Goal: Task Accomplishment & Management: Manage account settings

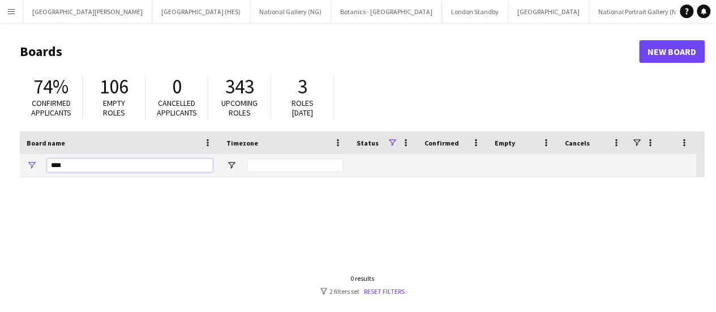
click at [158, 170] on input "****" at bounding box center [130, 165] width 166 height 14
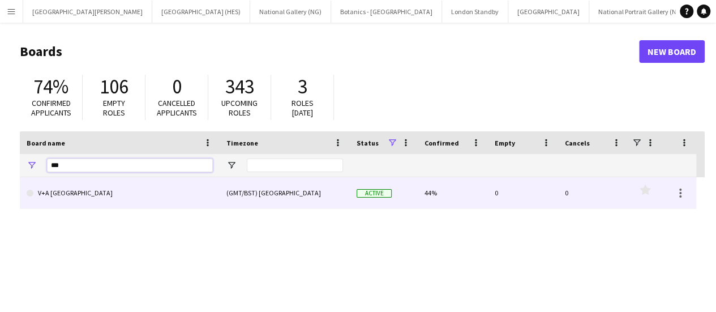
type input "***"
click at [154, 182] on link "V+A [GEOGRAPHIC_DATA]" at bounding box center [120, 193] width 186 height 32
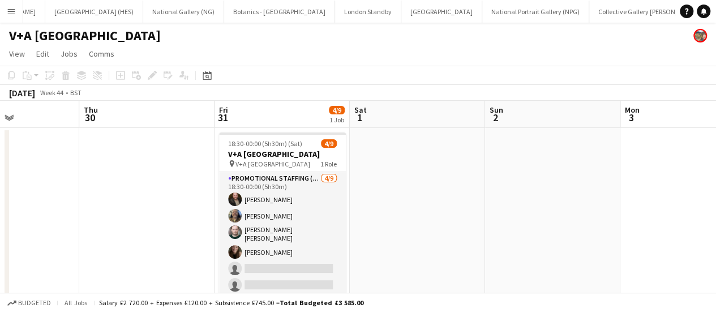
scroll to position [0, 327]
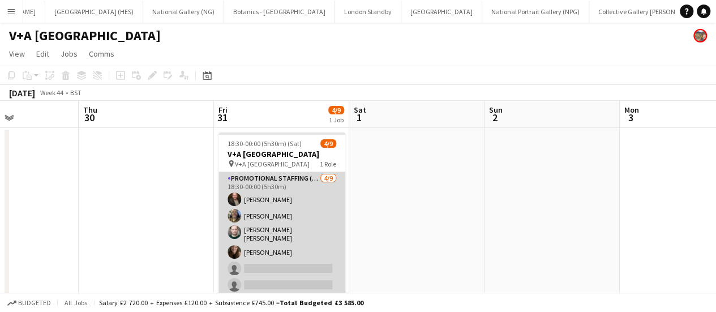
click at [278, 245] on app-card-role "Promotional Staffing (Exhibition Host) [DATE] 18:30-00:00 (5h30m) [PERSON_NAME]…" at bounding box center [281, 258] width 127 height 173
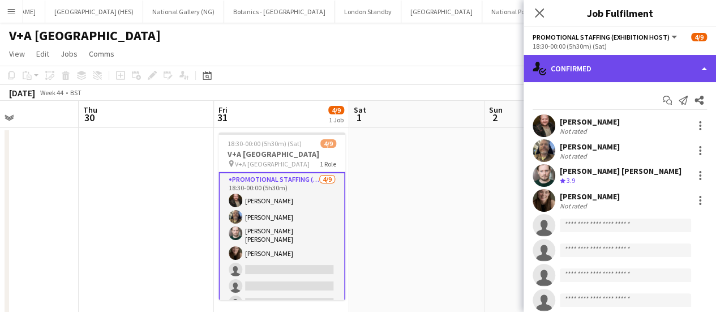
click at [585, 80] on div "single-neutral-actions-check-2 Confirmed" at bounding box center [620, 68] width 192 height 27
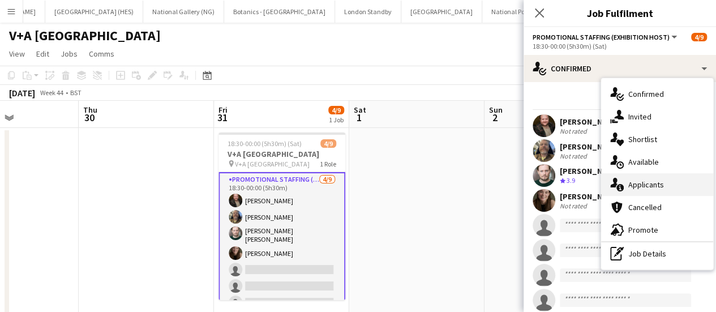
click at [652, 189] on span "Applicants" at bounding box center [646, 184] width 36 height 10
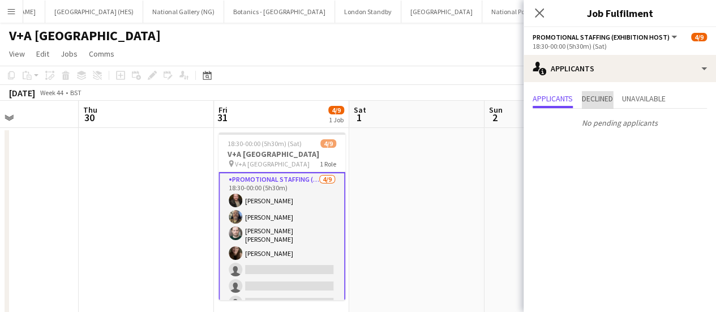
click at [594, 105] on span "Declined" at bounding box center [597, 99] width 31 height 17
click at [633, 95] on span "Unavailable" at bounding box center [644, 99] width 44 height 8
click at [543, 105] on span "Applicants" at bounding box center [553, 99] width 40 height 17
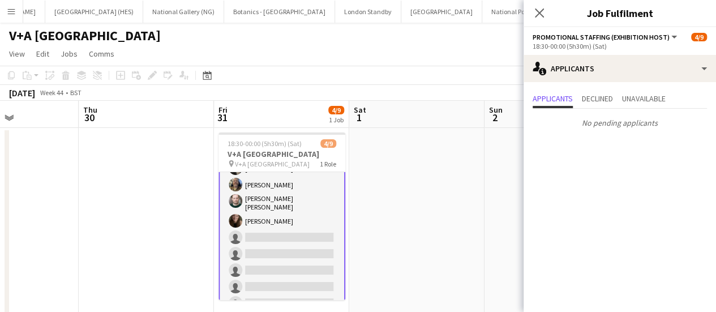
scroll to position [44, 0]
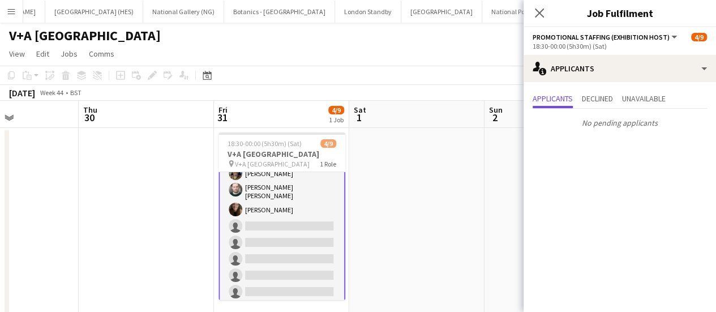
click at [204, 40] on div "V+A [GEOGRAPHIC_DATA]" at bounding box center [358, 34] width 716 height 22
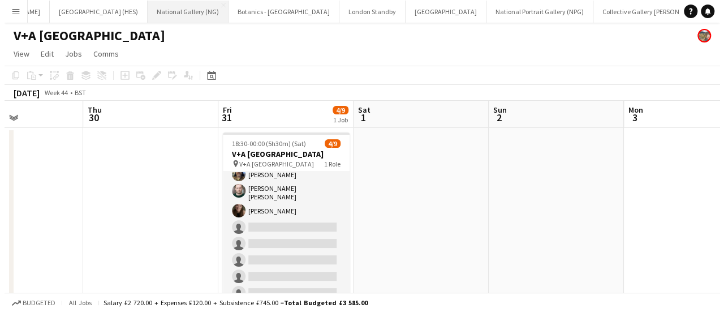
scroll to position [0, 0]
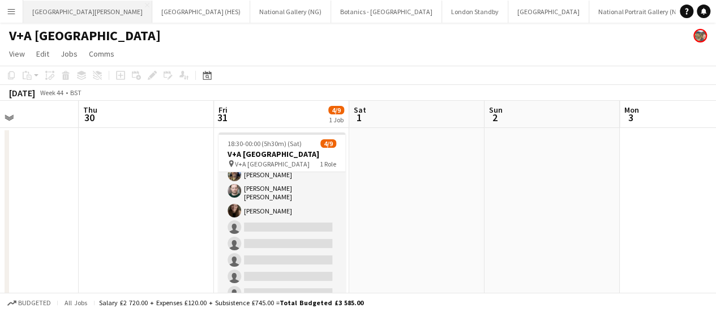
click at [83, 6] on button "[GEOGRAPHIC_DATA][PERSON_NAME] [GEOGRAPHIC_DATA] Close" at bounding box center [87, 12] width 129 height 22
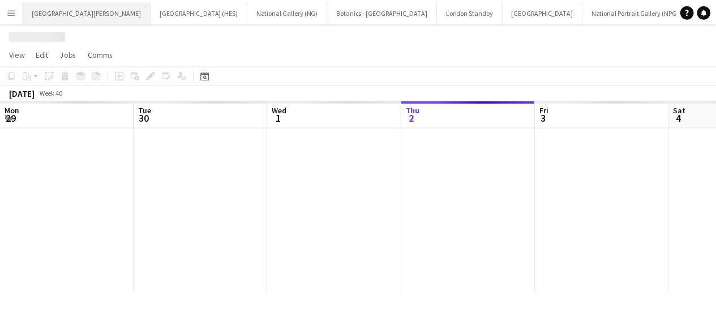
scroll to position [0, 271]
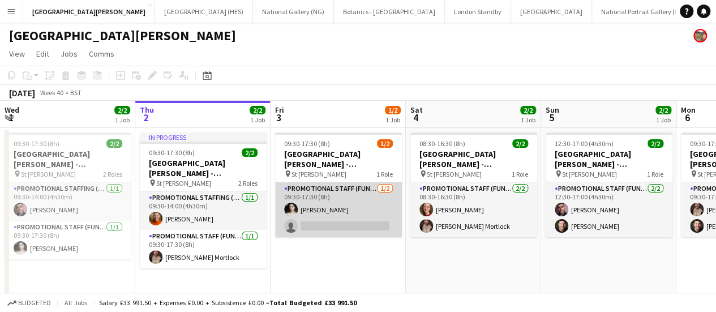
click at [348, 226] on app-card-role "Promotional Staff (Fundraiser) [DATE] 09:30-17:30 (8h) [PERSON_NAME] single-neu…" at bounding box center [338, 209] width 127 height 55
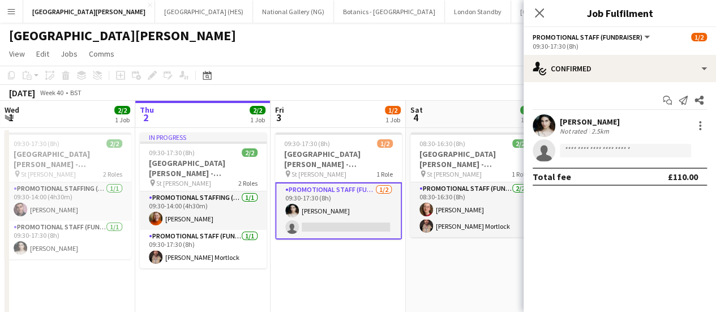
click at [603, 131] on div "2.5km" at bounding box center [600, 131] width 22 height 8
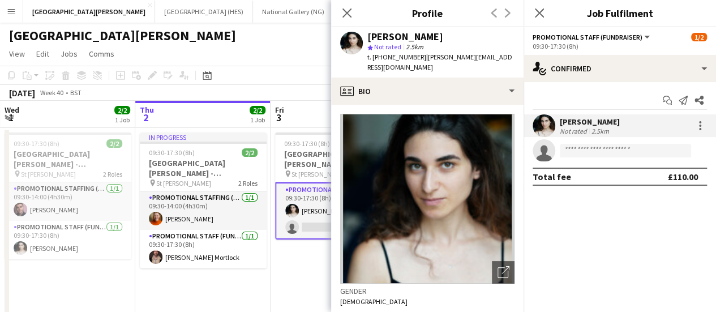
click at [313, 61] on app-page-menu "View Day view expanded Day view collapsed Month view Date picker Jump to [DATE]…" at bounding box center [358, 55] width 716 height 22
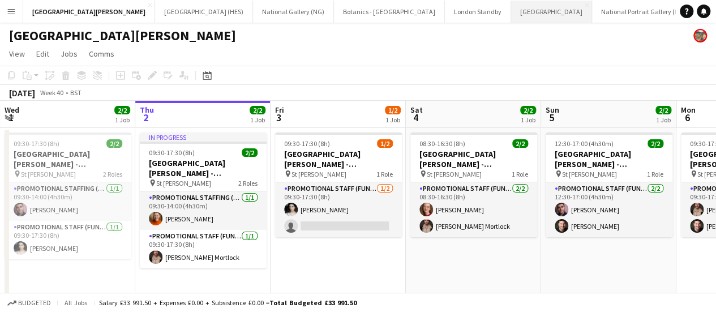
scroll to position [0, 131]
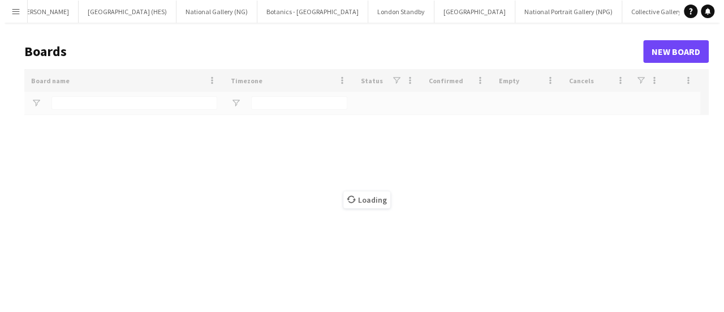
scroll to position [0, 76]
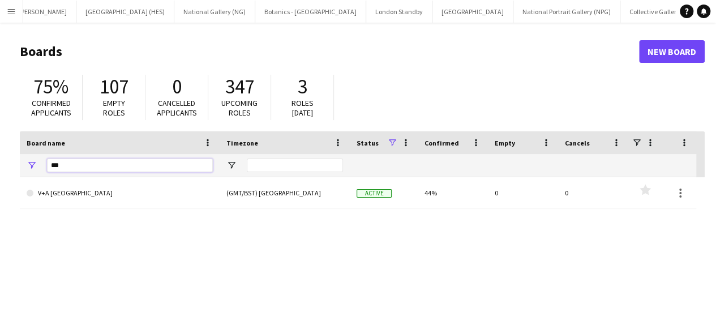
click at [103, 165] on input "***" at bounding box center [130, 165] width 166 height 14
type input "*"
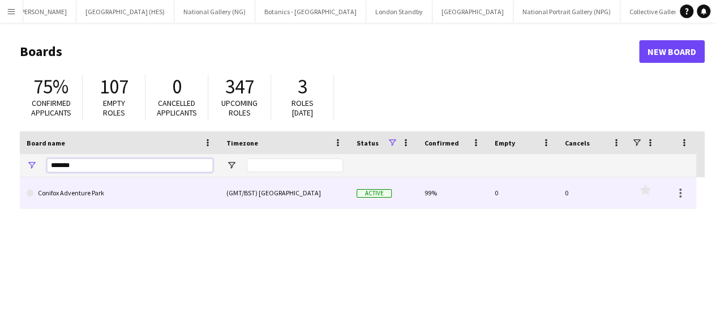
type input "*******"
click at [100, 196] on link "Conifox Adventure Park" at bounding box center [120, 193] width 186 height 32
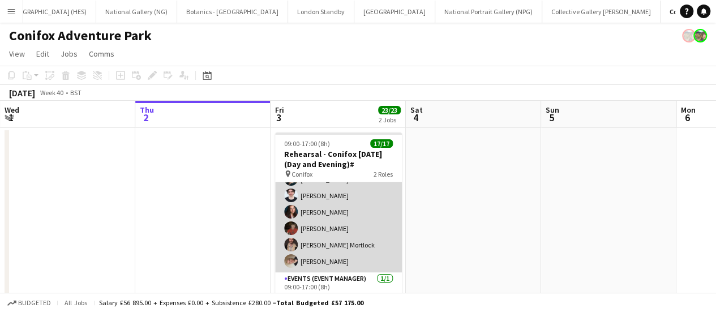
click at [349, 224] on app-card-role "Character 16/16 09:00-16:00 (7h) [PERSON_NAME] [MEDICAL_DATA][PERSON_NAME] [PER…" at bounding box center [338, 124] width 127 height 295
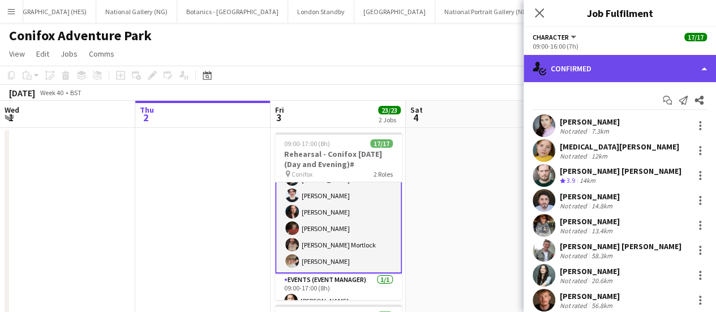
click at [674, 62] on div "single-neutral-actions-check-2 Confirmed" at bounding box center [620, 68] width 192 height 27
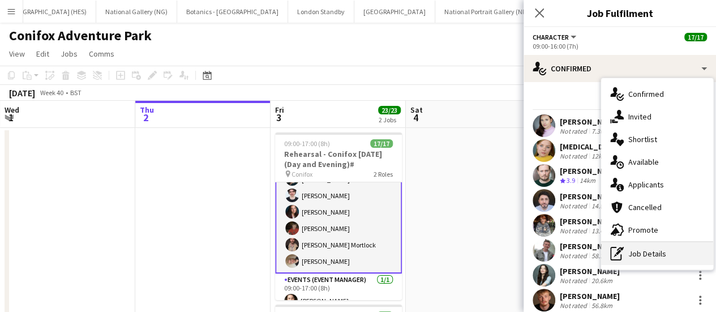
click at [644, 250] on div "pen-write Job Details" at bounding box center [657, 253] width 112 height 23
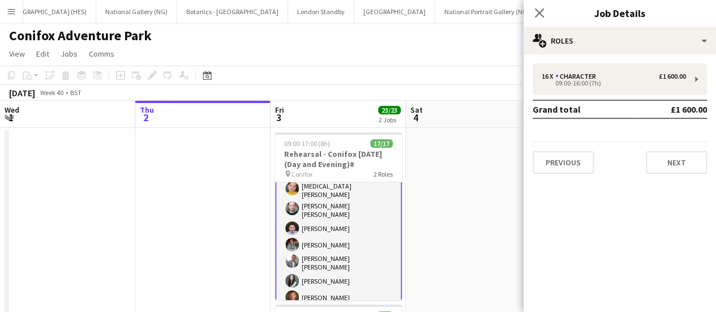
scroll to position [207, 0]
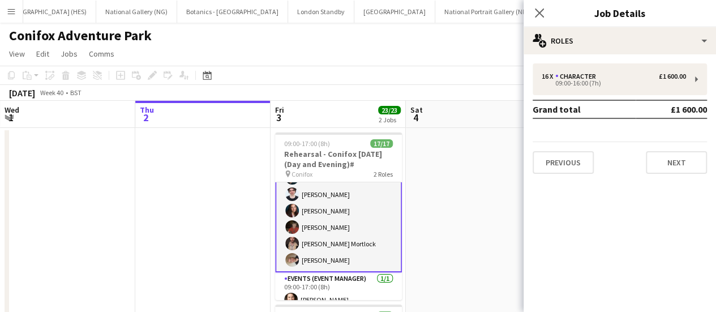
click at [451, 85] on div "[DATE] Week 40 • BST" at bounding box center [358, 93] width 716 height 16
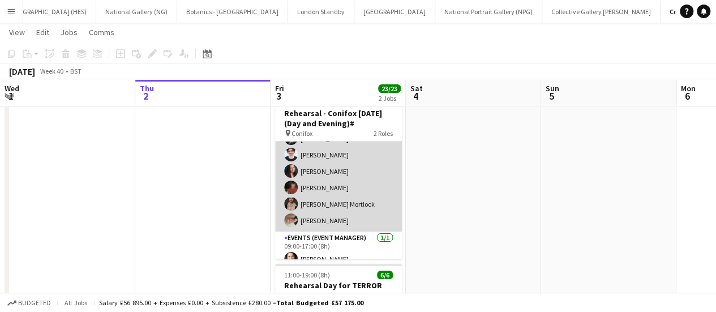
scroll to position [0, 0]
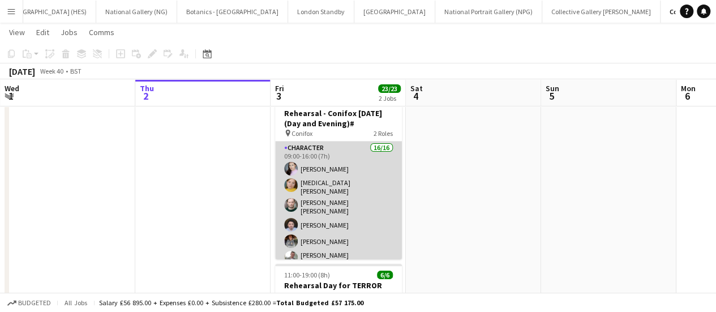
click at [342, 191] on app-card-role "Character 16/16 09:00-16:00 (7h) [PERSON_NAME] [MEDICAL_DATA][PERSON_NAME] [PER…" at bounding box center [338, 288] width 127 height 295
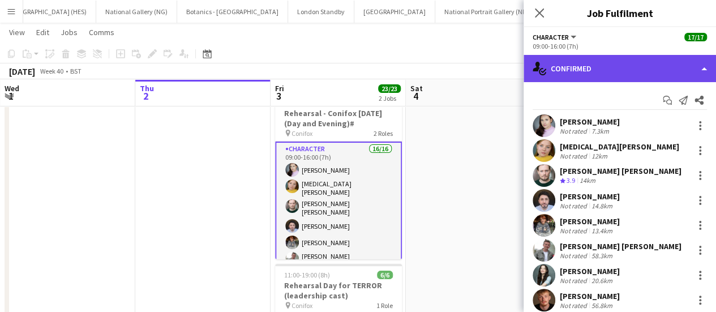
click at [606, 66] on div "single-neutral-actions-check-2 Confirmed" at bounding box center [620, 68] width 192 height 27
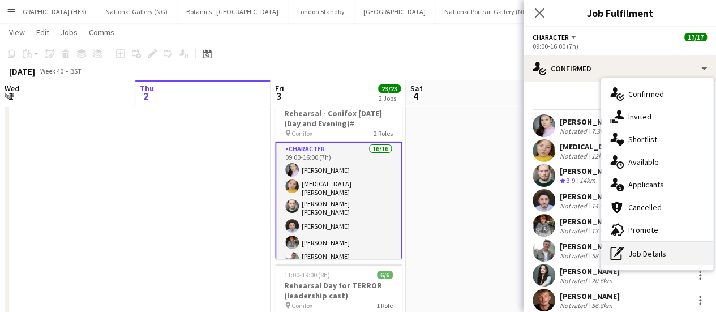
click at [624, 254] on div "pen-write Job Details" at bounding box center [657, 253] width 112 height 23
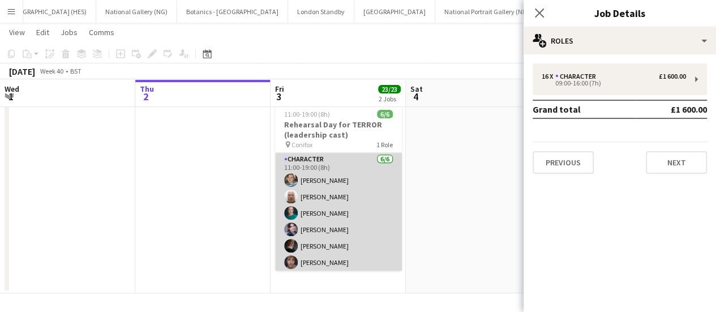
scroll to position [2, 0]
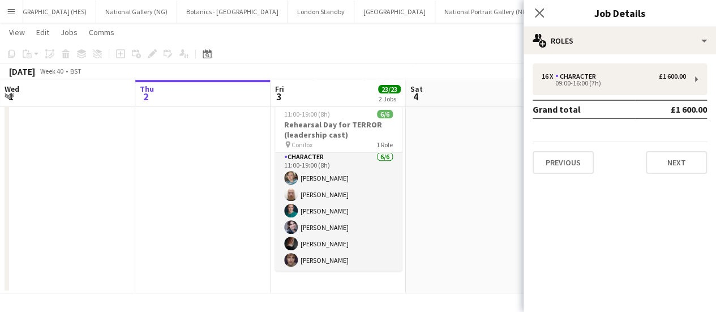
click at [355, 62] on app-toolbar "Copy Paste Paste Ctrl+V Paste with crew Ctrl+Shift+V Paste linked Job [GEOGRAPH…" at bounding box center [358, 53] width 716 height 19
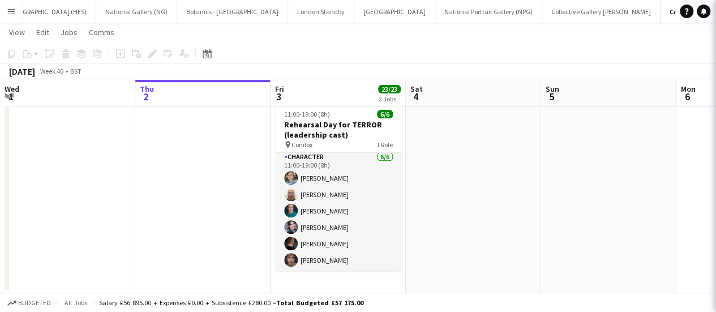
scroll to position [205, 0]
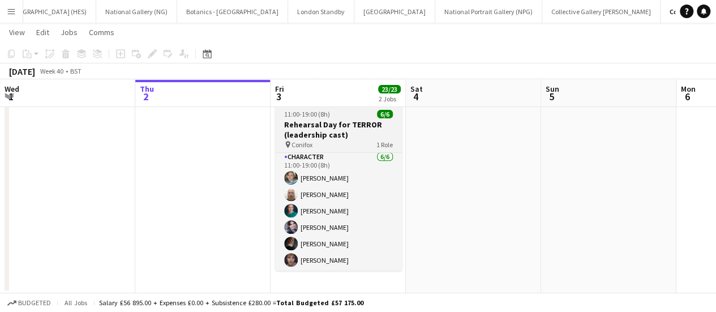
click at [335, 140] on div "pin Conifox 1 Role" at bounding box center [338, 144] width 127 height 9
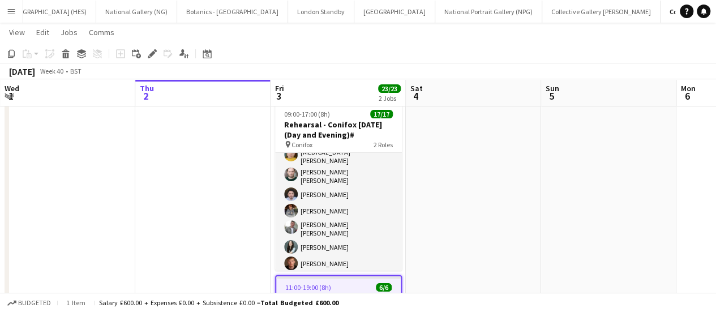
scroll to position [42, 0]
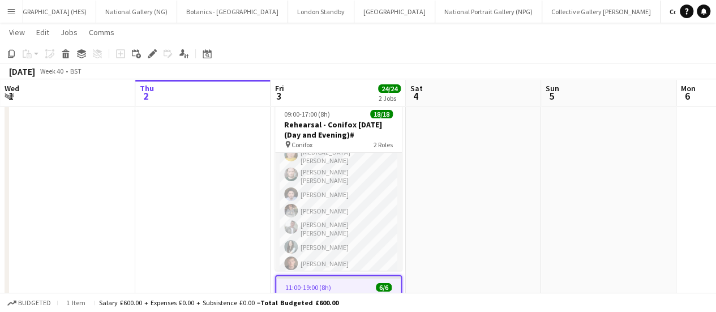
click at [419, 53] on app-toolbar "Copy Paste Paste Ctrl+V Paste with crew Ctrl+Shift+V Paste linked Job [GEOGRAPH…" at bounding box center [358, 53] width 716 height 19
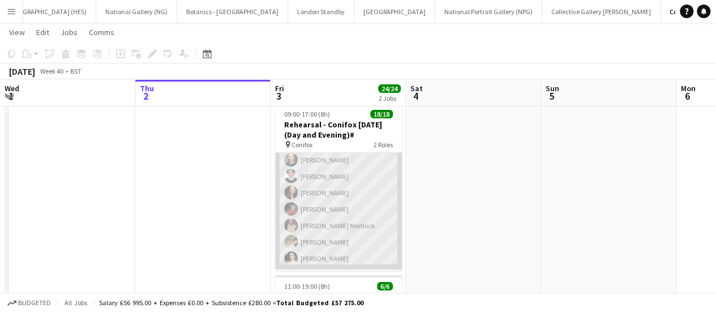
scroll to position [194, 0]
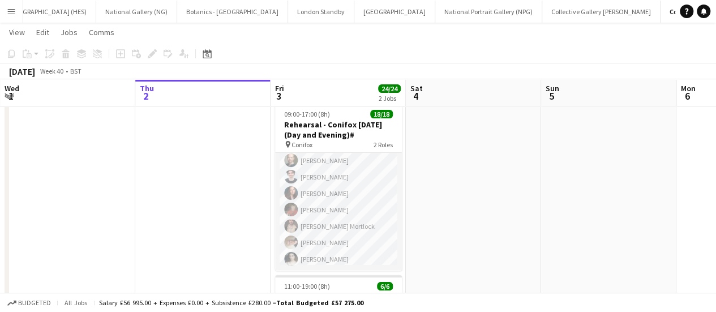
click at [324, 60] on app-toolbar "Copy Paste Paste Ctrl+V Paste with crew Ctrl+Shift+V Paste linked Job [GEOGRAPH…" at bounding box center [358, 53] width 716 height 19
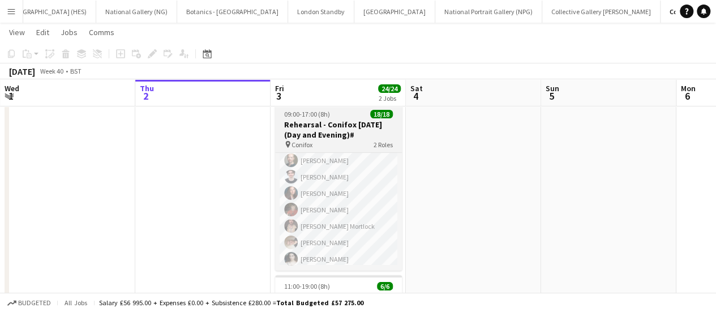
click at [354, 135] on h3 "Rehearsal - Conifox [DATE] (Day and Evening)#" at bounding box center [338, 129] width 127 height 20
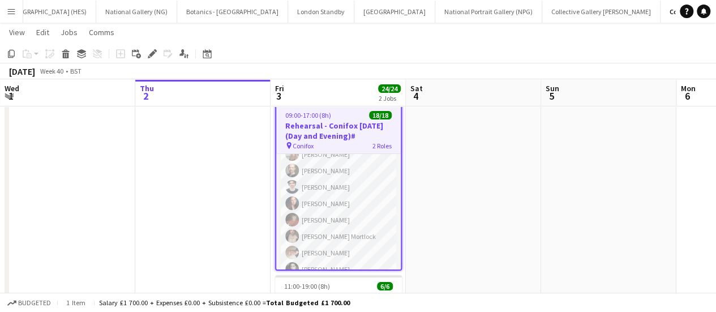
scroll to position [0, 270]
click at [355, 140] on h3 "Rehearsal - Conifox [DATE] (Day and Evening)#" at bounding box center [339, 131] width 125 height 20
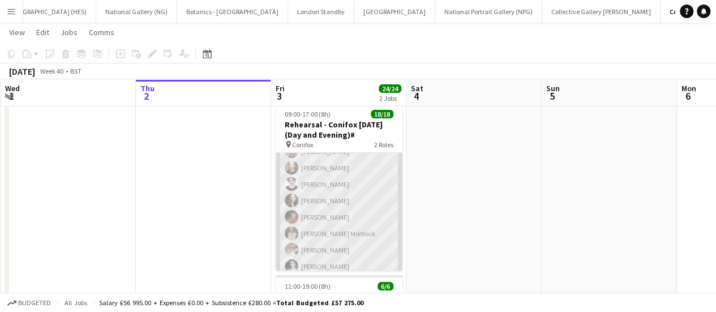
scroll to position [0, 0]
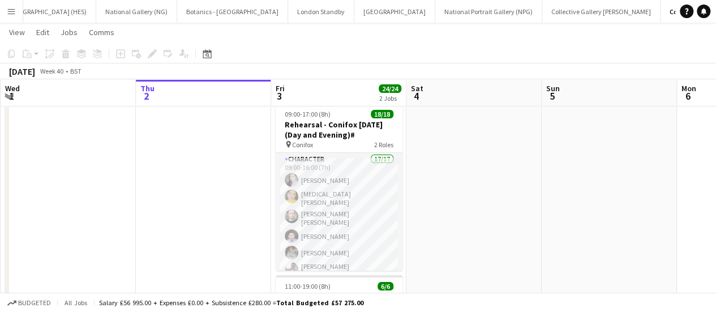
drag, startPoint x: 343, startPoint y: 223, endPoint x: 204, endPoint y: 209, distance: 139.9
click at [204, 209] on app-date-cell at bounding box center [203, 281] width 135 height 367
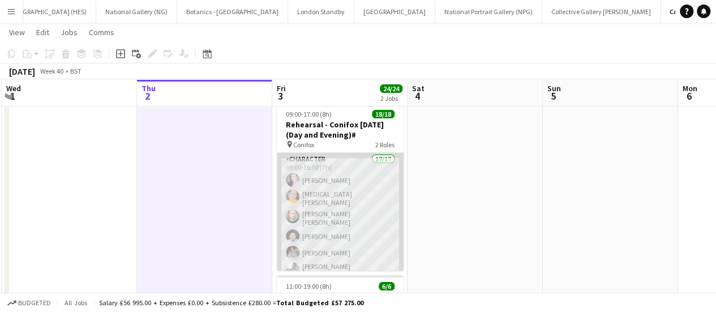
click at [327, 200] on app-card-role "Character 17/17 09:00-16:00 (7h) [PERSON_NAME] [MEDICAL_DATA][PERSON_NAME] [PER…" at bounding box center [340, 308] width 127 height 311
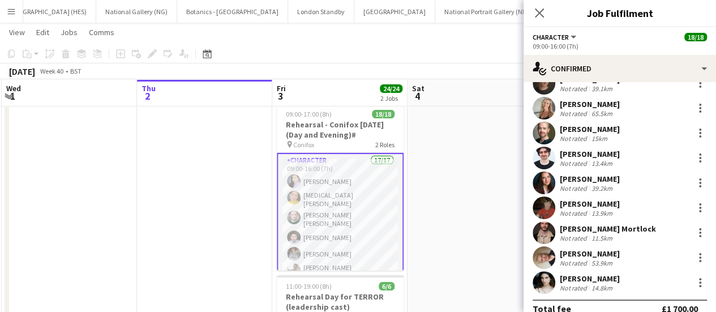
scroll to position [256, 0]
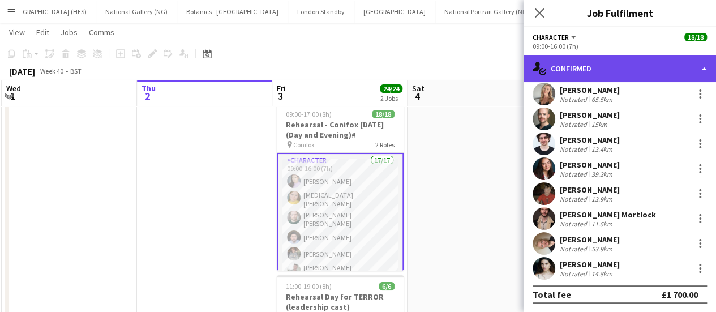
click at [601, 63] on div "single-neutral-actions-check-2 Confirmed" at bounding box center [620, 68] width 192 height 27
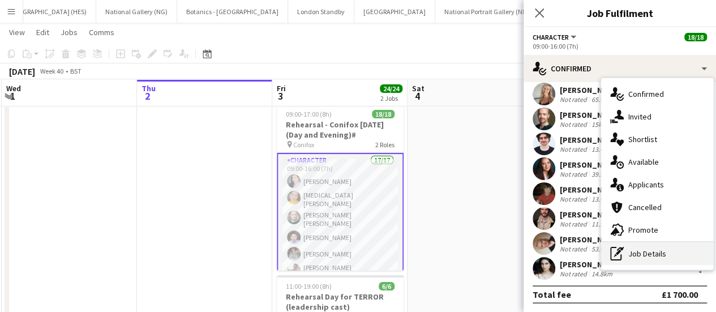
click at [629, 251] on div "pen-write Job Details" at bounding box center [657, 253] width 112 height 23
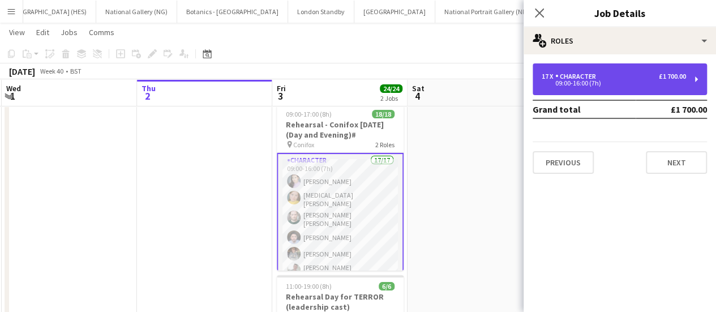
click at [667, 85] on div "09:00-16:00 (7h)" at bounding box center [614, 83] width 144 height 6
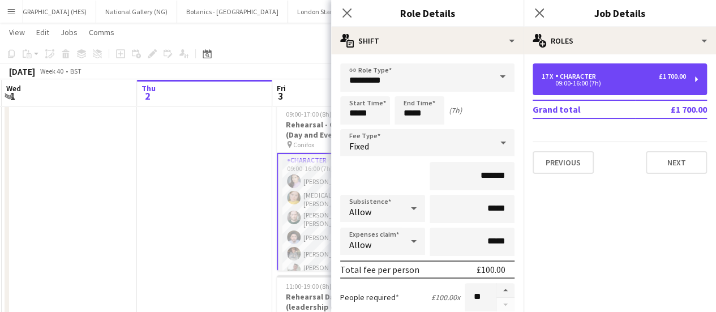
scroll to position [43, 0]
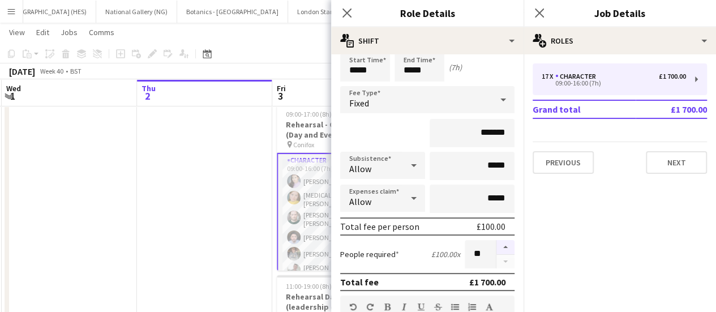
click at [496, 246] on button "button" at bounding box center [505, 247] width 18 height 15
type input "**"
click at [631, 254] on mat-expansion-panel "pencil3 General details 17 x Character £1 700.00 09:00-16:00 (7h) Grand total £…" at bounding box center [620, 183] width 192 height 258
click at [677, 173] on button "Next" at bounding box center [676, 162] width 61 height 23
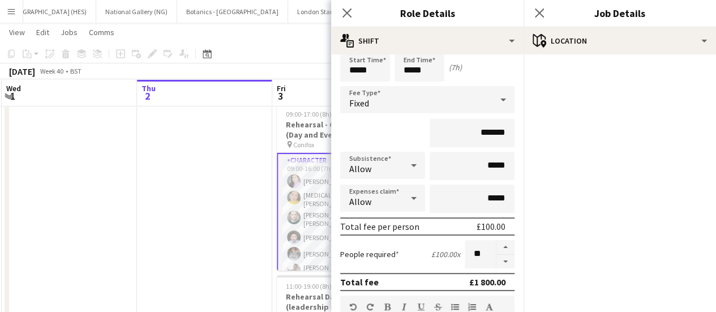
click at [301, 62] on app-toolbar "Copy Paste Paste Ctrl+V Paste with crew Ctrl+Shift+V Paste linked Job [GEOGRAPH…" at bounding box center [358, 53] width 716 height 19
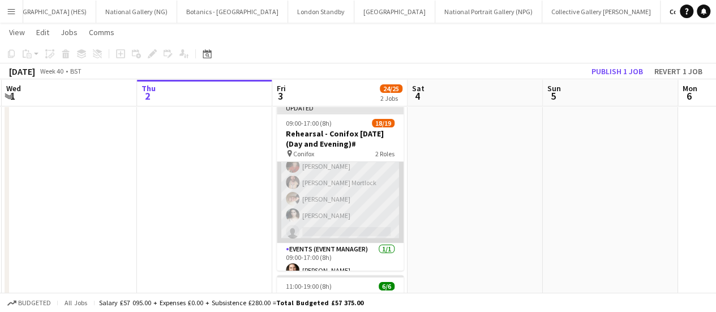
click at [349, 226] on app-card-role "Character 1A 17/18 09:00-16:00 (7h) [PERSON_NAME] [MEDICAL_DATA][PERSON_NAME] […" at bounding box center [340, 79] width 127 height 328
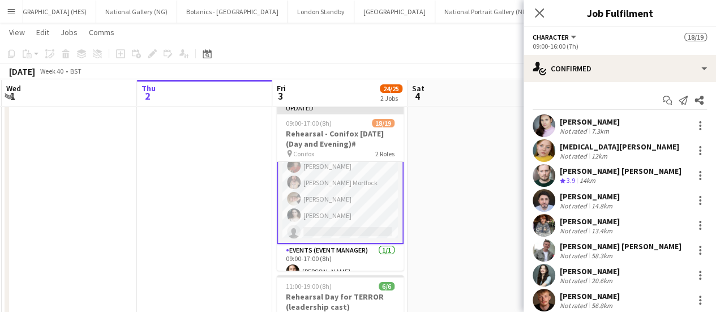
scroll to position [281, 0]
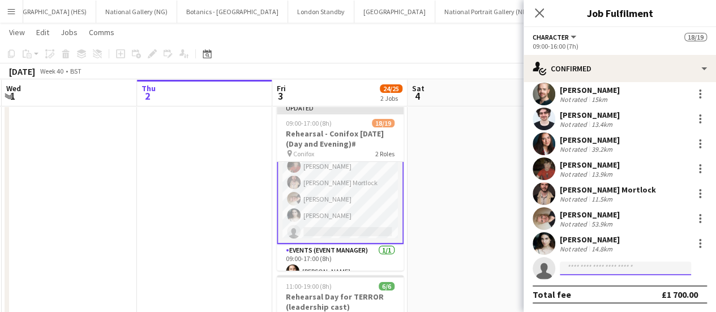
click at [594, 268] on input at bounding box center [625, 268] width 131 height 14
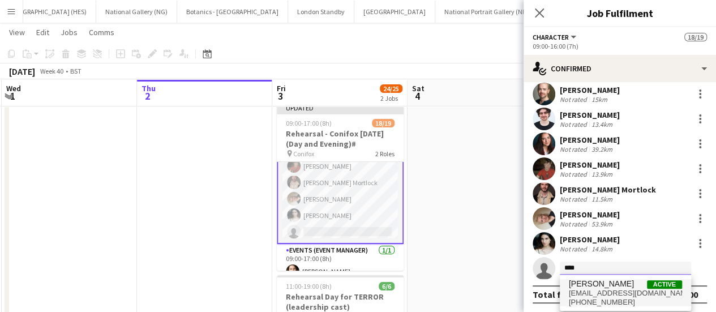
type input "****"
click at [608, 286] on span "[PERSON_NAME]" at bounding box center [601, 284] width 65 height 10
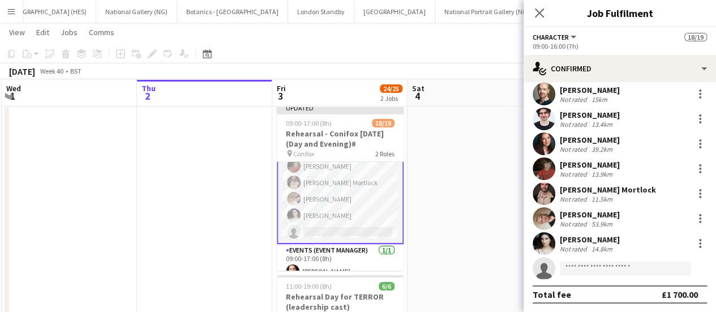
scroll to position [421, 0]
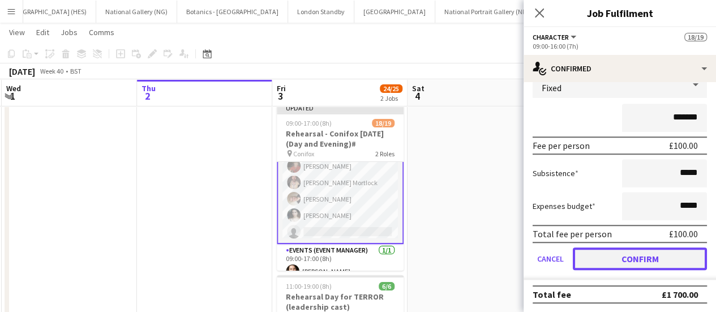
click at [624, 255] on button "Confirm" at bounding box center [640, 258] width 134 height 23
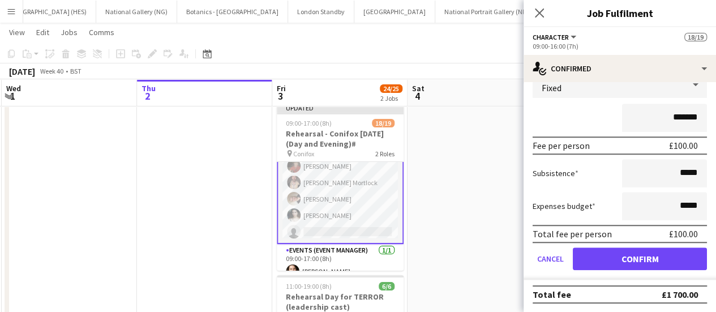
scroll to position [281, 0]
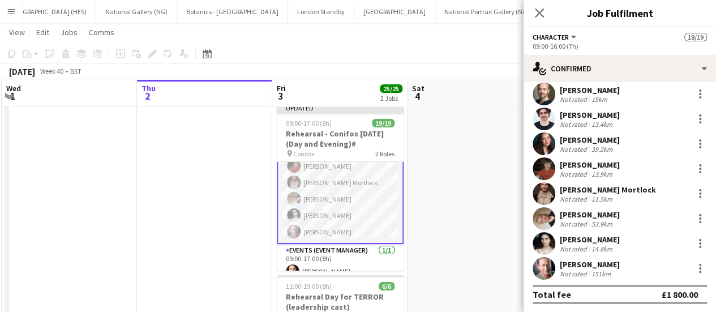
click at [428, 38] on app-page-menu "View Day view expanded Day view collapsed Month view Date picker Jump to [DATE]…" at bounding box center [358, 34] width 716 height 22
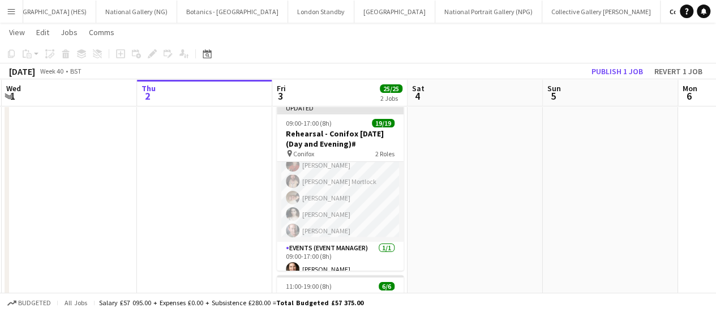
scroll to position [247, 0]
click at [616, 77] on button "Publish 1 job" at bounding box center [617, 71] width 61 height 15
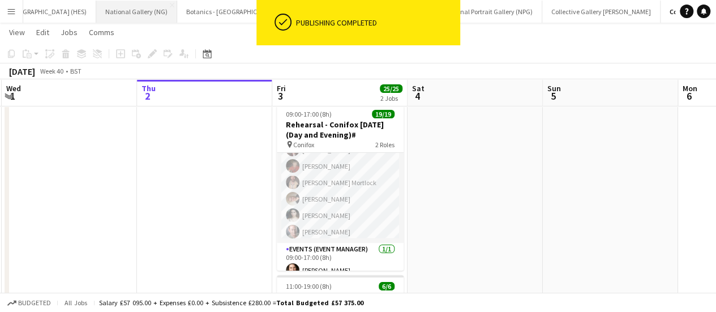
scroll to position [0, 0]
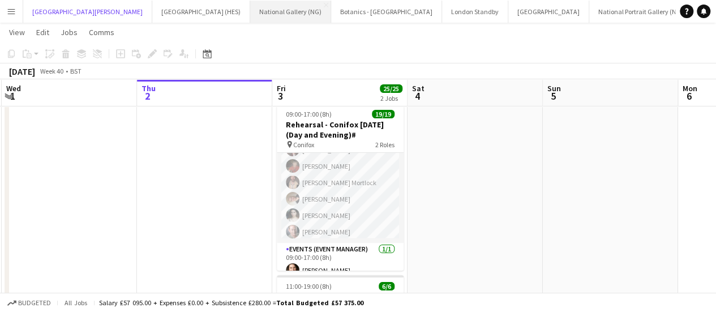
click at [68, 11] on button "[GEOGRAPHIC_DATA][PERSON_NAME] [GEOGRAPHIC_DATA] Close" at bounding box center [87, 12] width 129 height 22
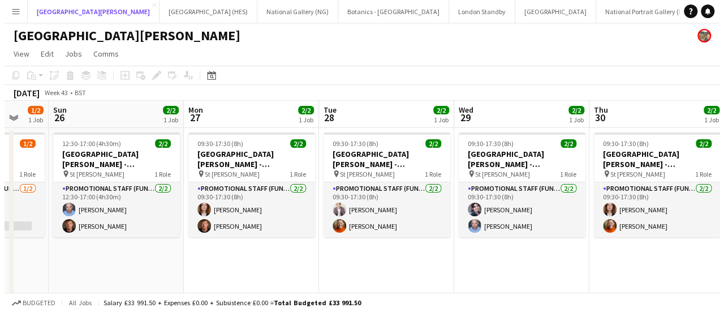
scroll to position [0, 243]
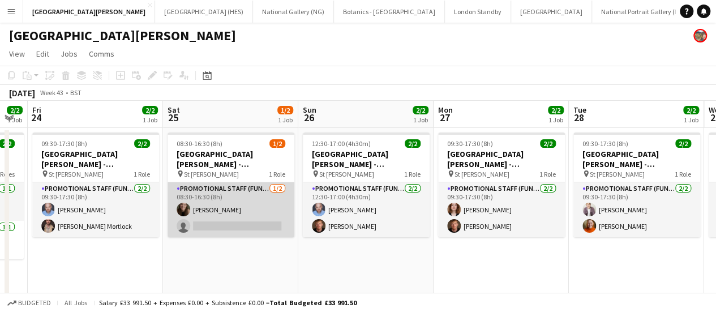
click at [207, 221] on app-card-role "Promotional Staff (Fundraiser) [DATE] 08:30-16:30 (8h) [PERSON_NAME] single-neu…" at bounding box center [231, 209] width 127 height 55
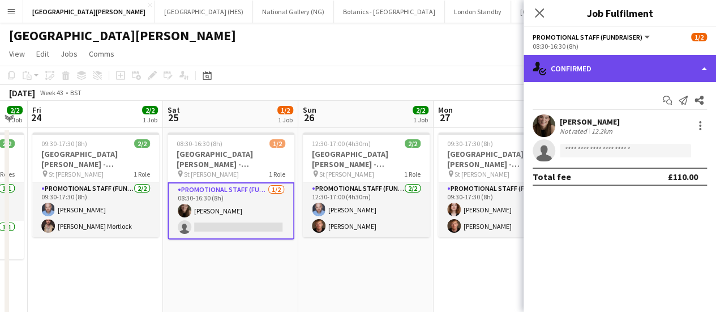
click at [618, 70] on div "single-neutral-actions-check-2 Confirmed" at bounding box center [620, 68] width 192 height 27
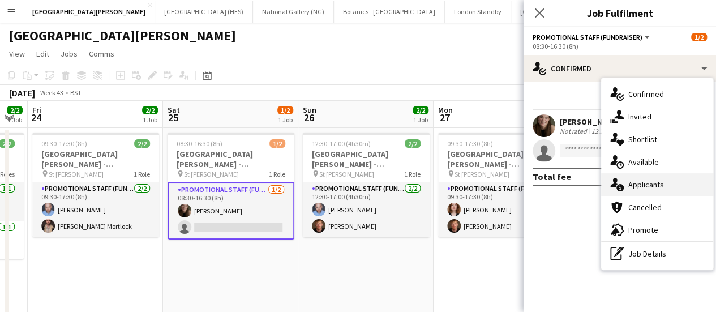
click at [627, 186] on div "single-neutral-actions-information Applicants" at bounding box center [657, 184] width 112 height 23
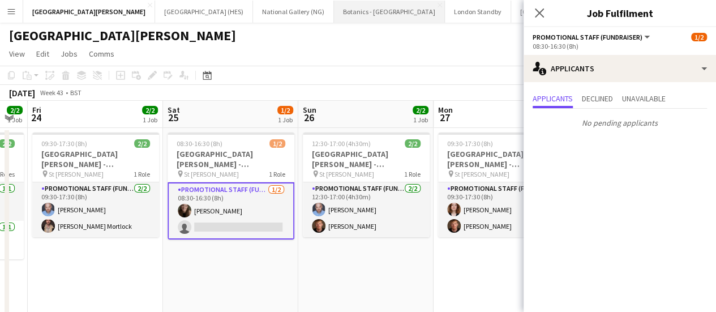
click at [334, 16] on button "Botanics - [GEOGRAPHIC_DATA] Close" at bounding box center [389, 12] width 111 height 22
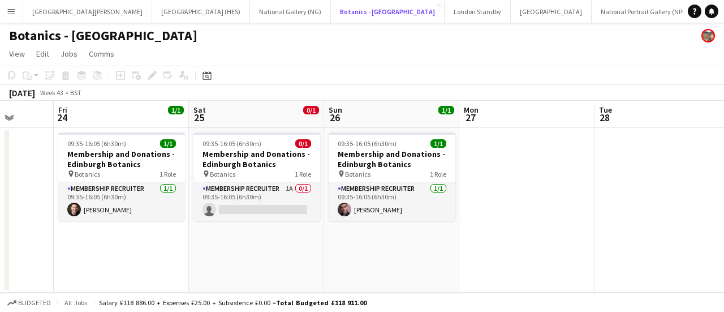
scroll to position [0, 345]
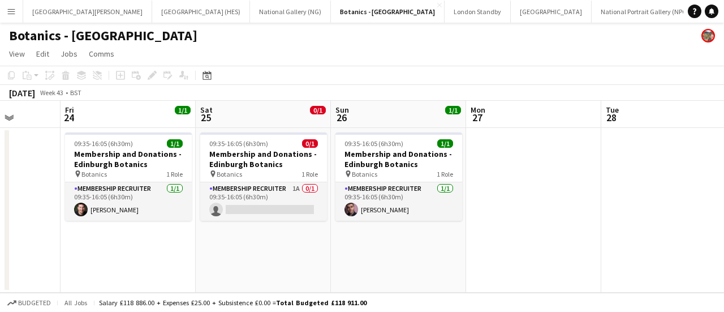
click at [283, 222] on app-date-cell "09:35-16:05 (6h30m) 0/1 Membership and Donations - Edinburgh Botanics pin Botan…" at bounding box center [263, 210] width 135 height 165
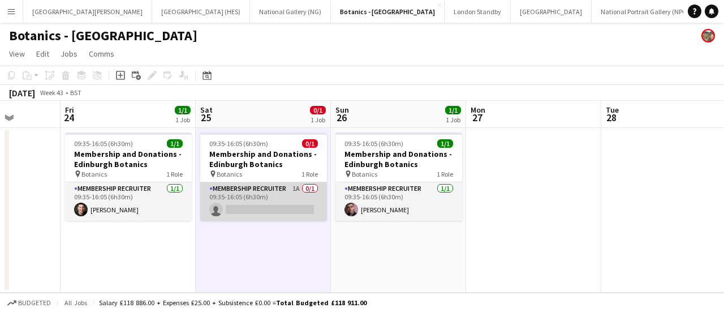
click at [263, 194] on app-card-role "Membership Recruiter 1A 0/1 09:35-16:05 (6h30m) single-neutral-actions" at bounding box center [263, 201] width 127 height 38
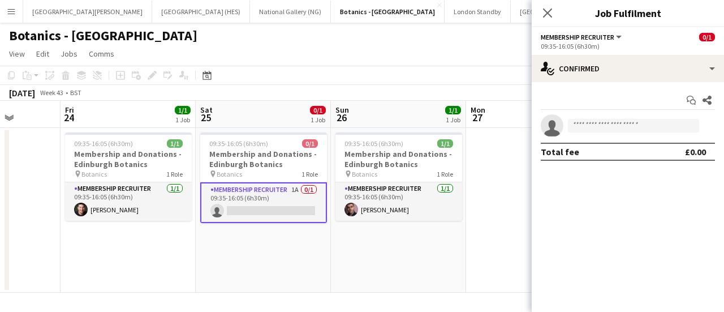
click at [621, 89] on div "Start chat Share single-neutral-actions Total fee £0.00" at bounding box center [628, 126] width 192 height 88
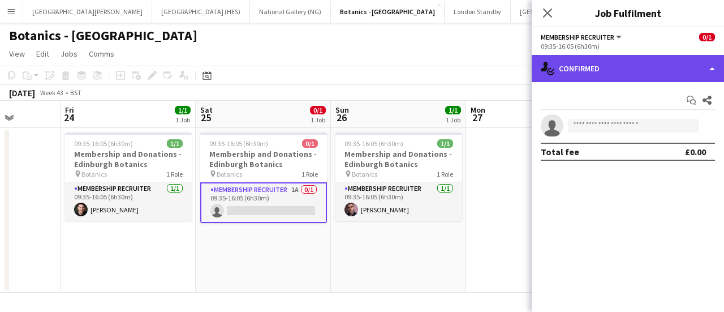
click at [621, 82] on div "single-neutral-actions-check-2 Confirmed" at bounding box center [628, 68] width 192 height 27
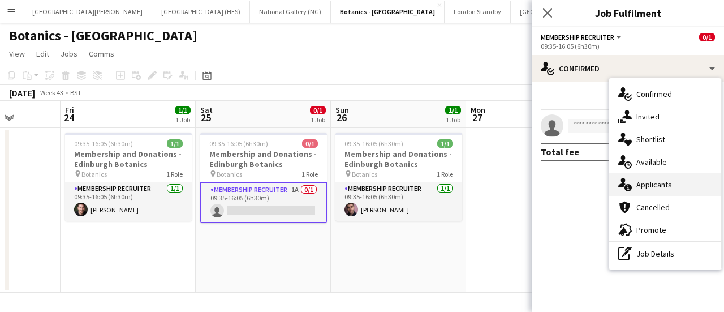
click at [628, 180] on icon "single-neutral-actions-information" at bounding box center [626, 185] width 14 height 14
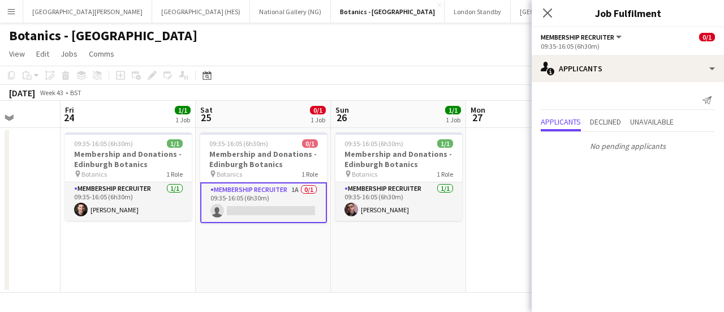
click at [404, 54] on app-page-menu "View Day view expanded Day view collapsed Month view Date picker Jump to [DATE]…" at bounding box center [362, 55] width 724 height 22
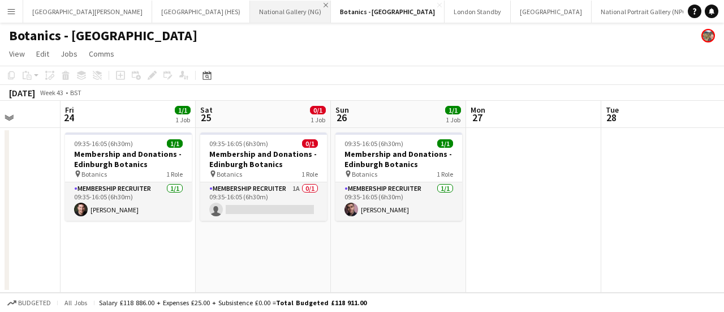
click at [324, 3] on app-icon "Close" at bounding box center [326, 5] width 5 height 5
click at [423, 4] on app-icon "Close" at bounding box center [425, 5] width 5 height 5
click at [438, 4] on app-icon "Close" at bounding box center [440, 5] width 5 height 5
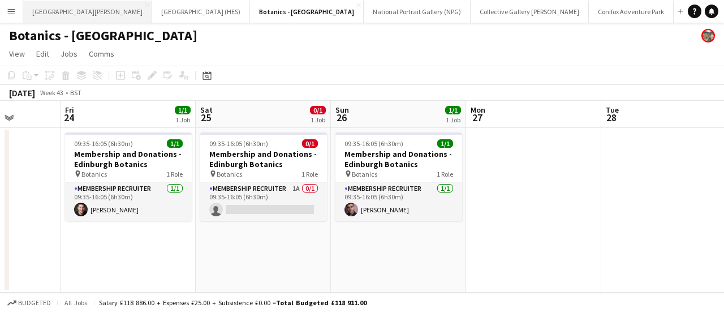
click at [88, 9] on button "[GEOGRAPHIC_DATA][PERSON_NAME] [GEOGRAPHIC_DATA] Close" at bounding box center [87, 12] width 129 height 22
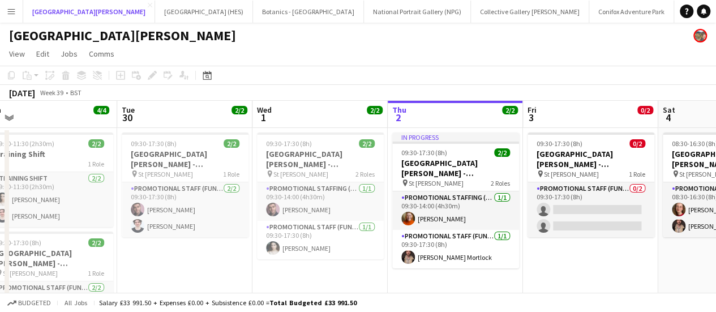
scroll to position [0, 397]
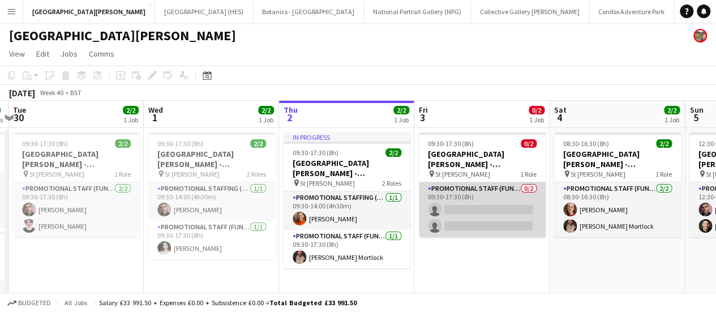
click at [444, 186] on app-card-role "Promotional Staff (Fundraiser) 0/2 09:30-17:30 (8h) single-neutral-actions sing…" at bounding box center [482, 209] width 127 height 55
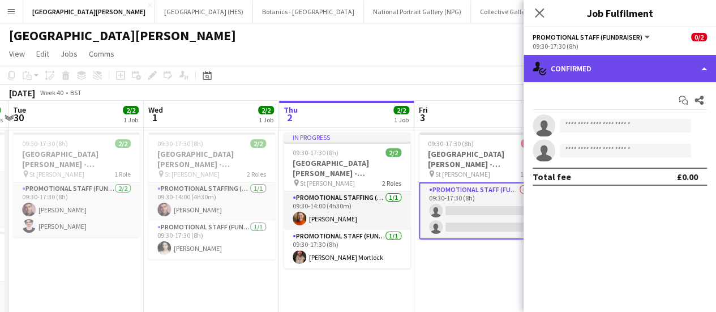
click at [627, 76] on div "single-neutral-actions-check-2 Confirmed" at bounding box center [620, 68] width 192 height 27
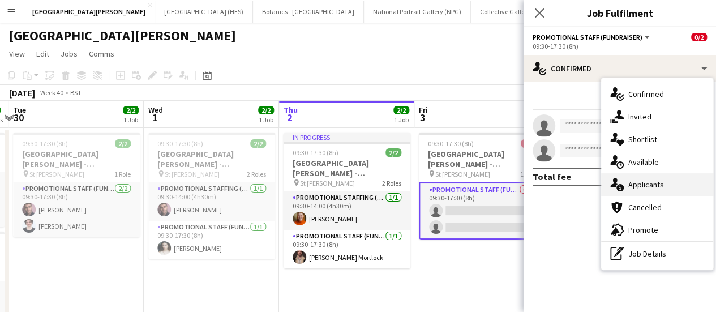
click at [650, 181] on span "Applicants" at bounding box center [646, 184] width 36 height 10
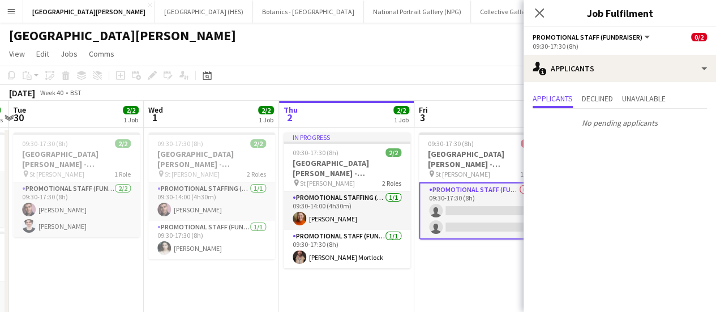
click at [451, 79] on app-toolbar "Copy Paste Paste Ctrl+V Paste with crew Ctrl+Shift+V Paste linked Job [GEOGRAPH…" at bounding box center [358, 75] width 716 height 19
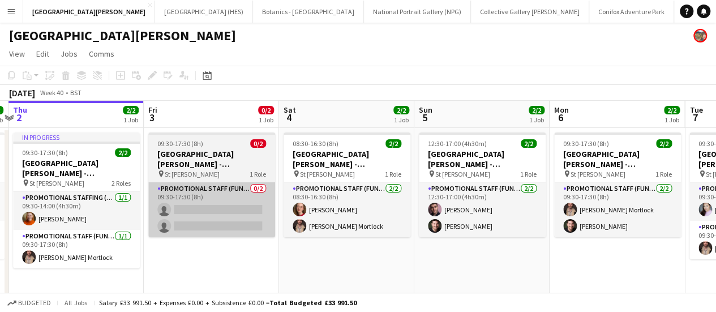
scroll to position [0, 303]
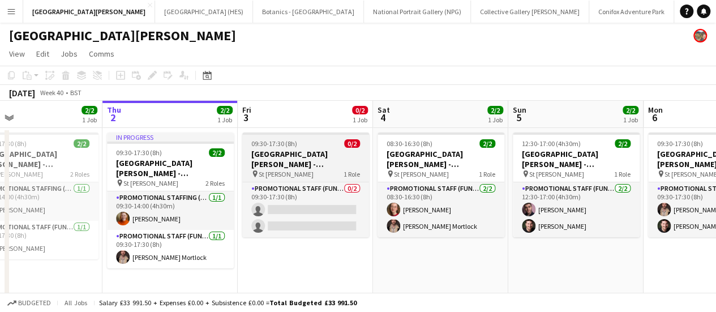
click at [307, 165] on h3 "[GEOGRAPHIC_DATA][PERSON_NAME] - Fundraising" at bounding box center [305, 159] width 127 height 20
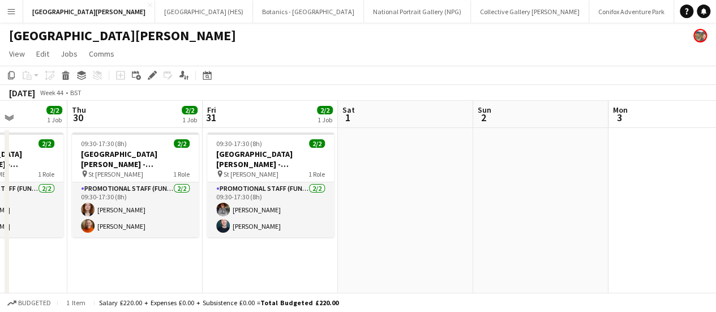
scroll to position [0, 335]
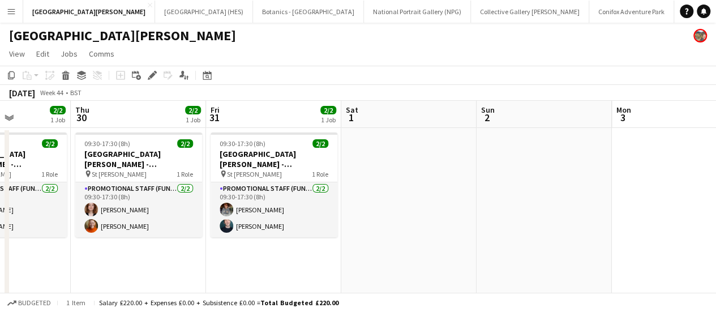
click at [383, 151] on app-date-cell at bounding box center [408, 280] width 135 height 304
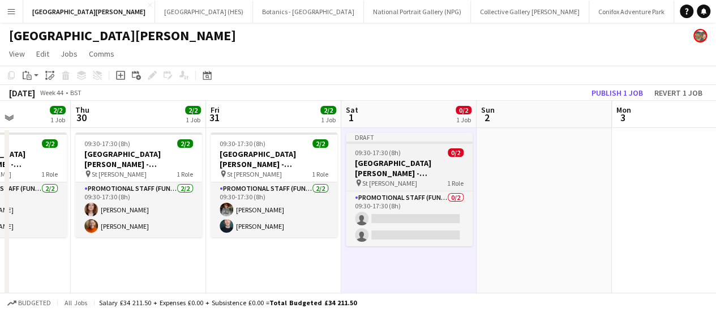
click at [420, 157] on app-job-card "Draft 09:30-17:30 (8h) 0/2 [GEOGRAPHIC_DATA][PERSON_NAME] - Fundraising pin St …" at bounding box center [409, 189] width 127 height 114
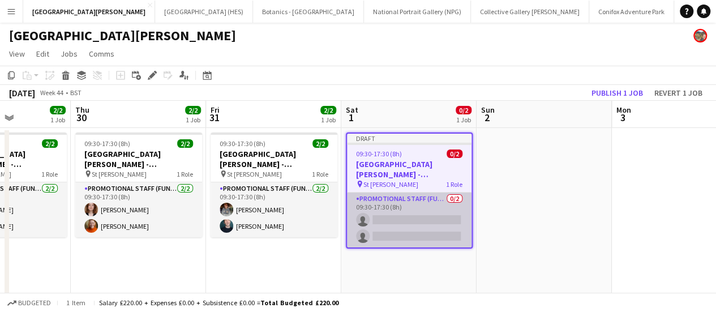
click at [407, 195] on app-card-role "Promotional Staff (Fundraiser) 0/2 09:30-17:30 (8h) single-neutral-actions sing…" at bounding box center [409, 219] width 125 height 55
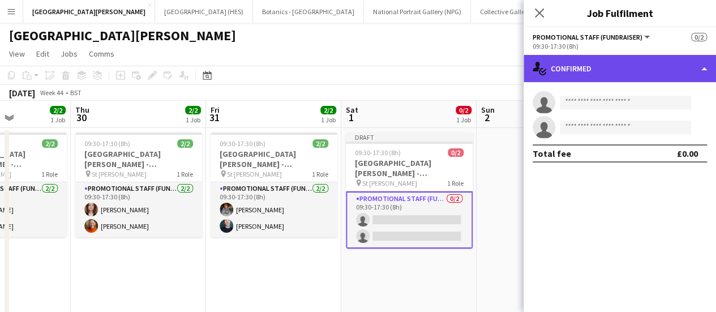
click at [662, 72] on div "single-neutral-actions-check-2 Confirmed" at bounding box center [620, 68] width 192 height 27
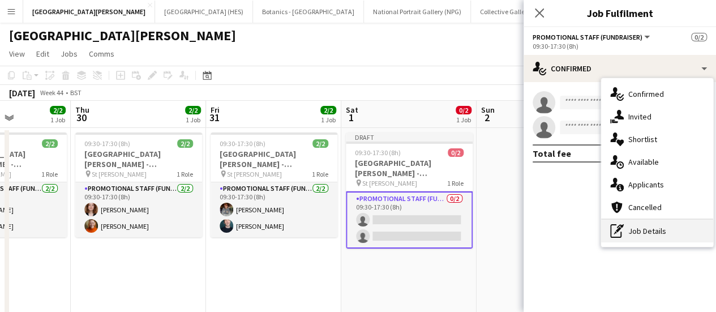
click at [649, 231] on div "pen-write Job Details" at bounding box center [657, 231] width 112 height 23
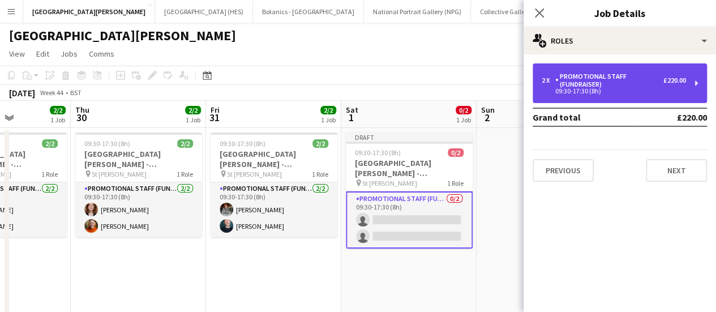
click at [577, 76] on div "Promotional Staff (Fundraiser)" at bounding box center [609, 80] width 108 height 16
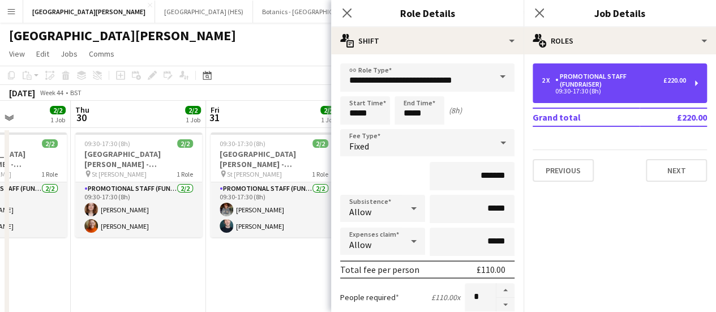
scroll to position [73, 0]
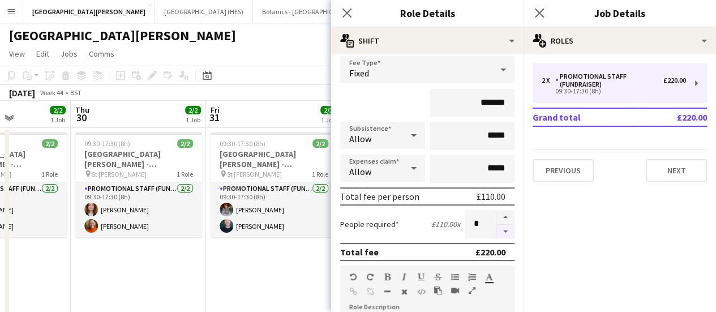
click at [496, 230] on button "button" at bounding box center [505, 232] width 18 height 14
type input "*"
click at [262, 63] on app-page-menu "View Day view expanded Day view collapsed Month view Date picker Jump to [DATE]…" at bounding box center [358, 55] width 716 height 22
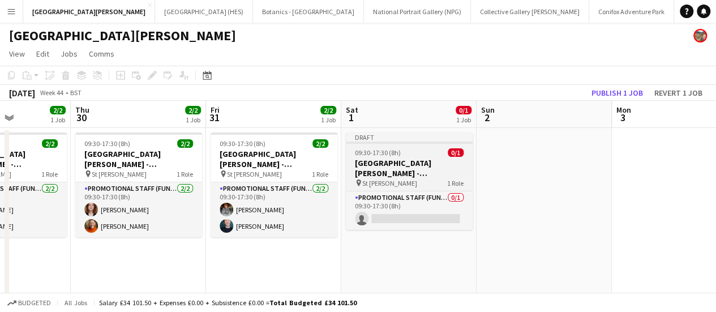
click at [417, 171] on h3 "[GEOGRAPHIC_DATA][PERSON_NAME] - Fundraising" at bounding box center [409, 168] width 127 height 20
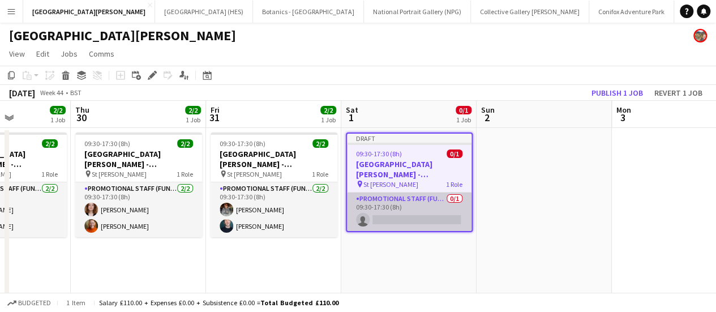
click at [425, 200] on app-card-role "Promotional Staff (Fundraiser) 0/1 09:30-17:30 (8h) single-neutral-actions" at bounding box center [409, 211] width 125 height 38
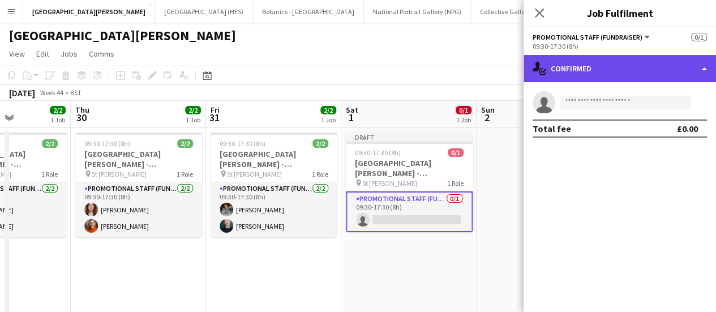
click at [586, 71] on div "single-neutral-actions-check-2 Confirmed" at bounding box center [620, 68] width 192 height 27
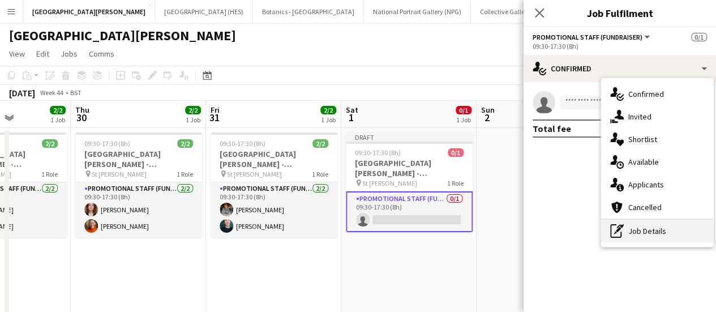
click at [678, 228] on div "pen-write Job Details" at bounding box center [657, 231] width 112 height 23
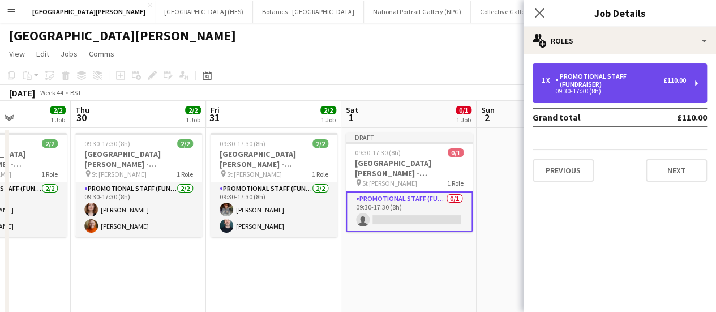
click at [637, 83] on div "Promotional Staff (Fundraiser)" at bounding box center [609, 80] width 108 height 16
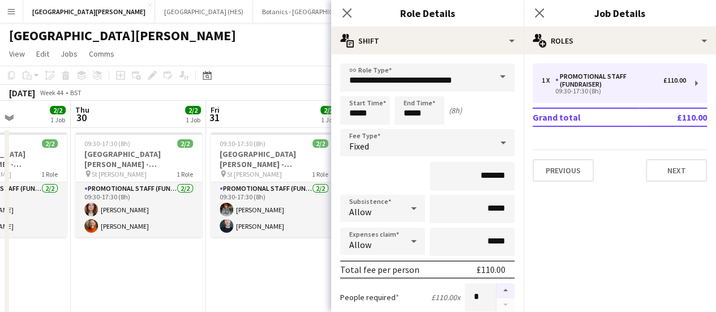
click at [496, 294] on button "button" at bounding box center [505, 290] width 18 height 15
type input "*"
click at [356, 115] on input "*****" at bounding box center [365, 110] width 50 height 28
type input "*****"
click at [354, 129] on div at bounding box center [353, 130] width 23 height 11
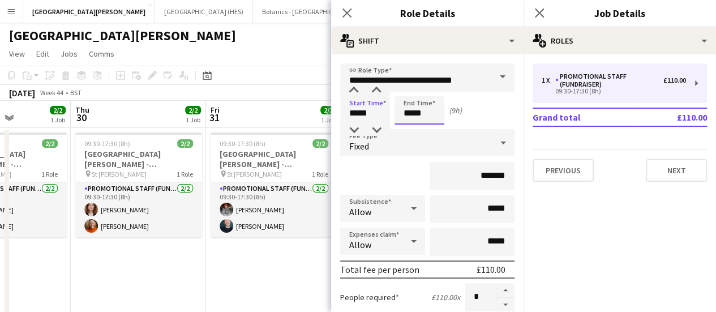
click at [405, 113] on input "*****" at bounding box center [419, 110] width 50 height 28
type input "*****"
click at [406, 125] on div at bounding box center [408, 130] width 23 height 11
click at [481, 108] on div "Start Time ***** End Time ***** (8h)" at bounding box center [427, 110] width 174 height 28
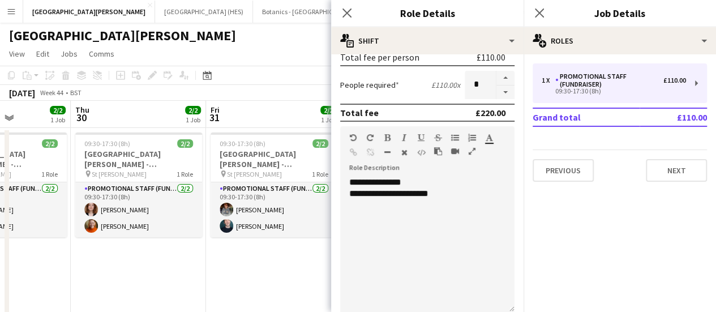
scroll to position [398, 0]
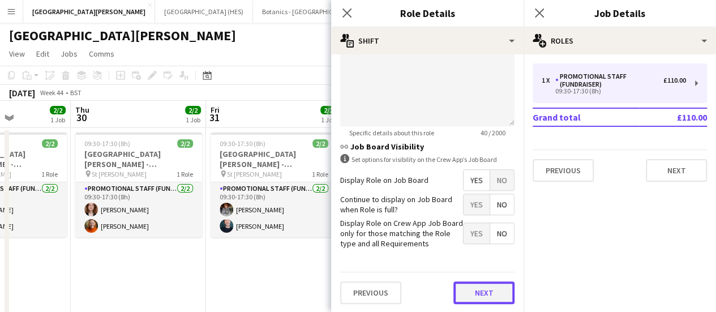
click at [462, 282] on button "Next" at bounding box center [483, 292] width 61 height 23
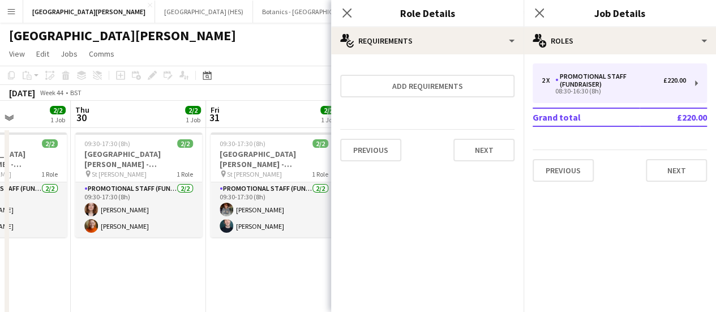
click at [485, 162] on div "Previous Next" at bounding box center [427, 149] width 174 height 41
click at [488, 152] on button "Next" at bounding box center [483, 150] width 61 height 23
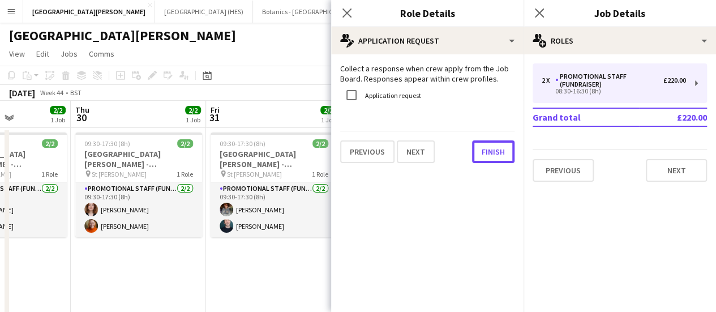
click at [488, 152] on button "Finish" at bounding box center [493, 151] width 42 height 23
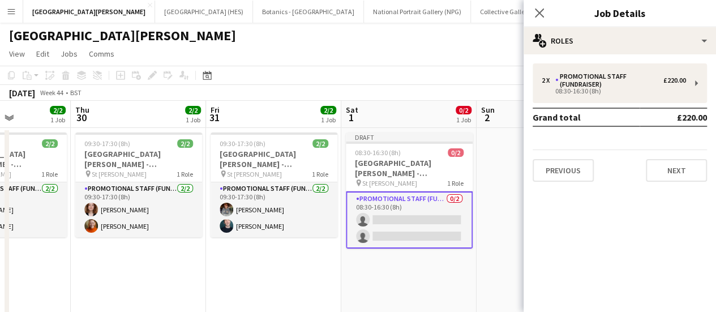
click at [436, 70] on app-toolbar "Copy Paste Paste Ctrl+V Paste with crew Ctrl+Shift+V Paste linked Job [GEOGRAPH…" at bounding box center [358, 75] width 716 height 19
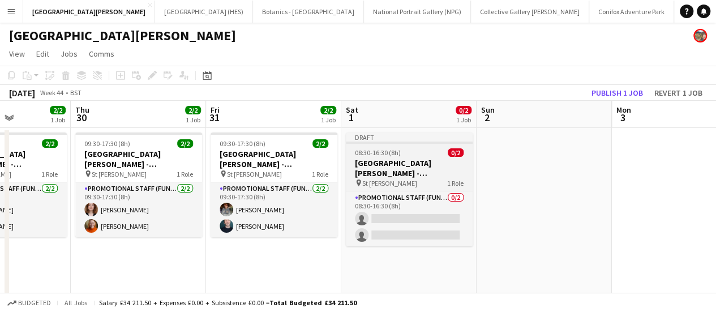
click at [422, 161] on h3 "[GEOGRAPHIC_DATA][PERSON_NAME] - Fundraising" at bounding box center [409, 168] width 127 height 20
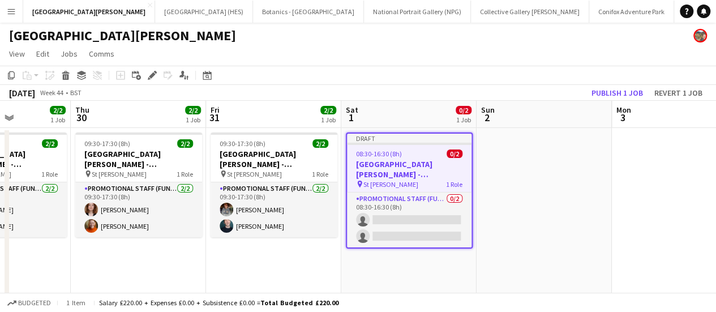
scroll to position [0, 395]
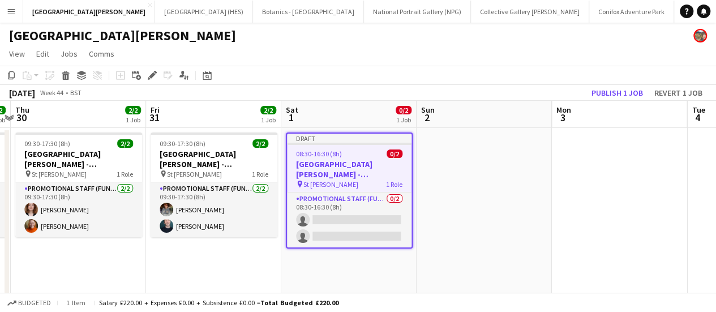
click at [634, 169] on app-date-cell at bounding box center [619, 280] width 135 height 304
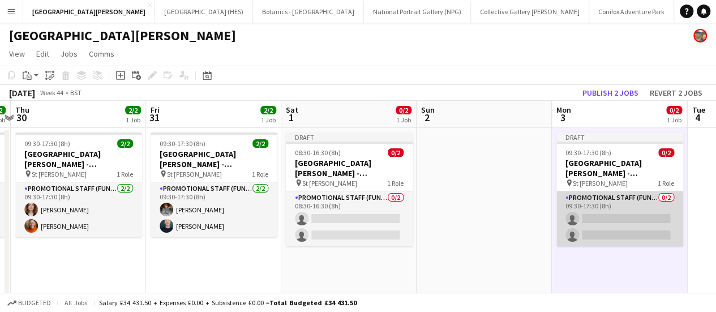
click at [636, 212] on app-card-role "Promotional Staff (Fundraiser) 0/2 09:30-17:30 (8h) single-neutral-actions sing…" at bounding box center [619, 218] width 127 height 55
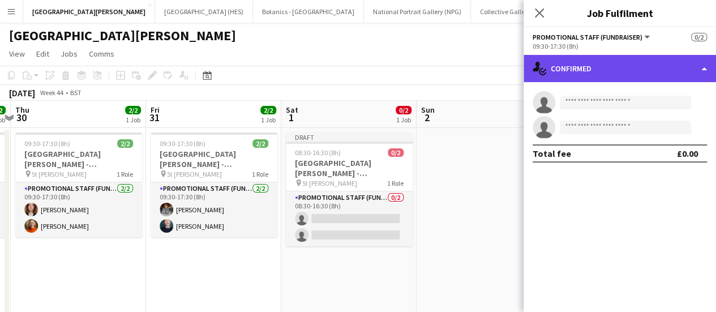
click at [627, 71] on div "single-neutral-actions-check-2 Confirmed" at bounding box center [620, 68] width 192 height 27
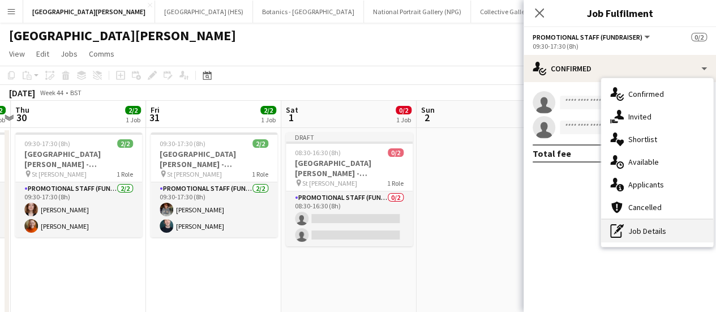
click at [660, 234] on div "pen-write Job Details" at bounding box center [657, 231] width 112 height 23
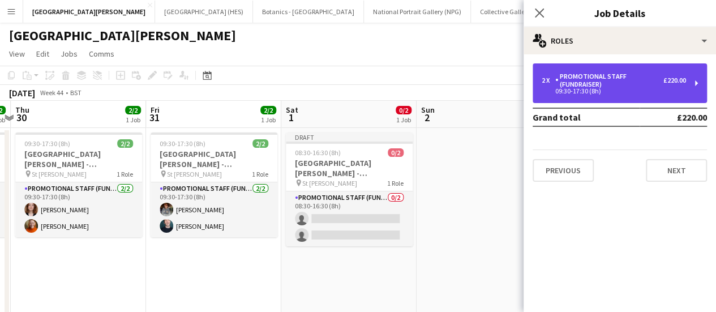
click at [568, 75] on div "Promotional Staff (Fundraiser)" at bounding box center [609, 80] width 108 height 16
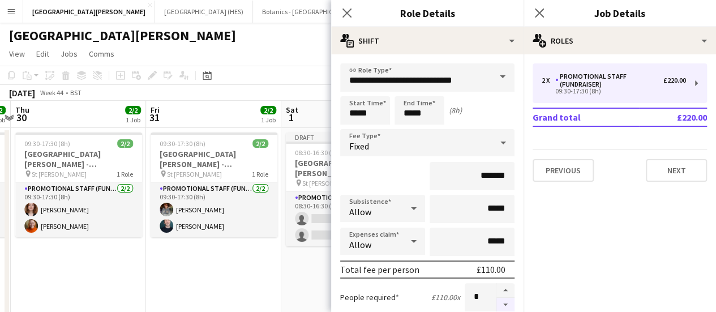
click at [496, 302] on button "button" at bounding box center [505, 305] width 18 height 14
type input "*"
click at [305, 77] on app-toolbar "Copy Paste Paste Ctrl+V Paste with crew Ctrl+Shift+V Paste linked Job [GEOGRAPH…" at bounding box center [358, 75] width 716 height 19
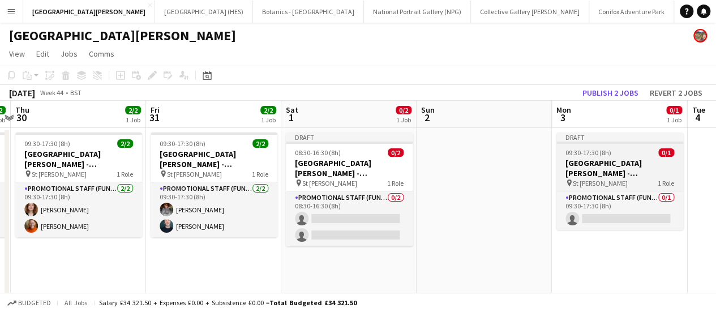
click at [617, 165] on h3 "[GEOGRAPHIC_DATA][PERSON_NAME] - Fundraising" at bounding box center [619, 168] width 127 height 20
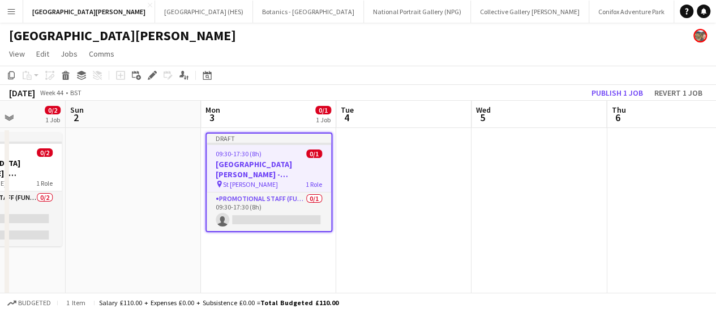
drag, startPoint x: 411, startPoint y: 159, endPoint x: 394, endPoint y: 186, distance: 31.9
click at [394, 186] on app-calendar-viewport "Wed 29 2/2 1 Job Thu 30 2/2 1 Job Fri 31 2/2 1 Job Sat 1 0/2 1 Job Sun 2 Mon 3 …" at bounding box center [358, 266] width 716 height 331
click at [405, 163] on app-date-cell at bounding box center [401, 280] width 135 height 304
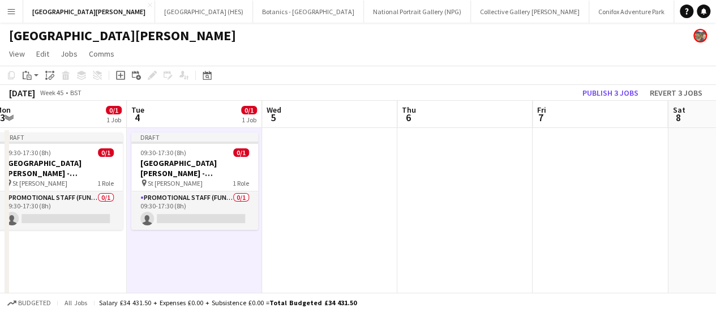
scroll to position [0, 415]
click at [366, 162] on app-date-cell at bounding box center [328, 280] width 135 height 304
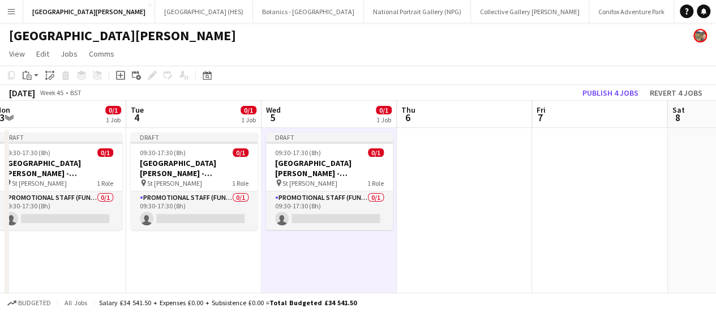
click at [454, 150] on app-date-cell at bounding box center [464, 280] width 135 height 304
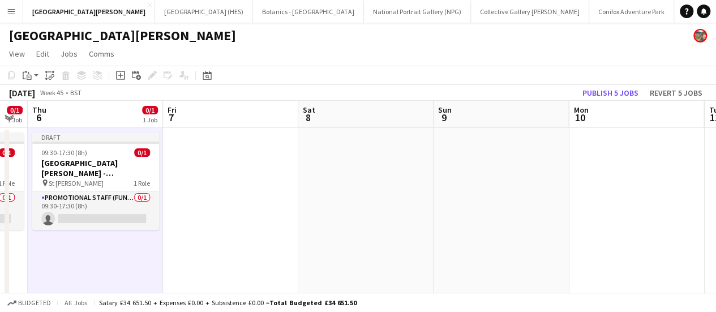
scroll to position [0, 352]
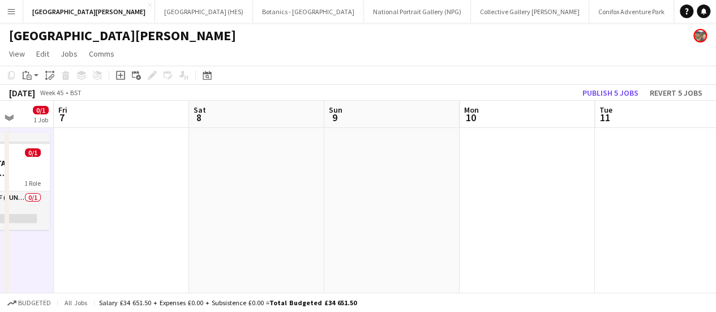
click at [505, 176] on app-date-cell at bounding box center [527, 280] width 135 height 304
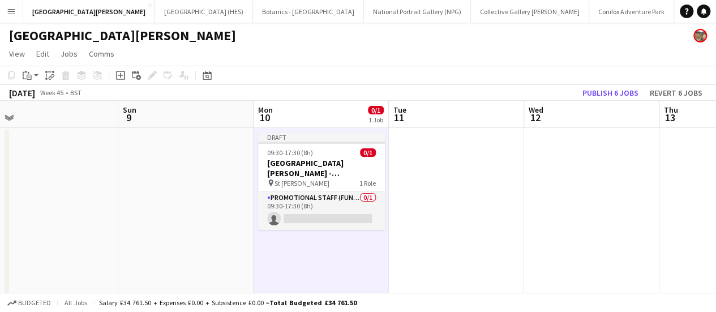
scroll to position [0, 289]
click at [460, 175] on app-date-cell at bounding box center [455, 280] width 135 height 304
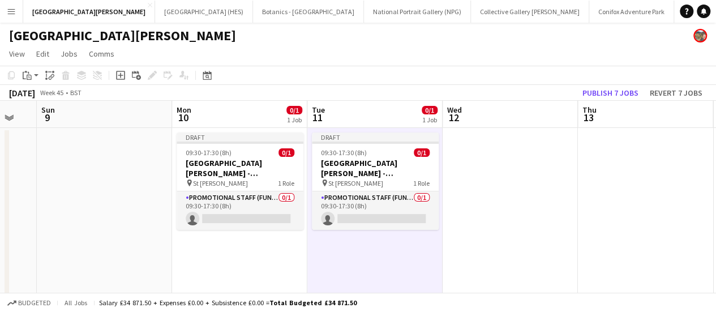
scroll to position [0, 368]
click at [498, 173] on app-date-cell at bounding box center [511, 280] width 135 height 304
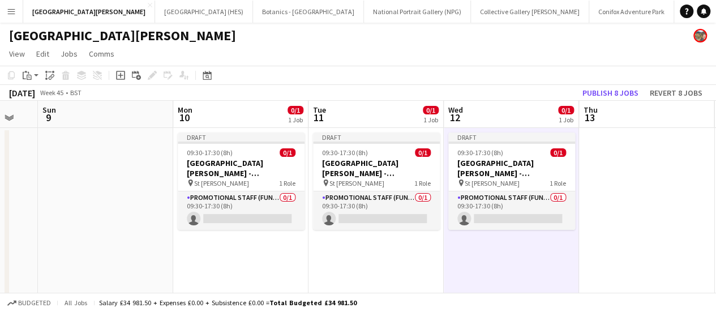
scroll to position [0, 523]
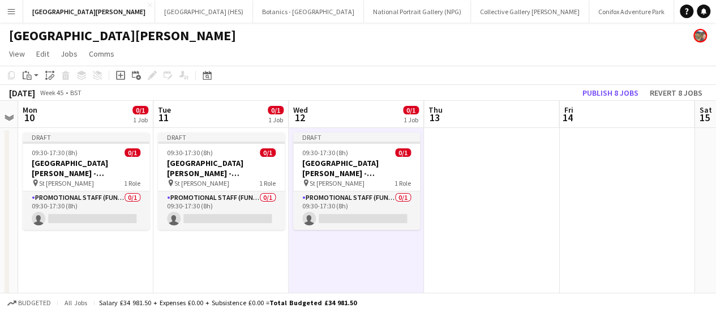
click at [498, 173] on app-date-cell at bounding box center [491, 280] width 135 height 304
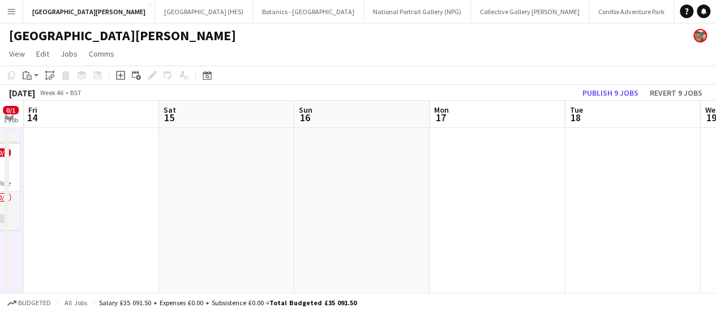
scroll to position [0, 534]
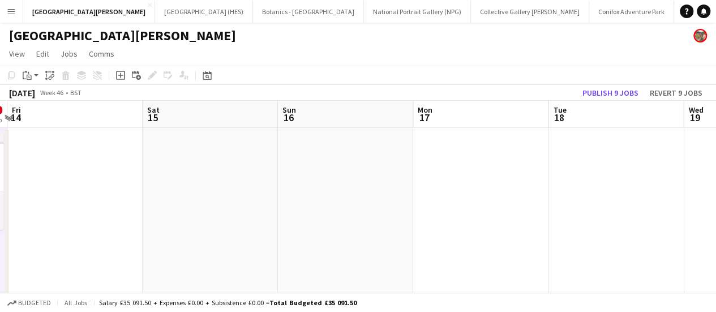
click at [498, 173] on app-date-cell at bounding box center [480, 280] width 135 height 304
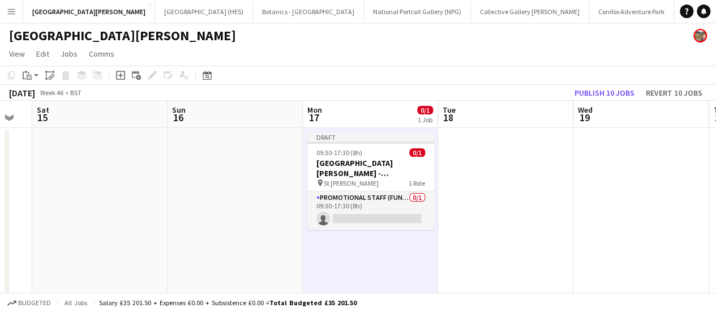
scroll to position [0, 373]
click at [498, 173] on app-date-cell at bounding box center [506, 280] width 135 height 304
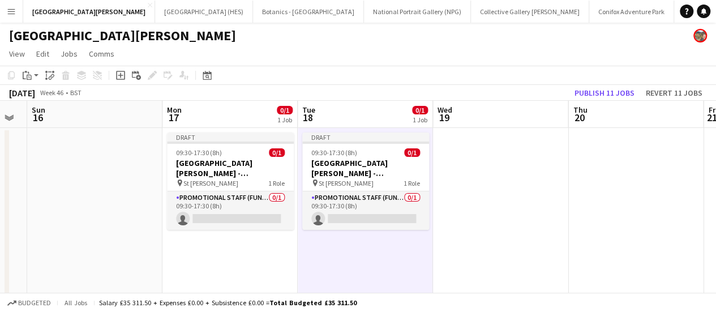
scroll to position [0, 513]
click at [498, 173] on app-date-cell at bounding box center [501, 280] width 135 height 304
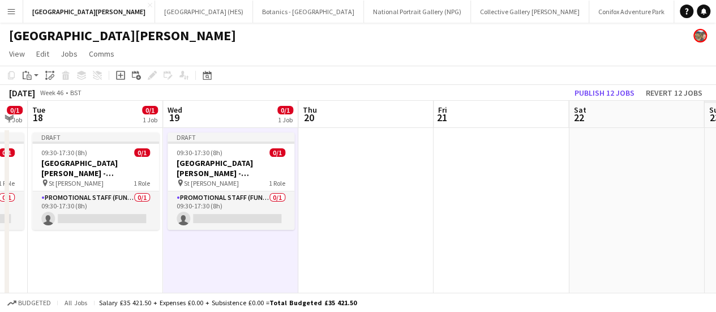
scroll to position [0, 428]
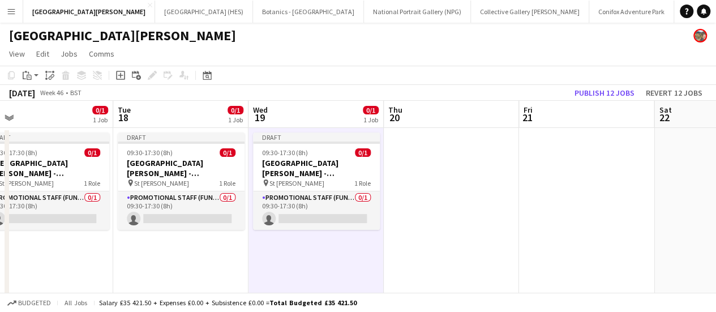
click at [498, 173] on app-date-cell at bounding box center [451, 280] width 135 height 304
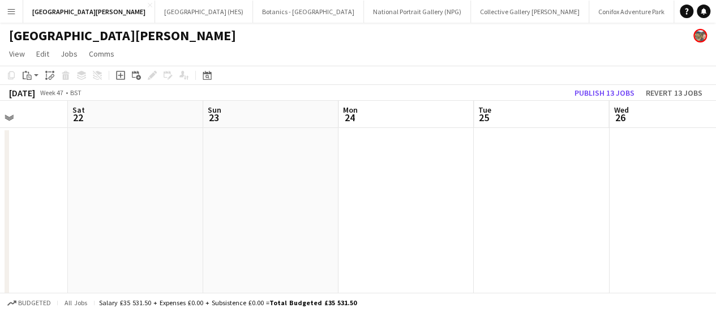
scroll to position [0, 479]
click at [403, 167] on app-date-cell at bounding box center [400, 280] width 135 height 304
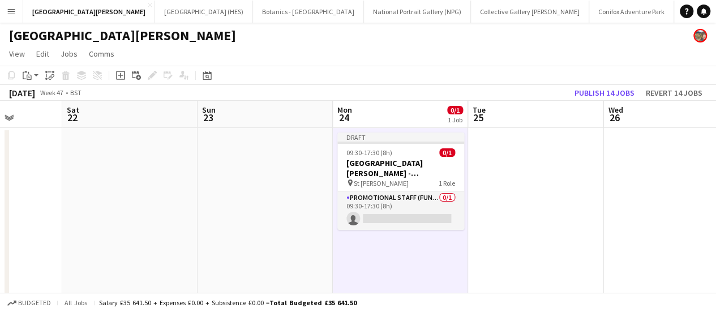
click at [495, 166] on app-date-cell at bounding box center [535, 280] width 135 height 304
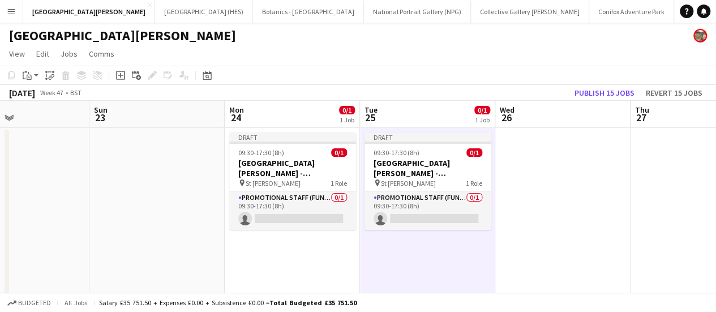
click at [610, 204] on app-date-cell at bounding box center [562, 280] width 135 height 304
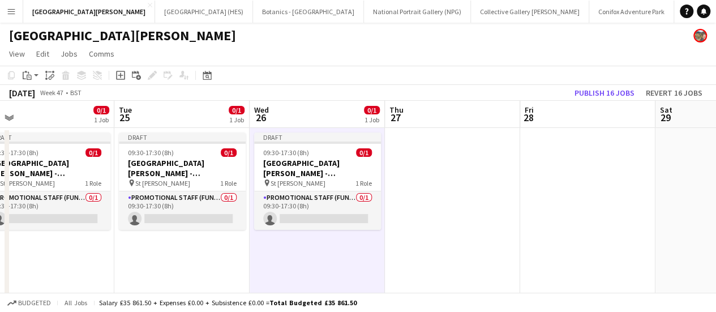
scroll to position [0, 294]
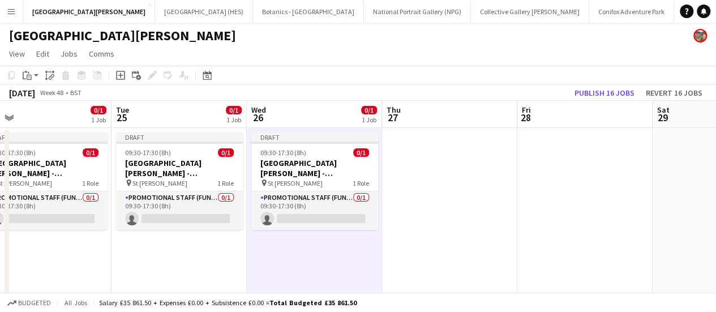
click at [441, 193] on app-date-cell at bounding box center [449, 280] width 135 height 304
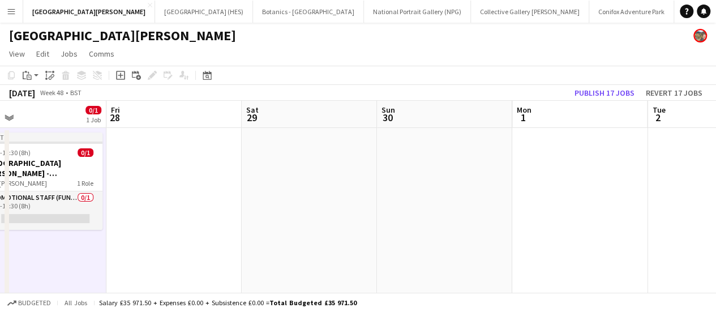
scroll to position [0, 279]
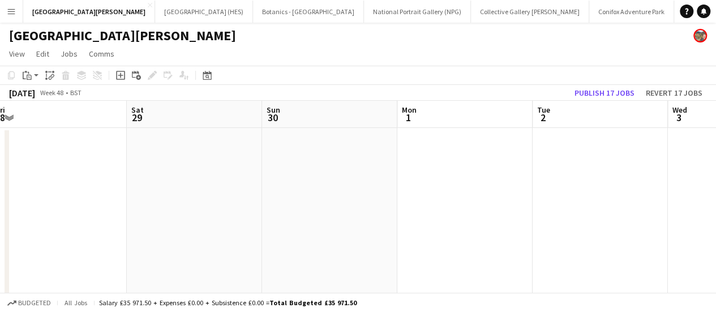
click at [441, 193] on app-date-cell at bounding box center [464, 280] width 135 height 304
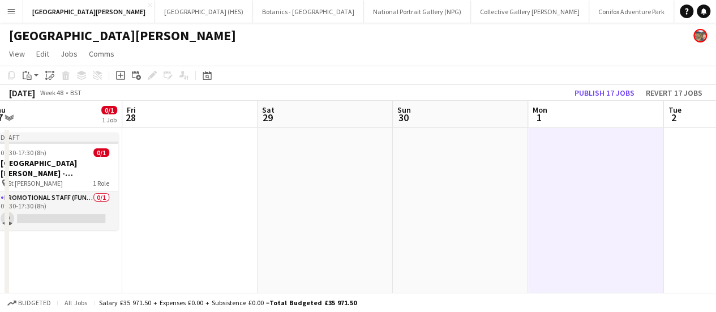
scroll to position [0, 517]
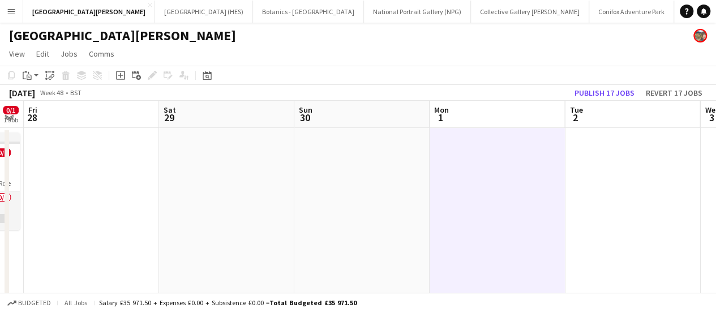
click at [504, 186] on app-date-cell at bounding box center [497, 280] width 135 height 304
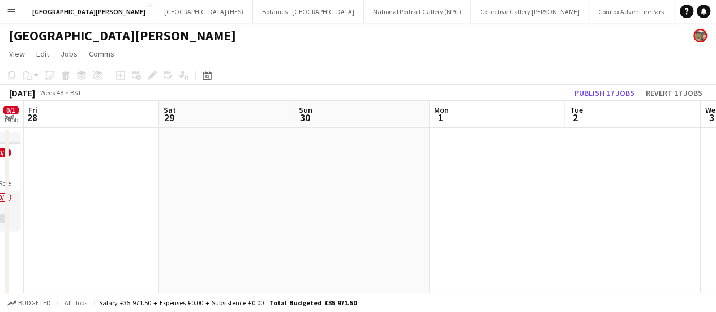
click at [504, 186] on app-date-cell at bounding box center [497, 280] width 135 height 304
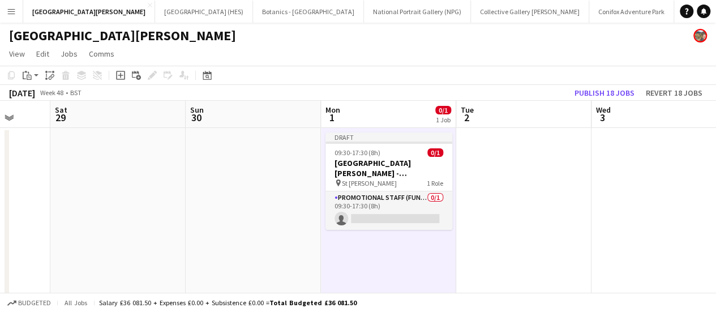
scroll to position [0, 354]
click at [504, 186] on app-date-cell at bounding box center [524, 280] width 135 height 304
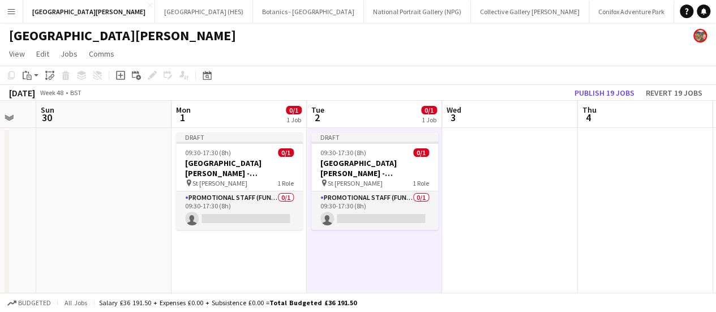
scroll to position [0, 504]
click at [504, 186] on app-date-cell at bounding box center [510, 280] width 135 height 304
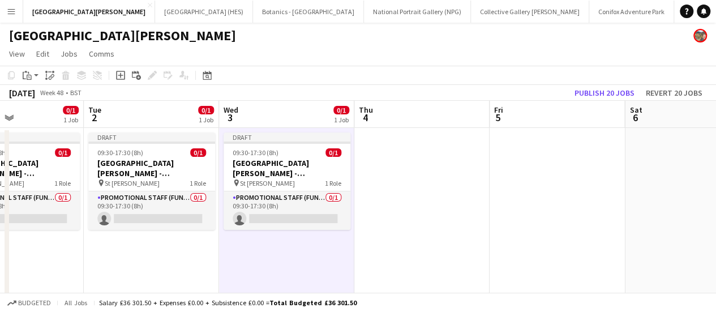
scroll to position [0, 466]
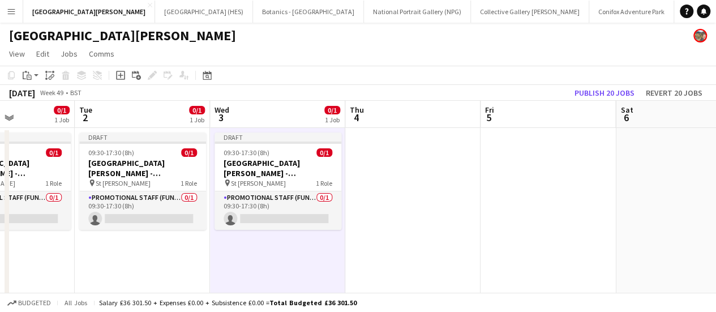
click at [456, 184] on app-date-cell at bounding box center [412, 280] width 135 height 304
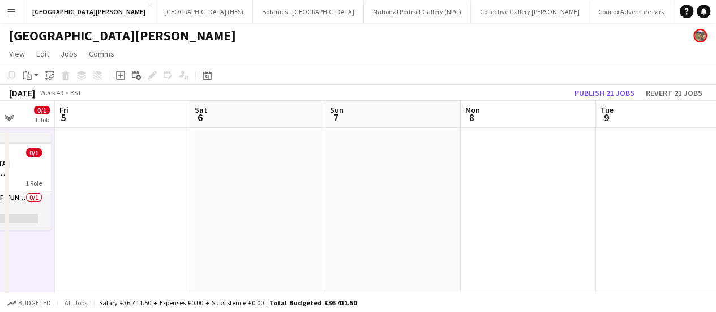
scroll to position [0, 477]
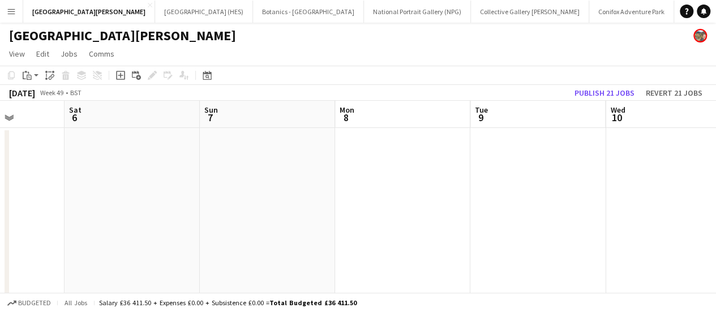
click at [456, 184] on app-date-cell at bounding box center [402, 280] width 135 height 304
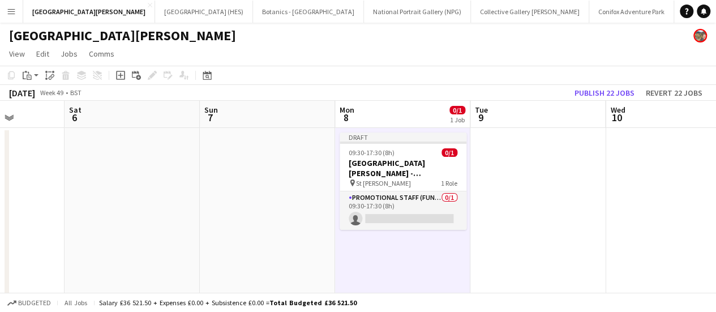
scroll to position [0, 542]
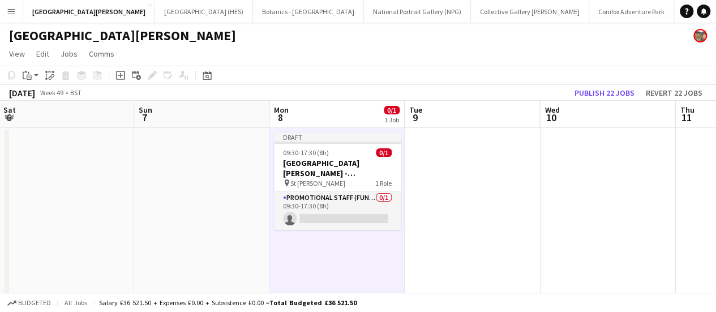
click at [456, 184] on app-date-cell at bounding box center [472, 280] width 135 height 304
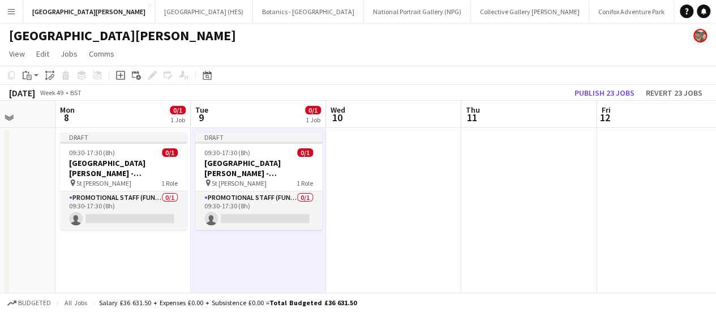
click at [456, 184] on app-date-cell at bounding box center [393, 280] width 135 height 304
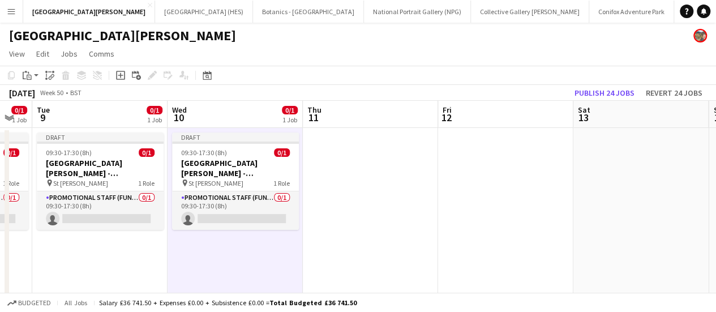
scroll to position [0, 392]
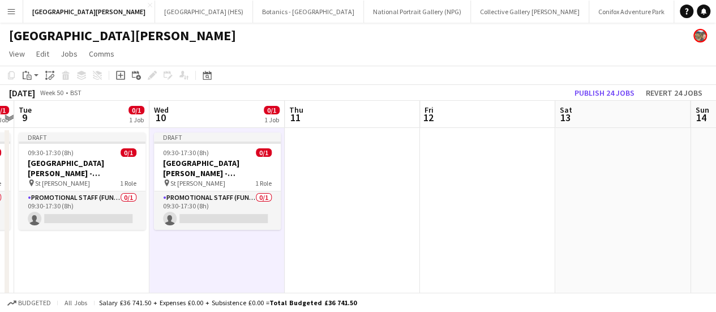
click at [368, 182] on app-date-cell at bounding box center [352, 280] width 135 height 304
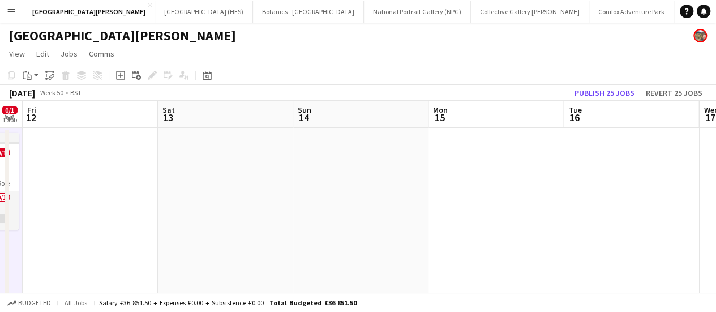
click at [367, 181] on app-date-cell at bounding box center [360, 280] width 135 height 304
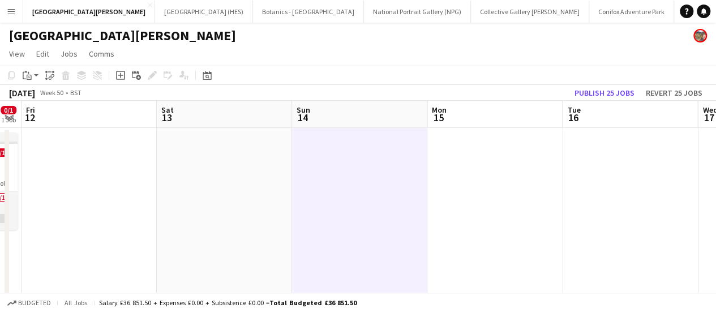
click at [435, 183] on app-date-cell at bounding box center [494, 280] width 135 height 304
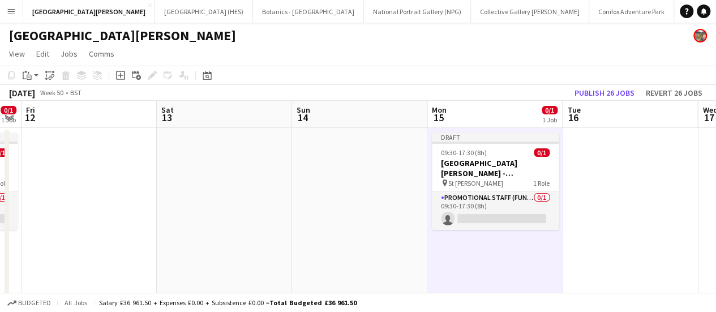
click at [594, 182] on app-date-cell at bounding box center [630, 280] width 135 height 304
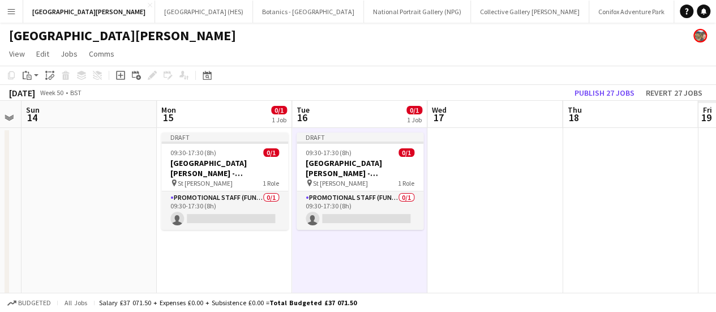
scroll to position [0, 440]
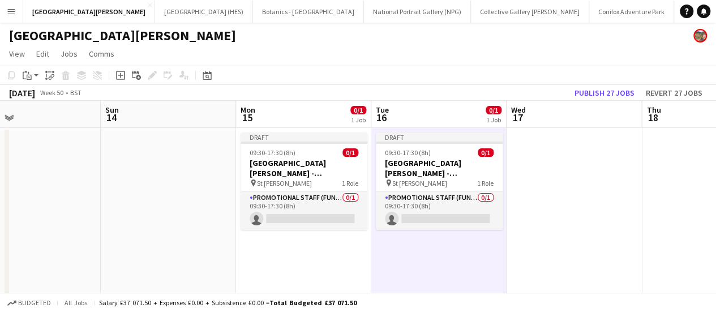
click at [594, 182] on app-date-cell at bounding box center [574, 280] width 135 height 304
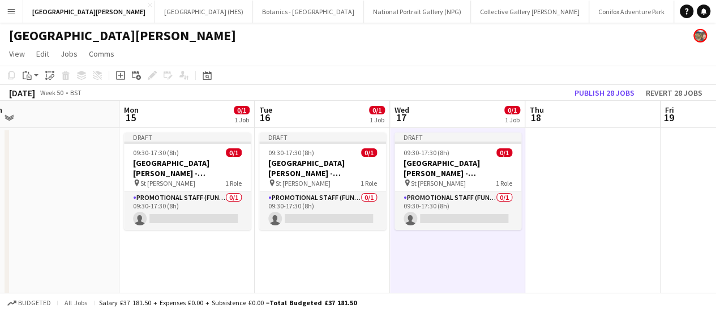
scroll to position [0, 286]
click at [594, 182] on app-date-cell at bounding box center [592, 280] width 135 height 304
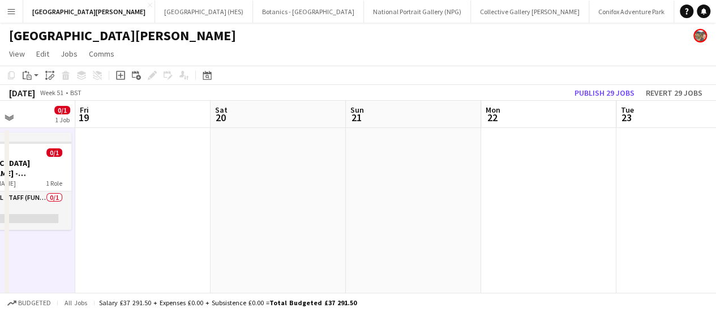
scroll to position [0, 333]
click at [558, 192] on app-date-cell at bounding box center [546, 280] width 135 height 304
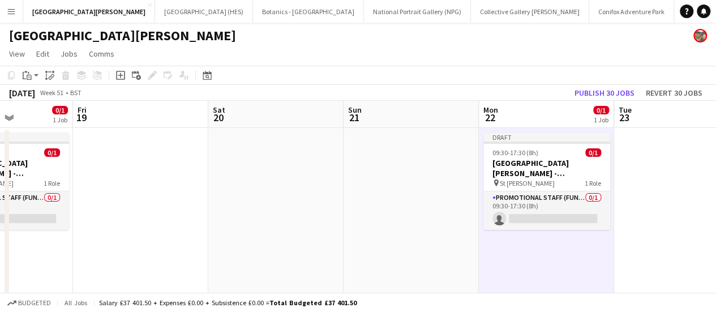
scroll to position [0, 449]
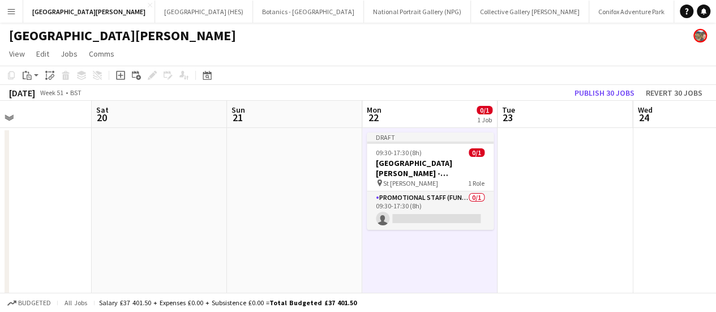
click at [560, 194] on app-date-cell at bounding box center [565, 280] width 135 height 304
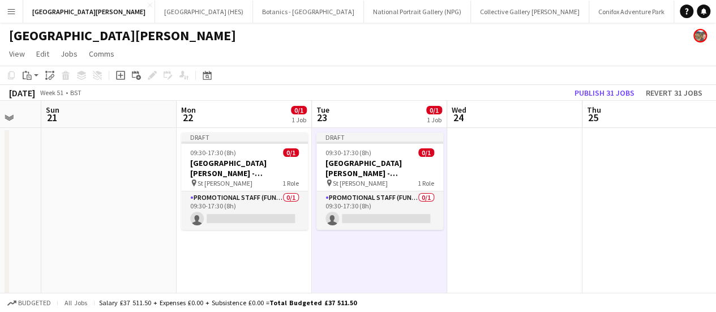
scroll to position [0, 374]
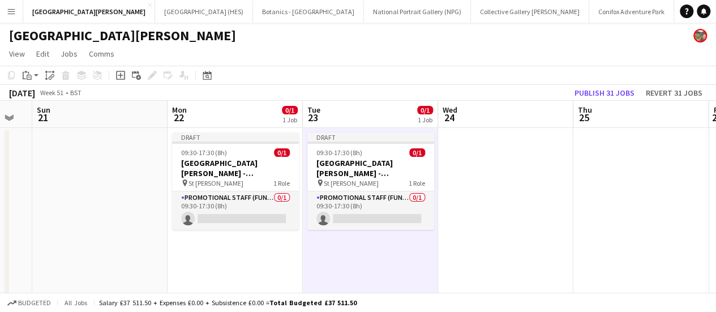
click at [530, 190] on app-date-cell at bounding box center [505, 280] width 135 height 304
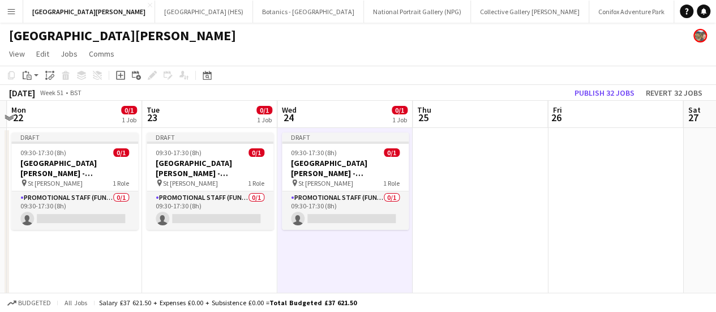
scroll to position [0, 543]
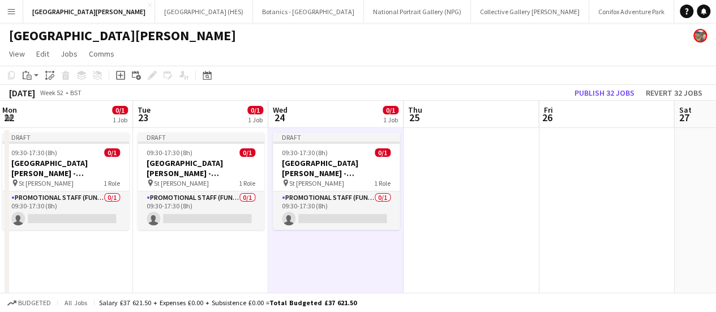
click at [469, 177] on app-date-cell at bounding box center [471, 280] width 135 height 304
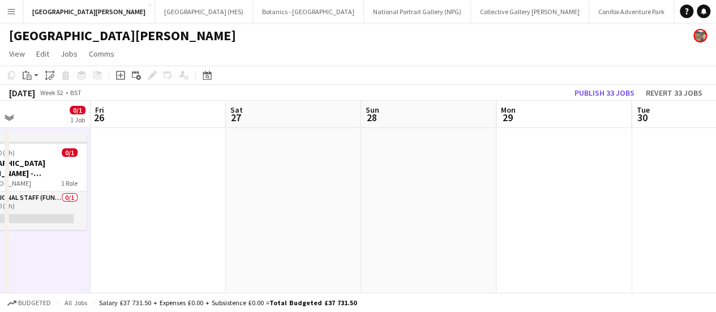
scroll to position [0, 451]
click at [593, 182] on app-date-cell at bounding box center [563, 280] width 135 height 304
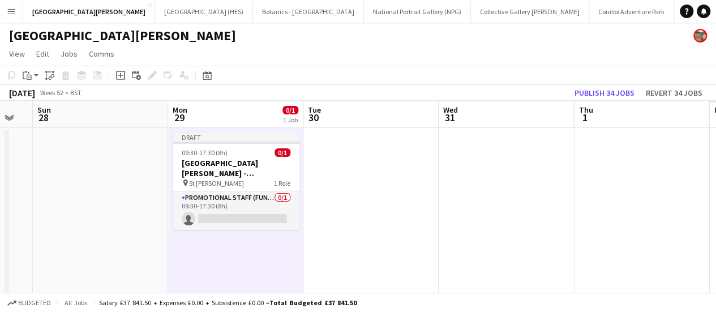
scroll to position [0, 526]
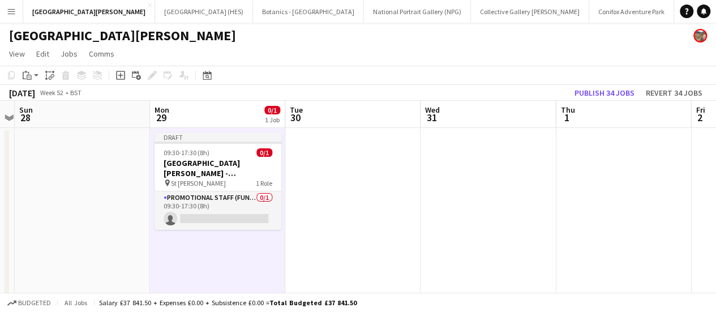
click at [367, 204] on app-date-cell at bounding box center [352, 280] width 135 height 304
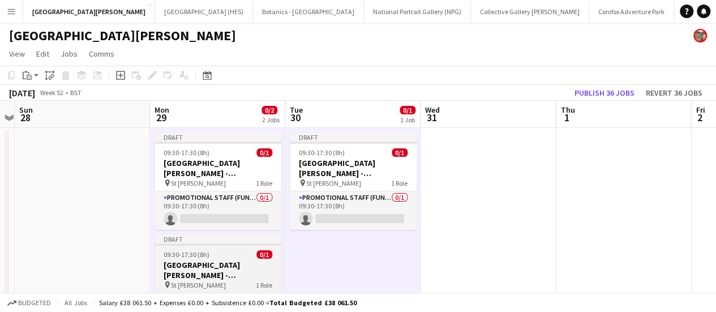
click at [237, 258] on div "09:30-17:30 (8h) 0/1" at bounding box center [218, 254] width 127 height 8
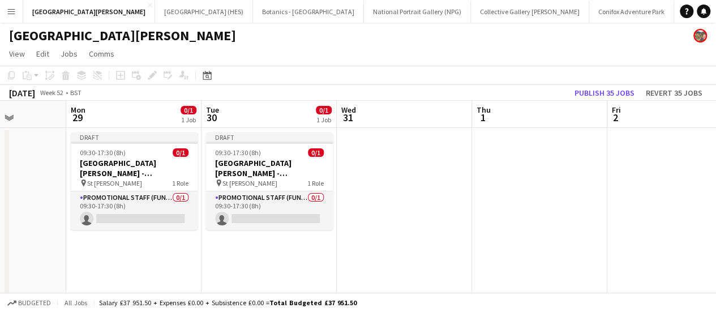
scroll to position [0, 331]
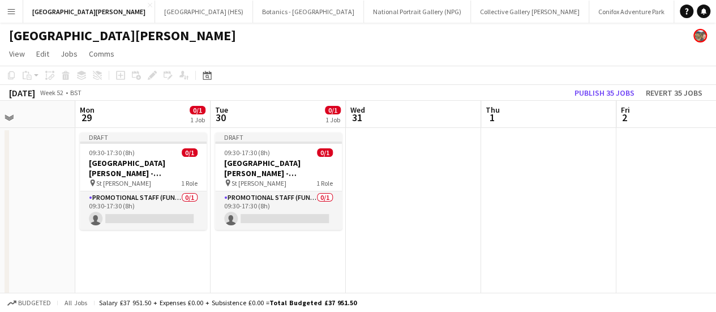
click at [356, 215] on app-date-cell at bounding box center [413, 280] width 135 height 304
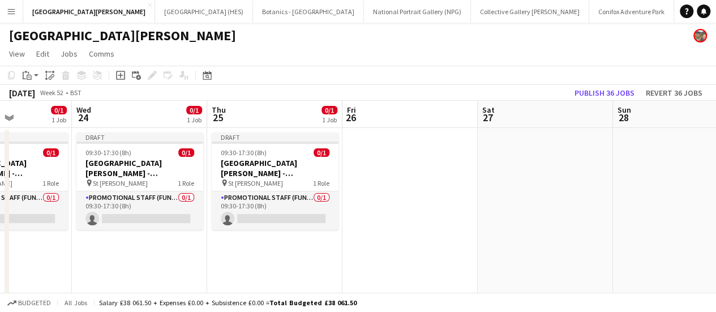
scroll to position [0, 331]
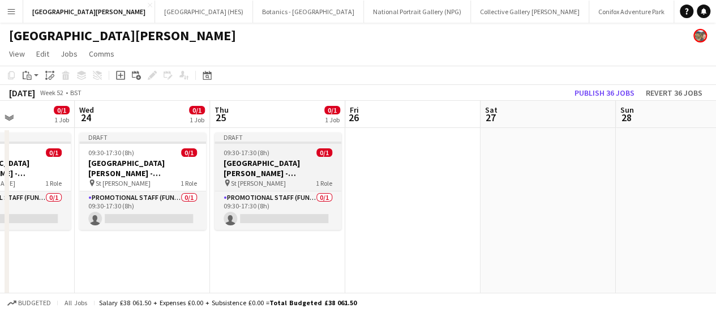
click at [262, 170] on h3 "[GEOGRAPHIC_DATA][PERSON_NAME] - Fundraising" at bounding box center [278, 168] width 127 height 20
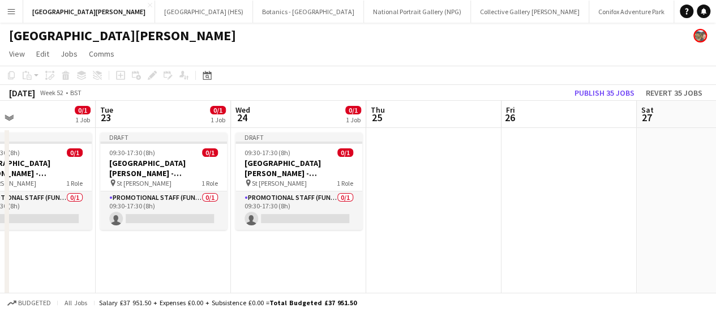
scroll to position [0, 314]
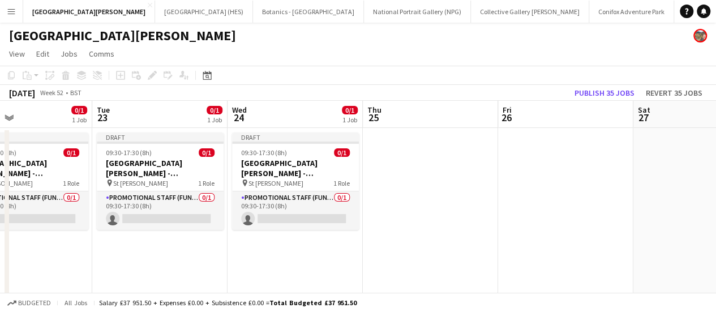
click at [328, 62] on app-page-menu "View Day view expanded Day view collapsed Month view Date picker Jump to [DATE]…" at bounding box center [358, 55] width 716 height 22
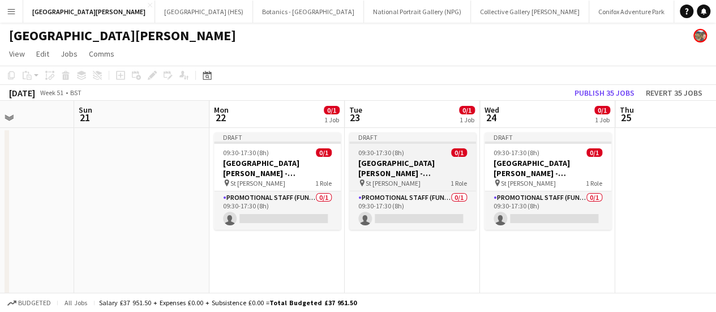
scroll to position [0, 327]
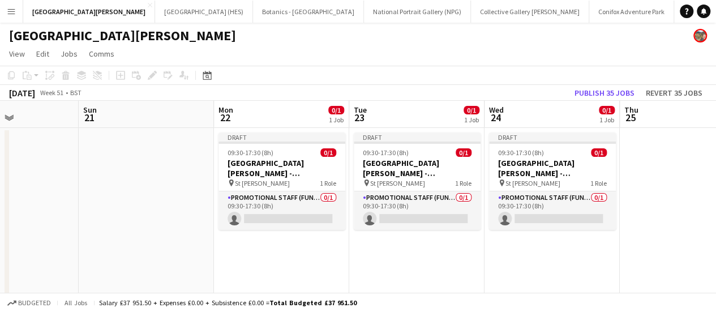
click at [584, 83] on app-toolbar "Copy Paste Paste Ctrl+V Paste with crew Ctrl+Shift+V Paste linked Job [GEOGRAPH…" at bounding box center [358, 75] width 716 height 19
click at [585, 93] on button "Publish 35 jobs" at bounding box center [604, 92] width 69 height 15
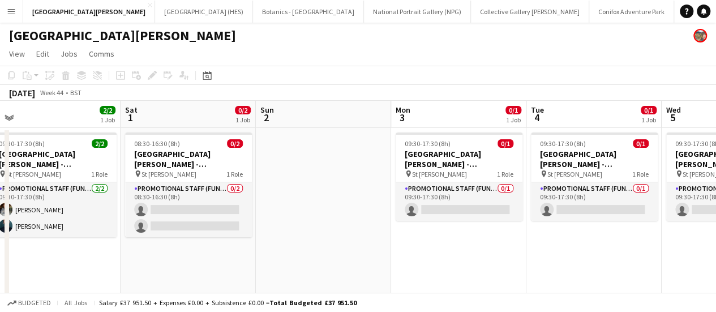
scroll to position [0, 285]
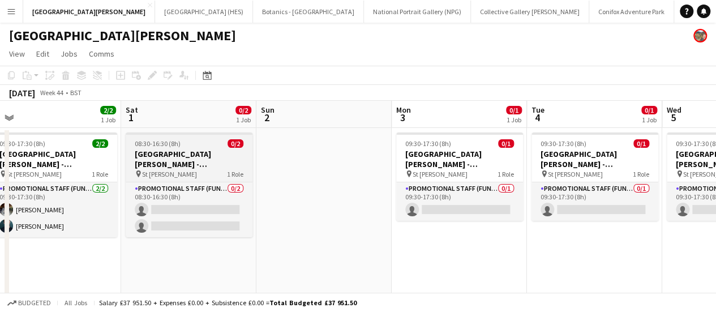
click at [212, 139] on div "08:30-16:30 (8h) 0/2" at bounding box center [189, 143] width 127 height 8
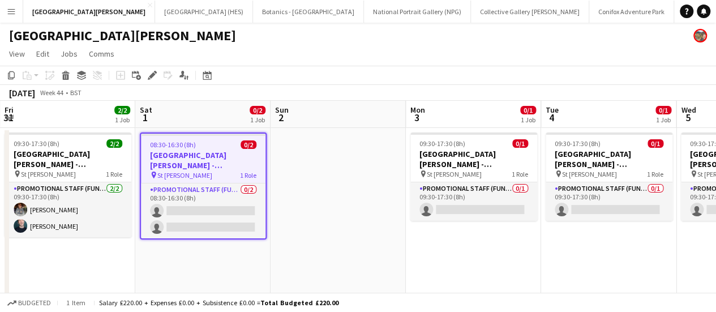
drag, startPoint x: 212, startPoint y: 139, endPoint x: 194, endPoint y: 164, distance: 31.6
click at [194, 164] on app-calendar-viewport "Tue 28 2/2 1 Job Wed 29 2/2 1 Job Thu 30 2/2 1 Job Fri 31 2/2 1 Job Sat 1 0/2 1…" at bounding box center [358, 266] width 716 height 331
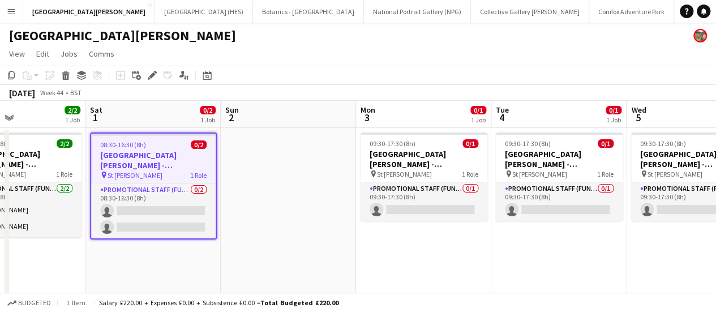
scroll to position [0, 491]
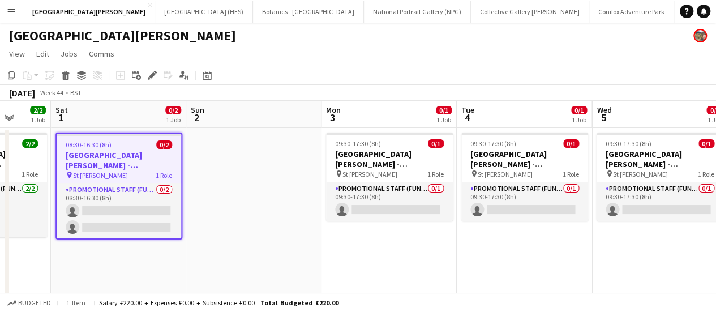
drag, startPoint x: 495, startPoint y: 175, endPoint x: 443, endPoint y: 175, distance: 52.1
click at [443, 175] on app-calendar-viewport "Tue 28 2/2 1 Job Wed 29 2/2 1 Job Thu 30 2/2 1 Job Fri 31 2/2 1 Job Sat 1 0/2 1…" at bounding box center [358, 266] width 716 height 331
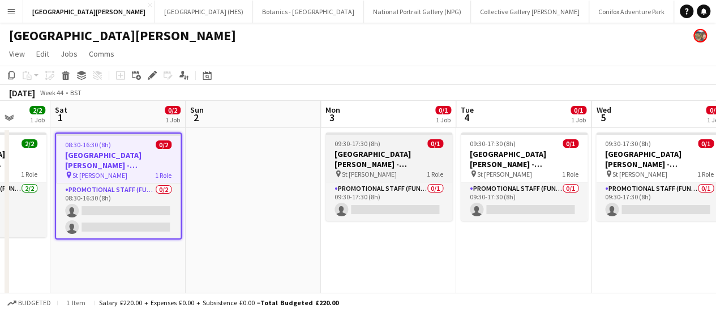
click at [414, 166] on h3 "[GEOGRAPHIC_DATA][PERSON_NAME] - Fundraising" at bounding box center [388, 159] width 127 height 20
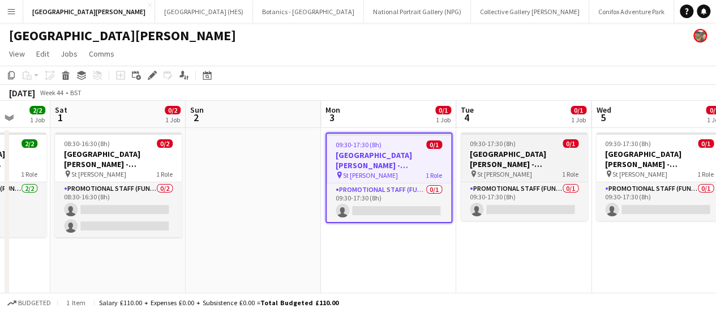
click at [504, 161] on h3 "[GEOGRAPHIC_DATA][PERSON_NAME] - Fundraising" at bounding box center [524, 159] width 127 height 20
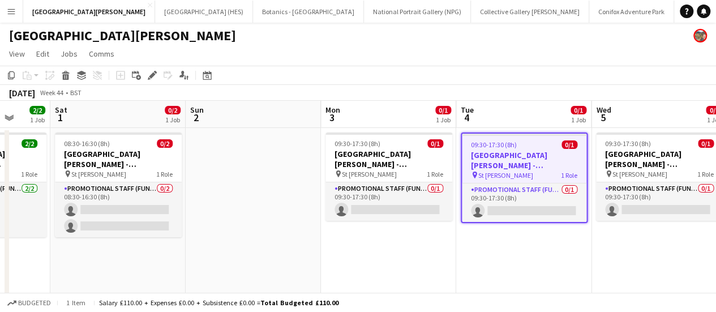
click at [247, 165] on app-date-cell at bounding box center [253, 280] width 135 height 304
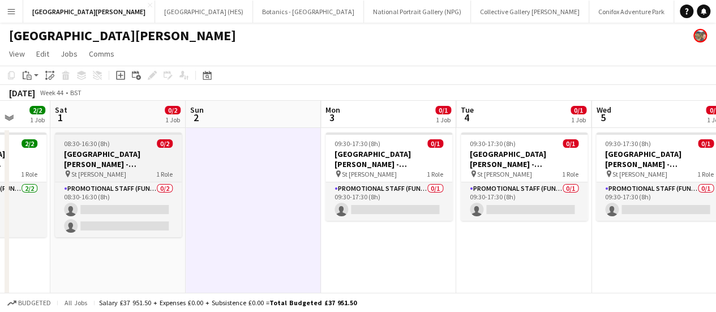
click at [114, 162] on h3 "[GEOGRAPHIC_DATA][PERSON_NAME] - Fundraising" at bounding box center [118, 159] width 127 height 20
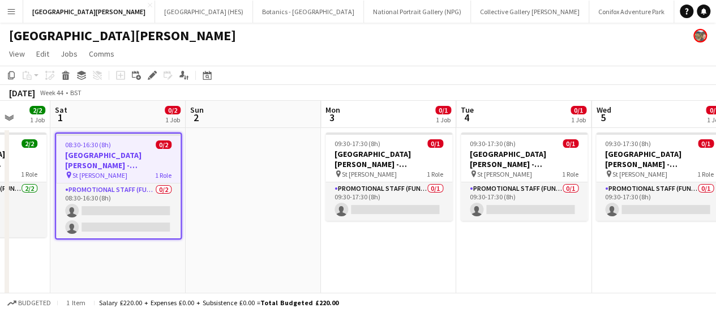
scroll to position [0, 508]
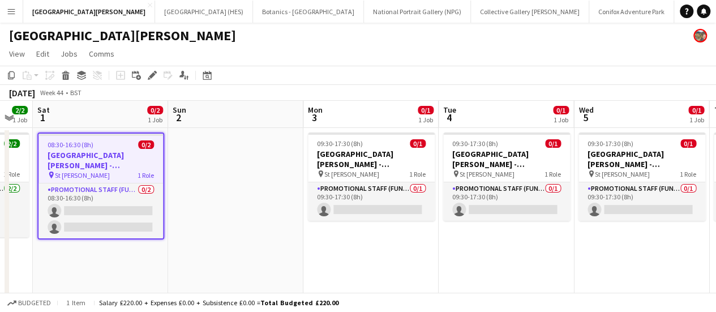
click at [161, 178] on div "pin St [PERSON_NAME] 1 Role" at bounding box center [100, 174] width 125 height 9
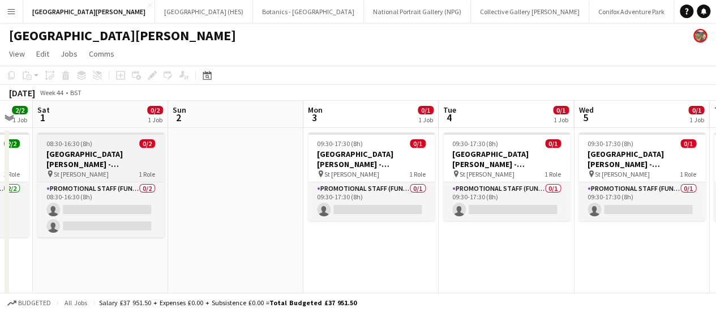
click at [108, 164] on h3 "[GEOGRAPHIC_DATA][PERSON_NAME] - Fundraising" at bounding box center [100, 159] width 127 height 20
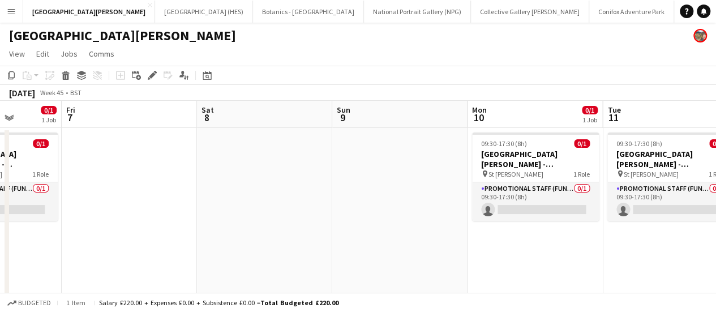
scroll to position [0, 492]
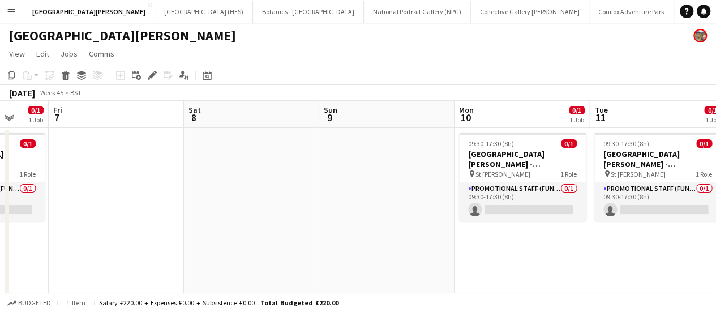
click at [194, 165] on app-date-cell at bounding box center [251, 280] width 135 height 304
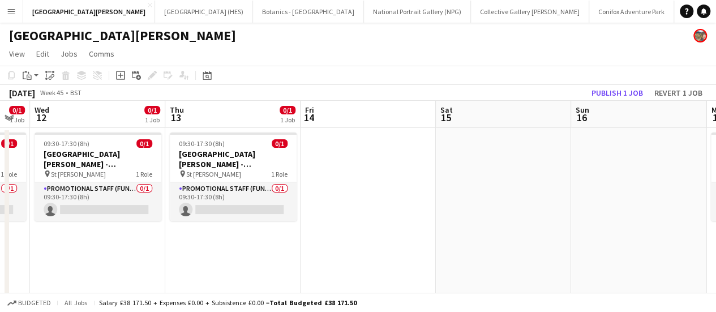
scroll to position [0, 375]
click at [502, 153] on app-date-cell at bounding box center [503, 280] width 135 height 304
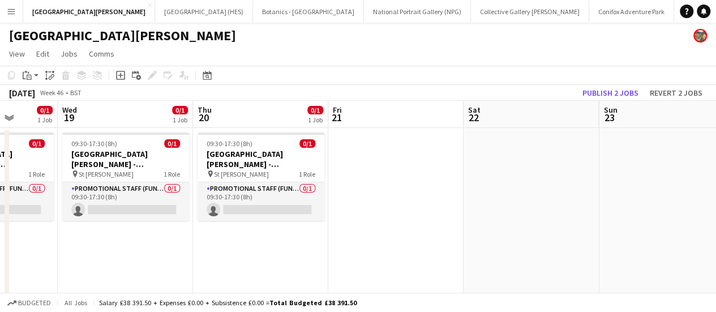
scroll to position [0, 483]
click at [563, 160] on app-date-cell at bounding box center [531, 280] width 135 height 304
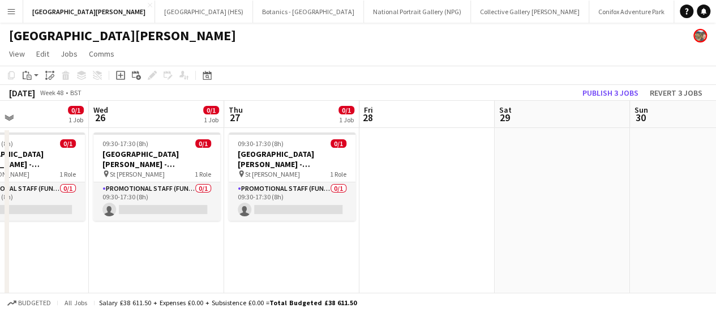
scroll to position [0, 320]
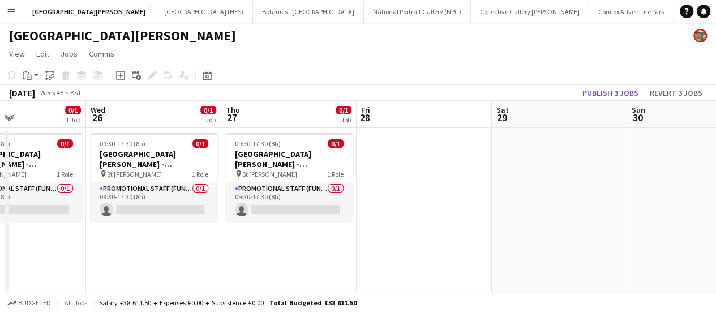
click at [563, 160] on app-date-cell at bounding box center [559, 280] width 135 height 304
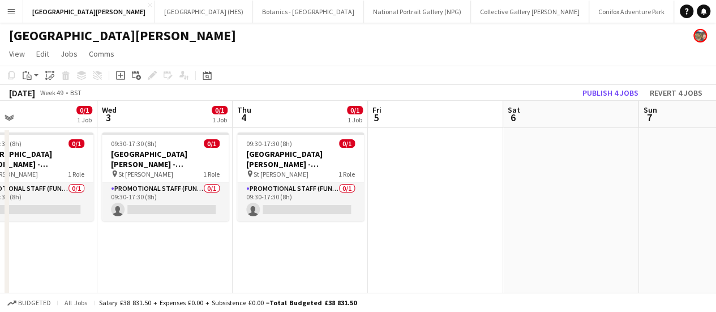
click at [563, 160] on app-date-cell at bounding box center [570, 280] width 135 height 304
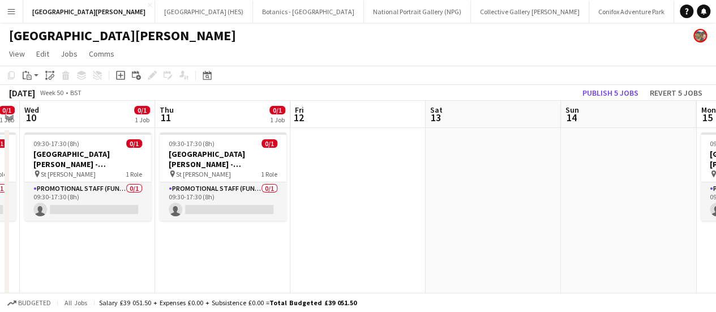
scroll to position [0, 385]
click at [501, 164] on app-date-cell at bounding box center [493, 280] width 135 height 304
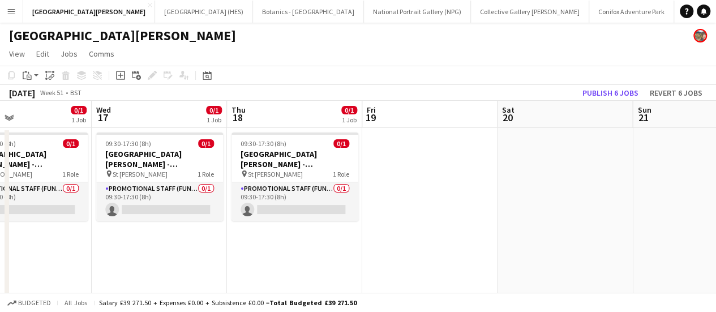
scroll to position [0, 444]
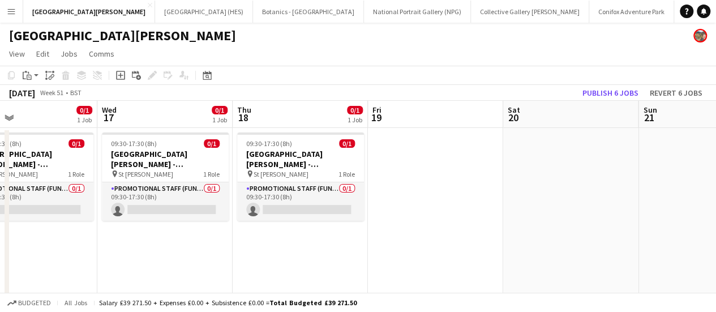
click at [554, 165] on app-date-cell at bounding box center [570, 280] width 135 height 304
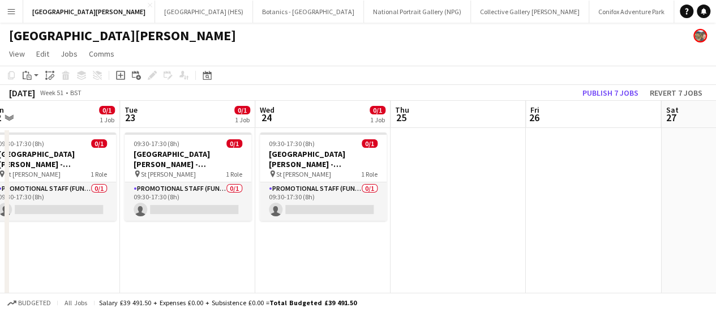
scroll to position [0, 417]
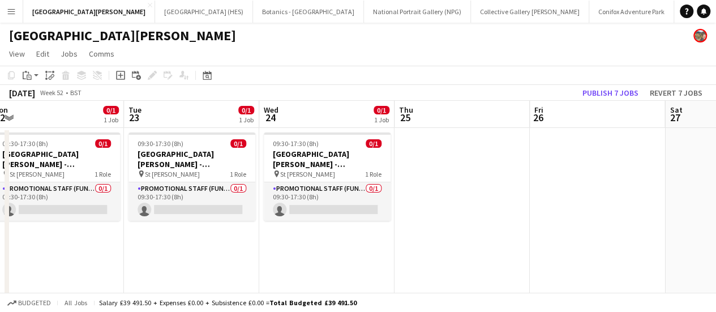
click at [587, 171] on app-date-cell at bounding box center [597, 280] width 135 height 304
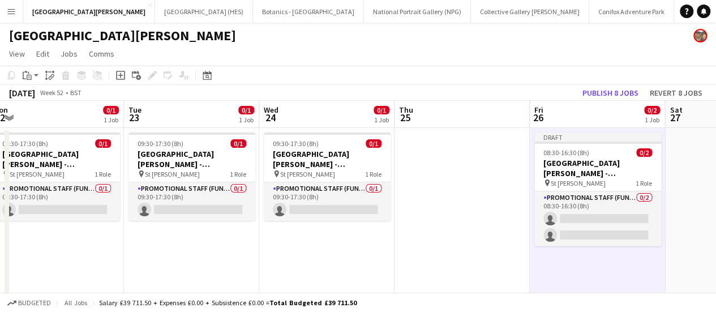
click at [587, 171] on h3 "[GEOGRAPHIC_DATA][PERSON_NAME] - Fundraising" at bounding box center [597, 168] width 127 height 20
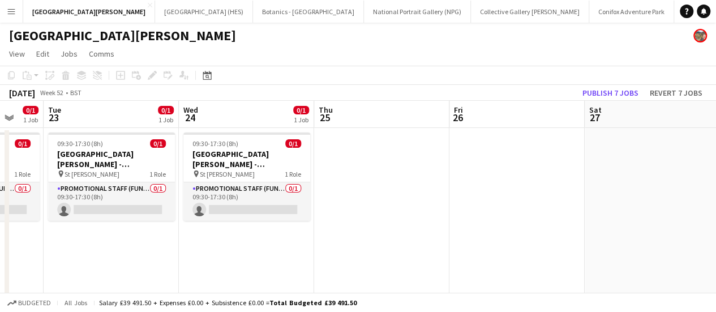
scroll to position [0, 364]
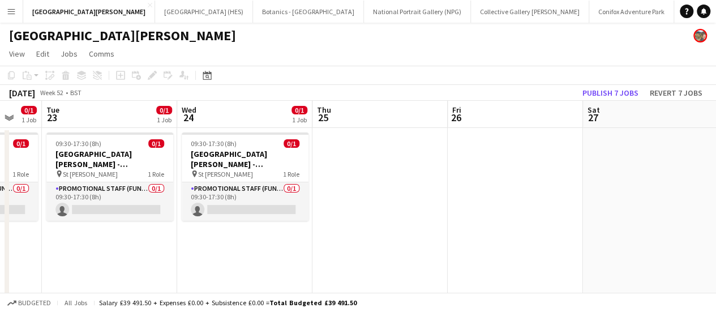
click at [611, 175] on app-date-cell at bounding box center [650, 280] width 135 height 304
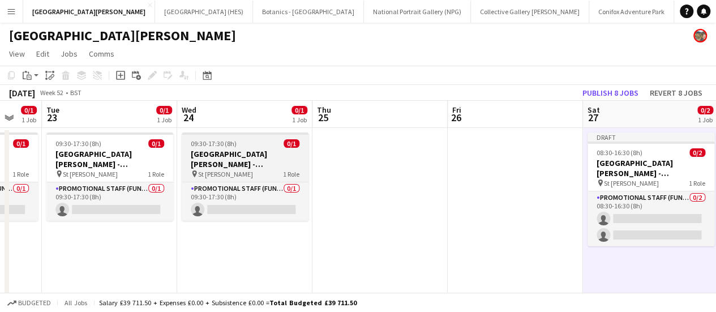
click at [262, 146] on div "09:30-17:30 (8h) 0/1" at bounding box center [245, 143] width 127 height 8
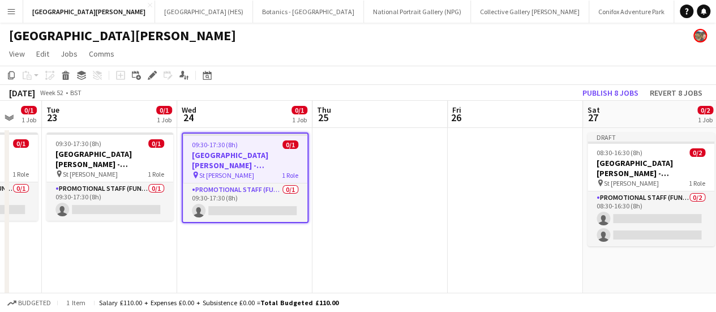
click at [371, 176] on app-date-cell at bounding box center [379, 280] width 135 height 304
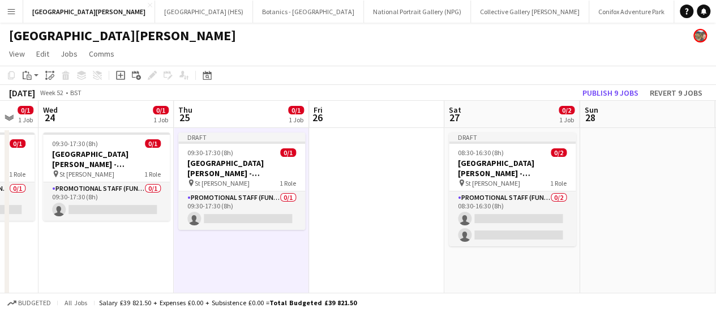
scroll to position [0, 477]
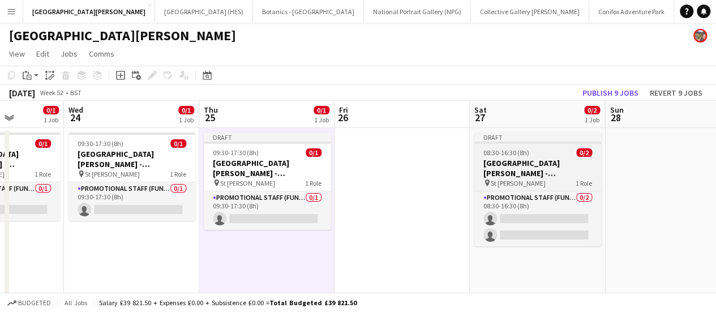
click at [518, 174] on h3 "[GEOGRAPHIC_DATA][PERSON_NAME] - Fundraising" at bounding box center [537, 168] width 127 height 20
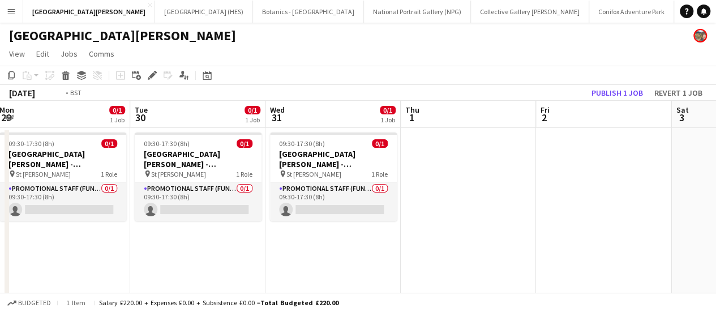
scroll to position [0, 366]
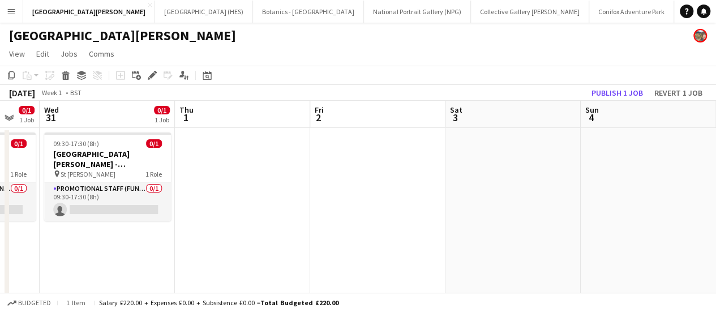
click at [526, 175] on app-date-cell at bounding box center [512, 280] width 135 height 304
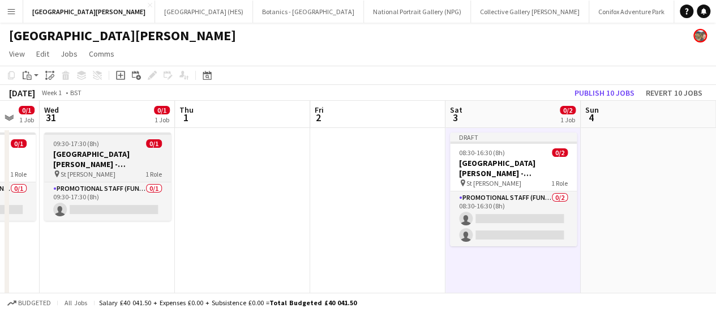
click at [108, 163] on h3 "[GEOGRAPHIC_DATA][PERSON_NAME] - Fundraising" at bounding box center [107, 159] width 127 height 20
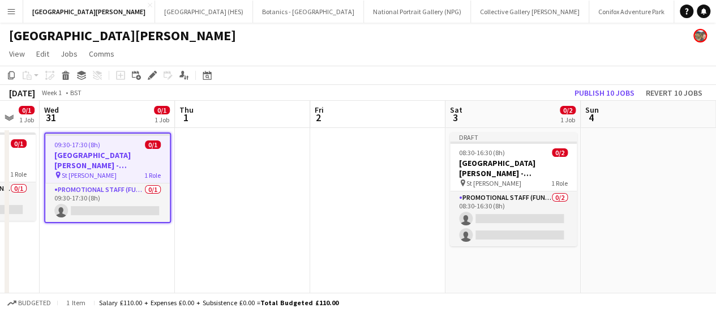
click at [191, 160] on app-date-cell at bounding box center [242, 280] width 135 height 304
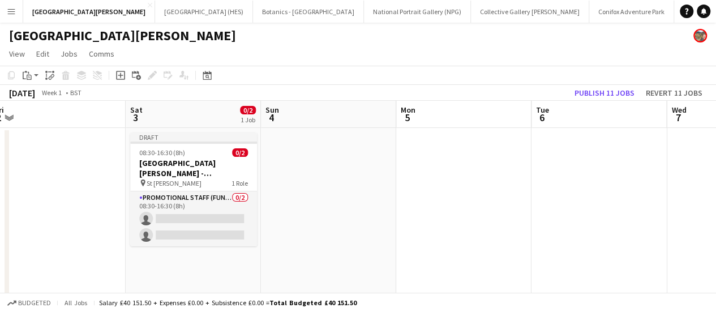
scroll to position [0, 416]
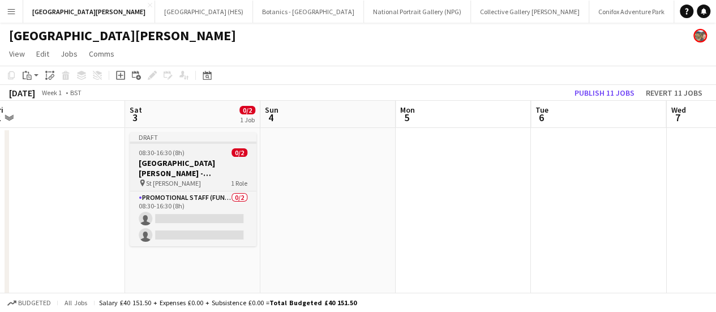
click at [192, 164] on h3 "[GEOGRAPHIC_DATA][PERSON_NAME] - Fundraising" at bounding box center [193, 168] width 127 height 20
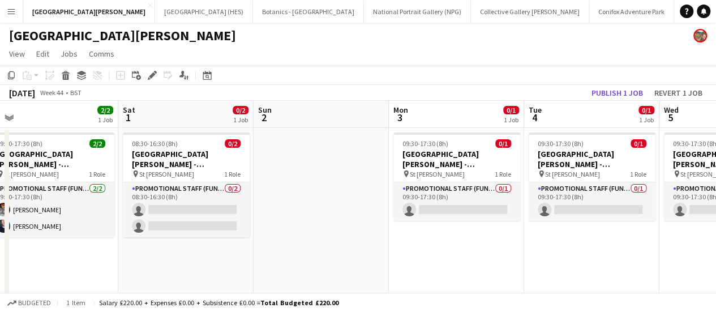
scroll to position [0, 287]
click at [421, 54] on app-page-menu "View Day view expanded Day view collapsed Month view Date picker Jump to [DATE]…" at bounding box center [358, 55] width 716 height 22
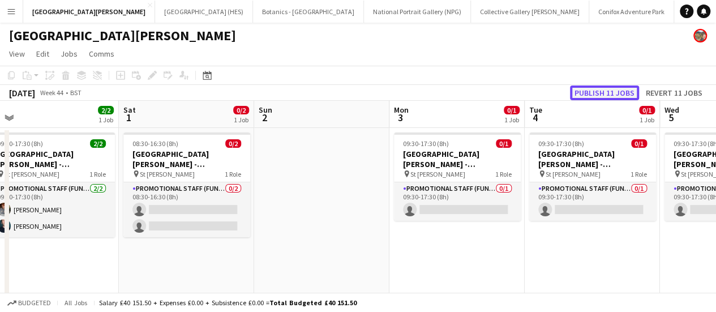
click at [592, 91] on button "Publish 11 jobs" at bounding box center [604, 92] width 69 height 15
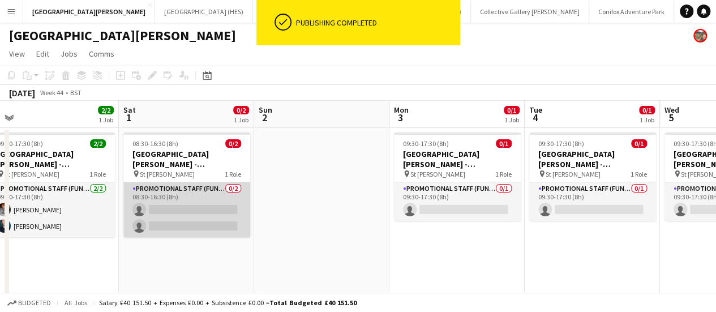
click at [190, 205] on app-card-role "Promotional Staff (Fundraiser) 0/2 08:30-16:30 (8h) single-neutral-actions sing…" at bounding box center [186, 209] width 127 height 55
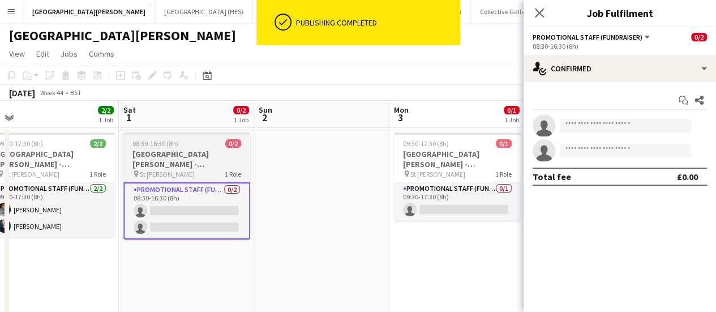
click at [189, 174] on div "pin St [PERSON_NAME] 1 Role" at bounding box center [186, 173] width 127 height 9
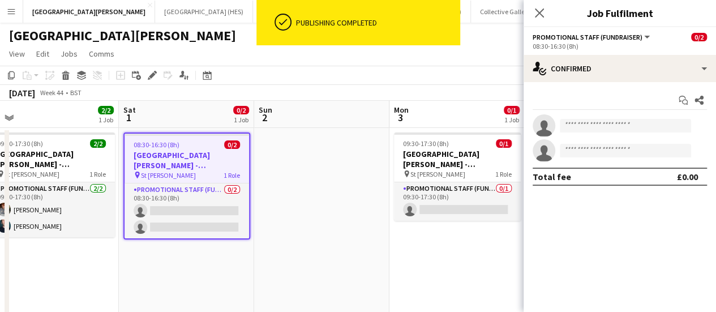
click at [290, 169] on app-date-cell at bounding box center [321, 280] width 135 height 304
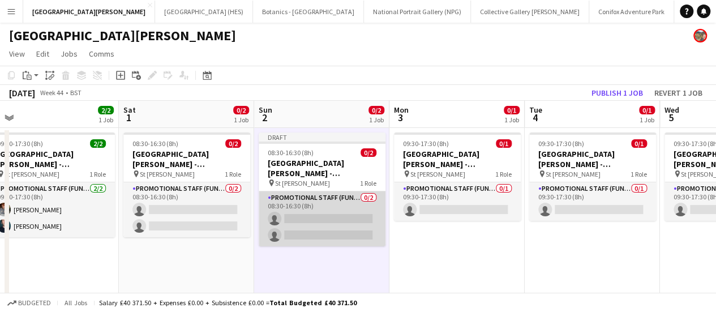
click at [332, 207] on app-card-role "Promotional Staff (Fundraiser) 0/2 08:30-16:30 (8h) single-neutral-actions sing…" at bounding box center [322, 218] width 127 height 55
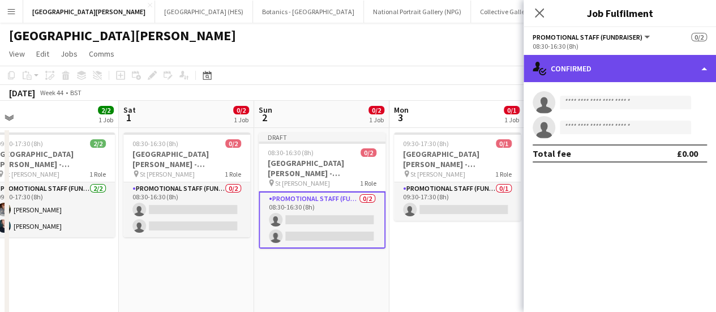
click at [609, 77] on div "single-neutral-actions-check-2 Confirmed" at bounding box center [620, 68] width 192 height 27
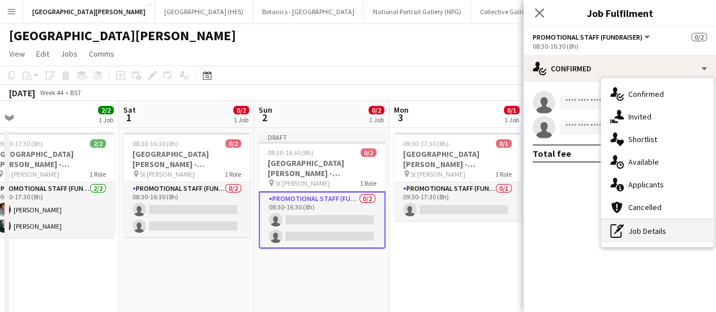
click at [661, 229] on div "pen-write Job Details" at bounding box center [657, 231] width 112 height 23
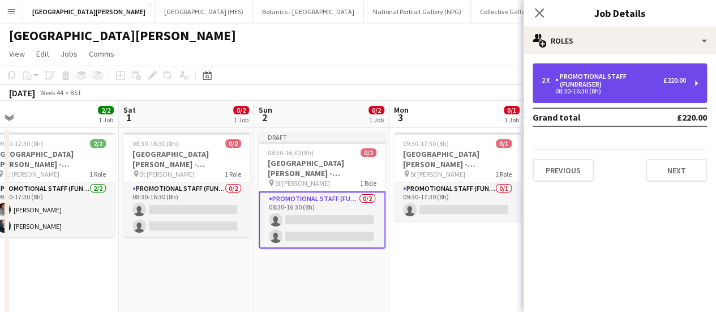
click at [598, 67] on div "2 x Promotional Staff (Fundraiser) £220.00 08:30-16:30 (8h)" at bounding box center [620, 83] width 174 height 40
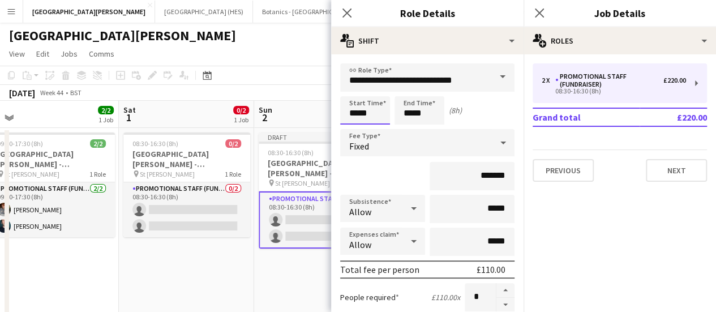
click at [375, 111] on input "*****" at bounding box center [365, 110] width 50 height 28
click at [351, 92] on div at bounding box center [353, 90] width 23 height 11
type input "*****"
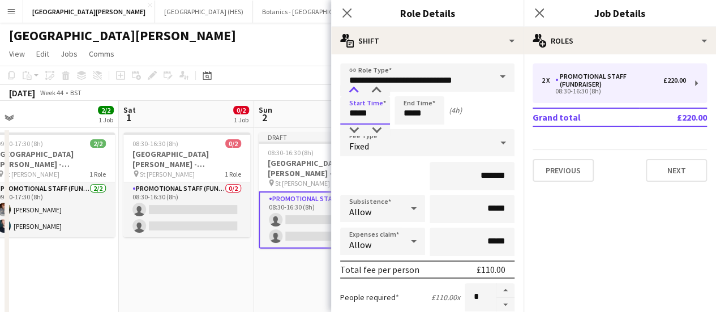
click at [351, 92] on div at bounding box center [353, 90] width 23 height 11
click at [413, 111] on input "*****" at bounding box center [419, 110] width 50 height 28
click at [406, 90] on div at bounding box center [408, 90] width 23 height 11
click at [431, 131] on div at bounding box center [430, 130] width 23 height 11
type input "*****"
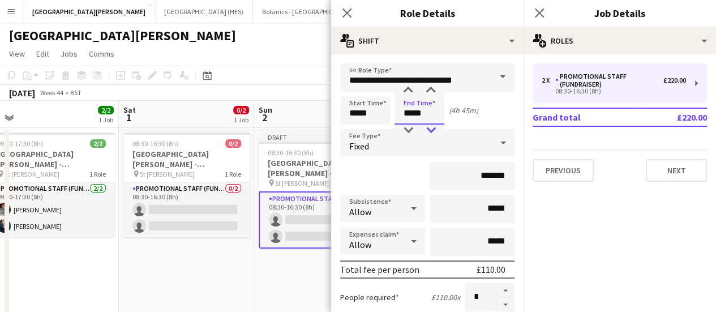
click at [431, 131] on div at bounding box center [430, 130] width 23 height 11
click at [471, 110] on div "(4h 30m)" at bounding box center [463, 110] width 29 height 10
click at [494, 172] on input "*******" at bounding box center [472, 176] width 85 height 28
click at [480, 177] on input "*******" at bounding box center [472, 176] width 85 height 28
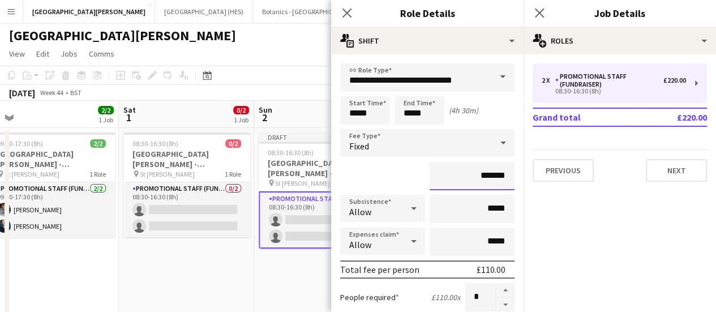
click at [480, 177] on input "*******" at bounding box center [472, 176] width 85 height 28
type input "***"
click at [430, 182] on input "***" at bounding box center [472, 176] width 85 height 28
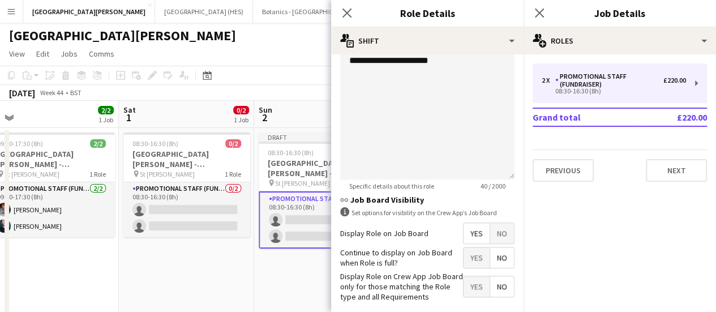
scroll to position [398, 0]
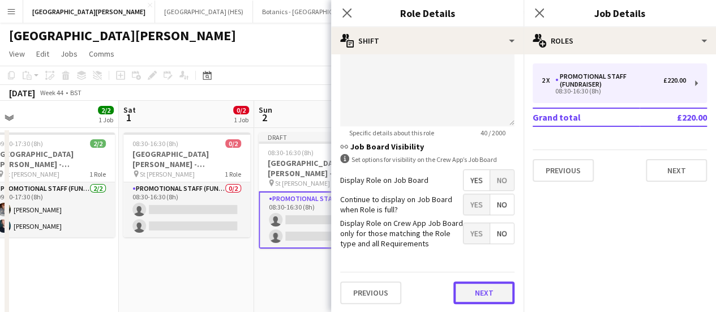
click at [474, 294] on button "Next" at bounding box center [483, 292] width 61 height 23
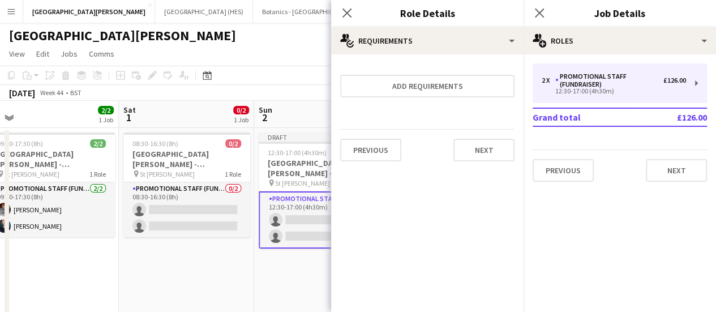
click at [269, 54] on app-page-menu "View Day view expanded Day view collapsed Month view Date picker Jump to [DATE]…" at bounding box center [358, 55] width 716 height 22
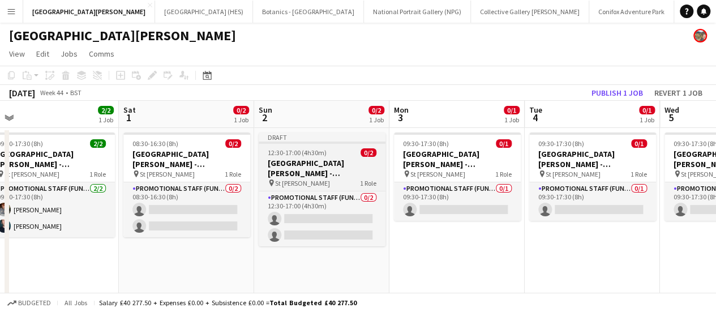
click at [326, 162] on h3 "[GEOGRAPHIC_DATA][PERSON_NAME] - Fundraising" at bounding box center [322, 168] width 127 height 20
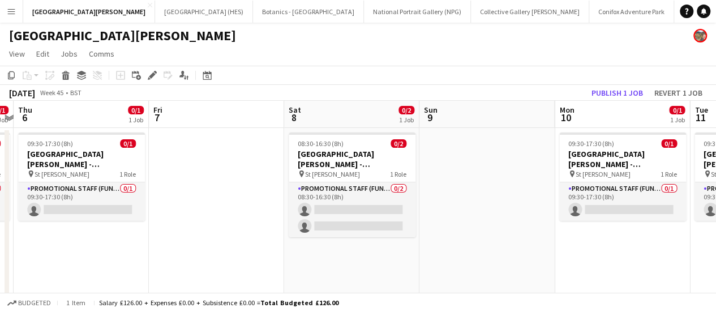
scroll to position [0, 520]
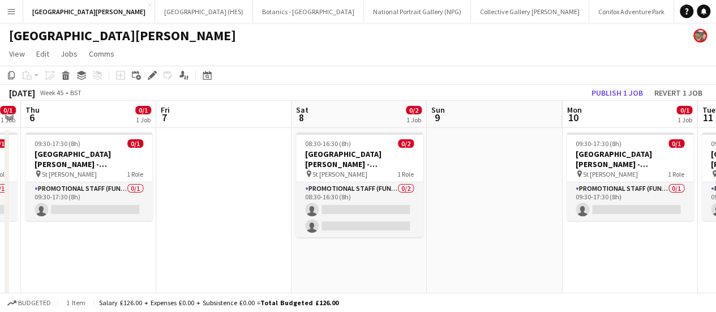
click at [461, 150] on app-date-cell at bounding box center [494, 280] width 135 height 304
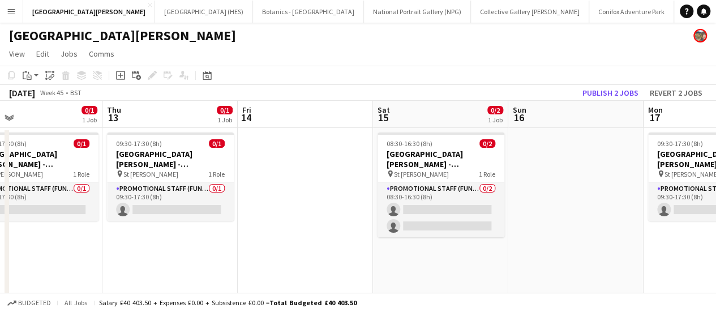
scroll to position [0, 303]
click at [577, 155] on app-date-cell at bounding box center [576, 280] width 135 height 304
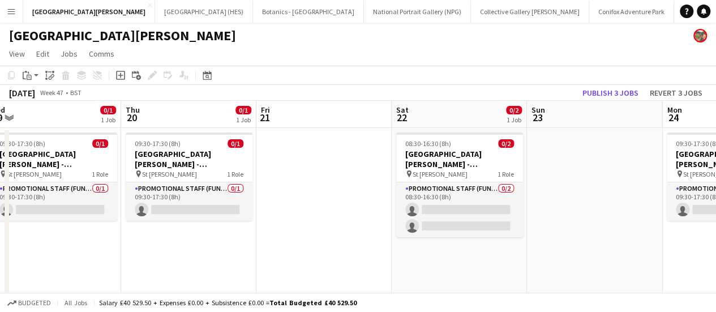
scroll to position [0, 421]
click at [577, 155] on app-date-cell at bounding box center [593, 280] width 135 height 304
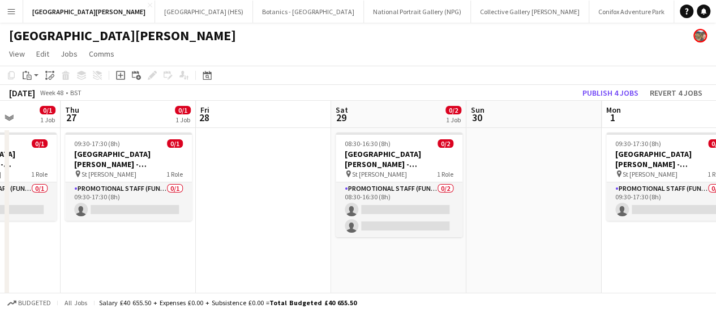
scroll to position [0, 375]
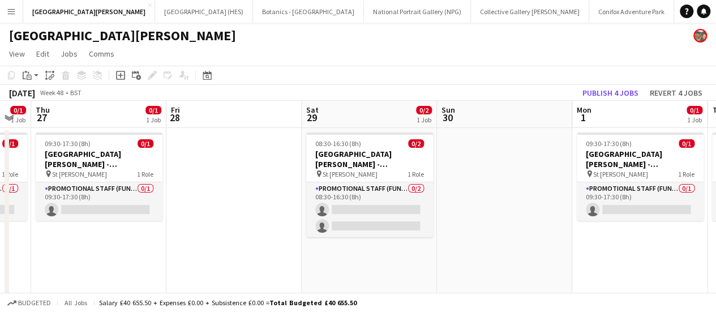
click at [561, 156] on app-date-cell at bounding box center [504, 280] width 135 height 304
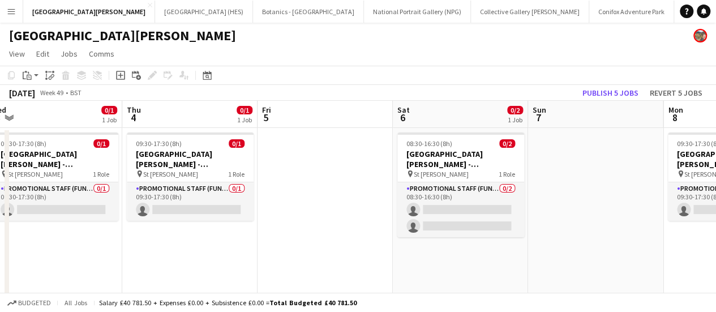
scroll to position [0, 419]
click at [561, 156] on app-date-cell at bounding box center [595, 280] width 135 height 304
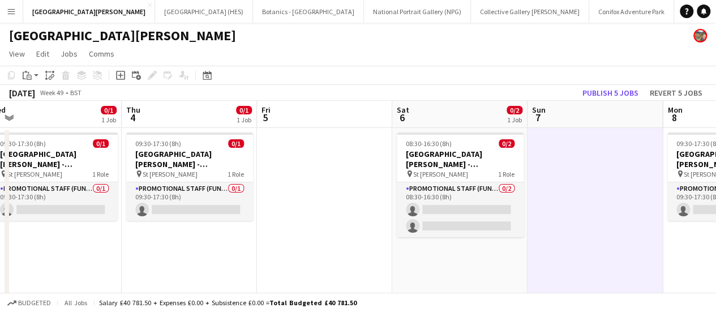
click at [561, 156] on app-date-cell at bounding box center [595, 280] width 135 height 304
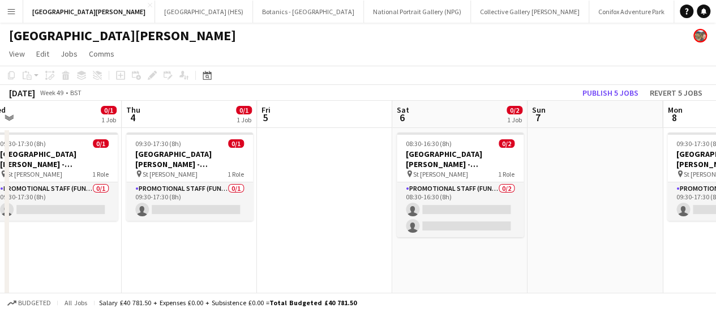
click at [561, 156] on app-date-cell at bounding box center [595, 280] width 135 height 304
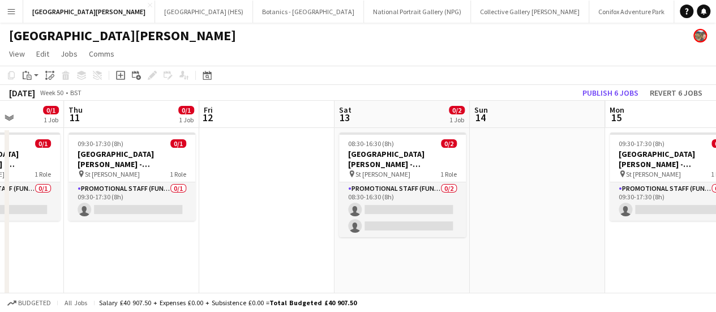
scroll to position [0, 341]
click at [561, 156] on app-date-cell at bounding box center [538, 280] width 135 height 304
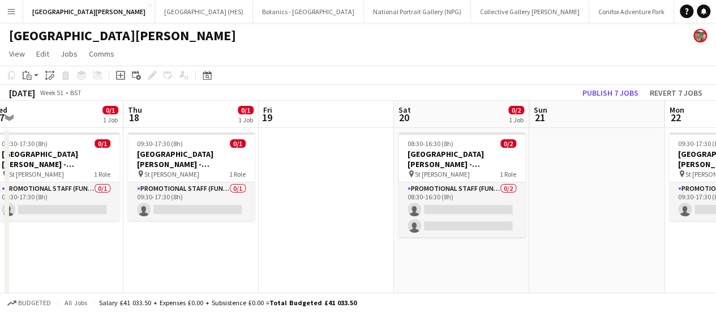
scroll to position [0, 417]
click at [561, 156] on app-date-cell at bounding box center [597, 280] width 135 height 304
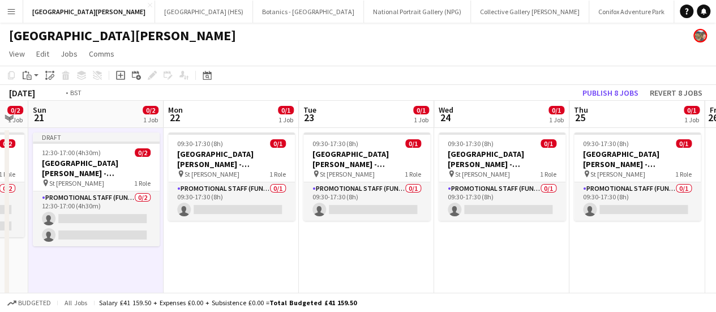
scroll to position [0, 297]
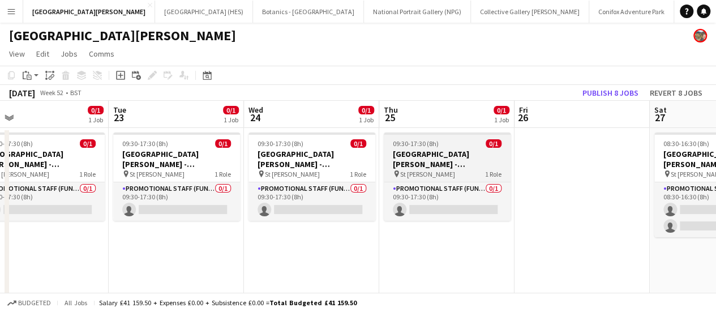
click at [477, 158] on h3 "[GEOGRAPHIC_DATA][PERSON_NAME] - Fundraising" at bounding box center [447, 159] width 127 height 20
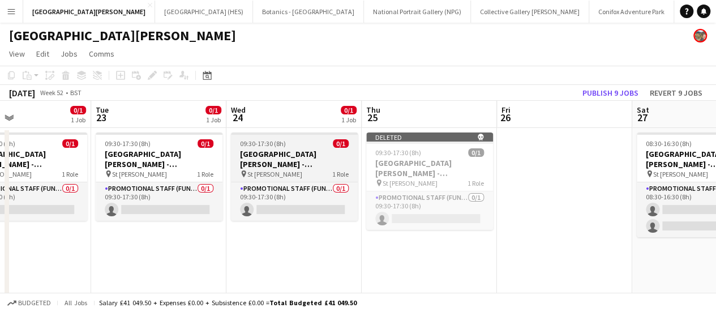
scroll to position [0, 314]
click at [288, 165] on h3 "[GEOGRAPHIC_DATA][PERSON_NAME] - Fundraising" at bounding box center [294, 159] width 127 height 20
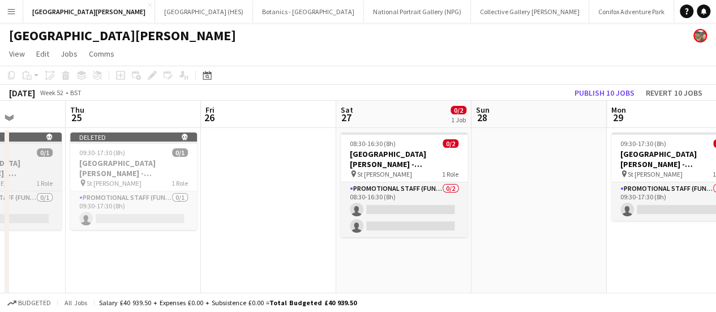
scroll to position [0, 361]
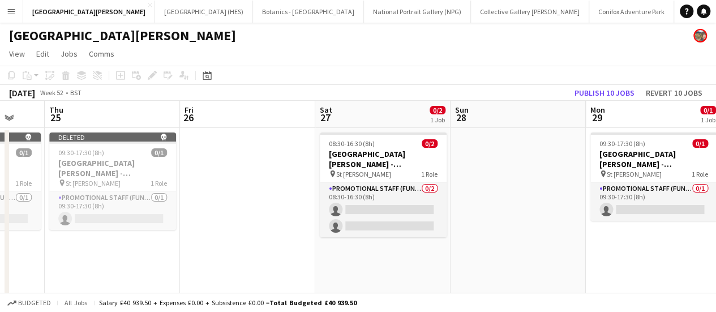
click at [496, 182] on app-date-cell at bounding box center [518, 280] width 135 height 304
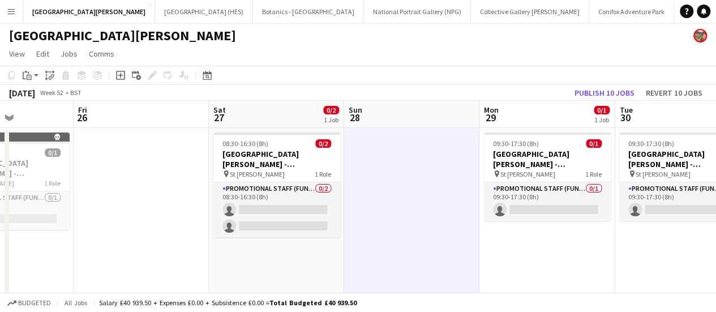
scroll to position [0, 470]
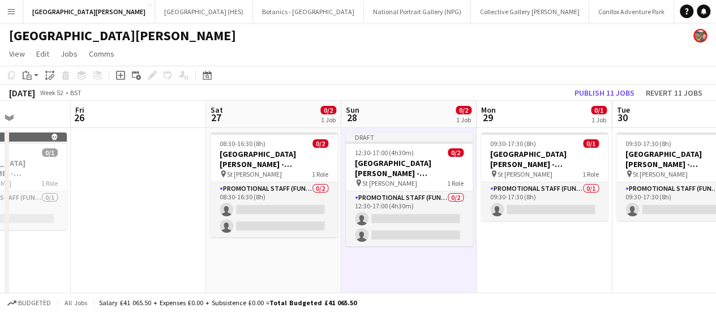
click at [478, 70] on app-toolbar "Copy Paste Paste Ctrl+V Paste with crew Ctrl+Shift+V Paste linked Job [GEOGRAPH…" at bounding box center [358, 75] width 716 height 19
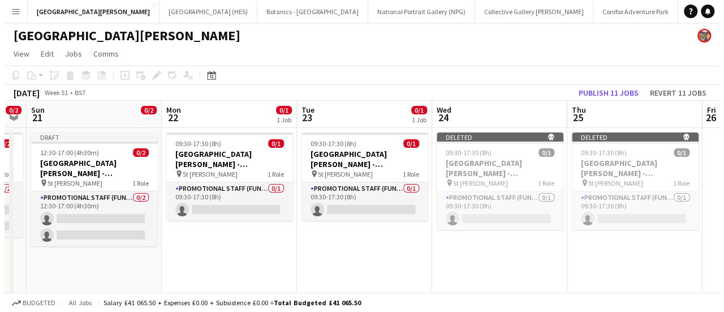
scroll to position [0, 233]
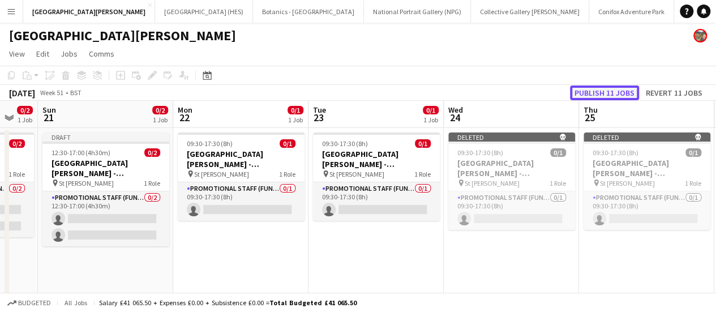
click at [618, 92] on button "Publish 11 jobs" at bounding box center [604, 92] width 69 height 15
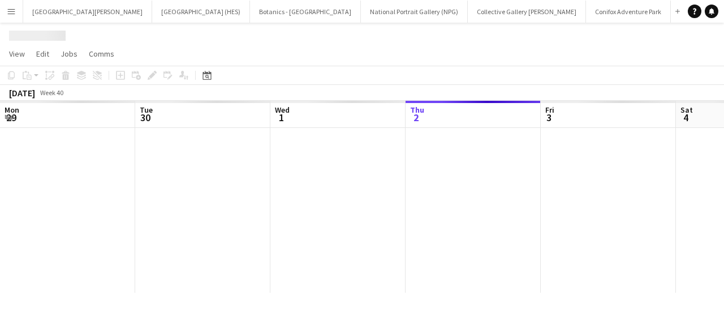
scroll to position [0, 271]
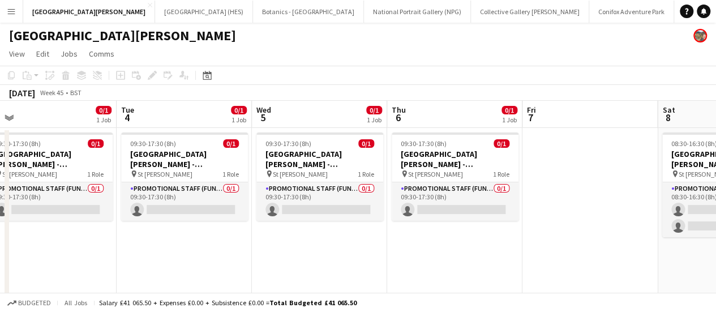
scroll to position [0, 425]
click at [560, 169] on app-date-cell at bounding box center [589, 244] width 135 height 233
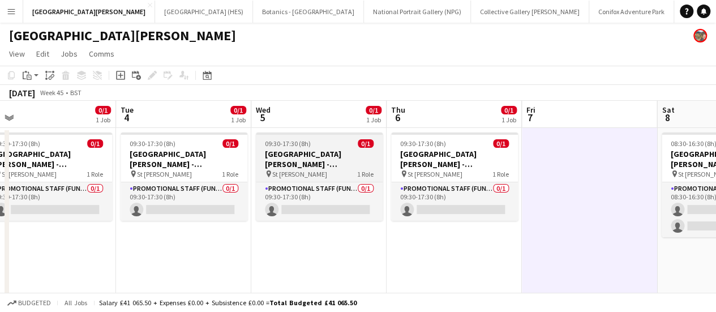
click at [323, 167] on h3 "[GEOGRAPHIC_DATA][PERSON_NAME] - Fundraising" at bounding box center [319, 159] width 127 height 20
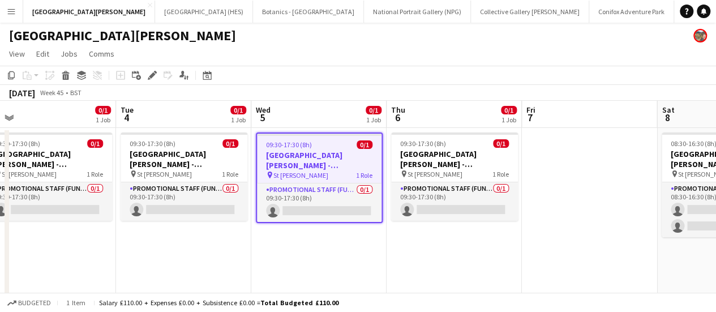
click at [583, 145] on app-date-cell at bounding box center [589, 244] width 135 height 233
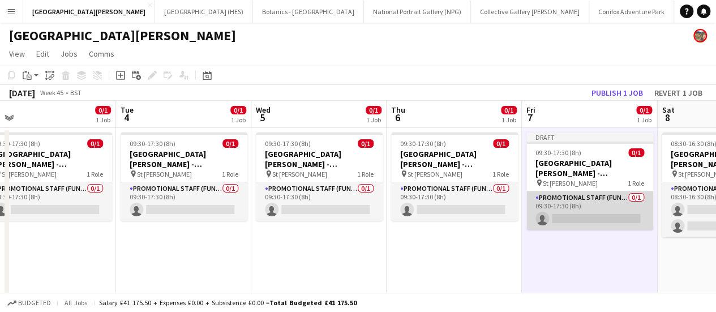
click at [589, 207] on app-card-role "Promotional Staff (Fundraiser) 0/1 09:30-17:30 (8h) single-neutral-actions" at bounding box center [589, 210] width 127 height 38
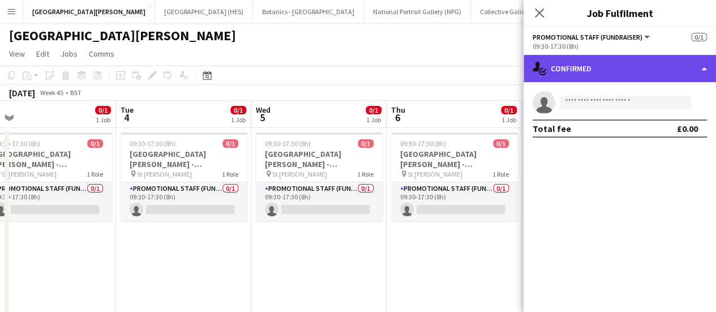
click at [620, 76] on div "single-neutral-actions-check-2 Confirmed" at bounding box center [620, 68] width 192 height 27
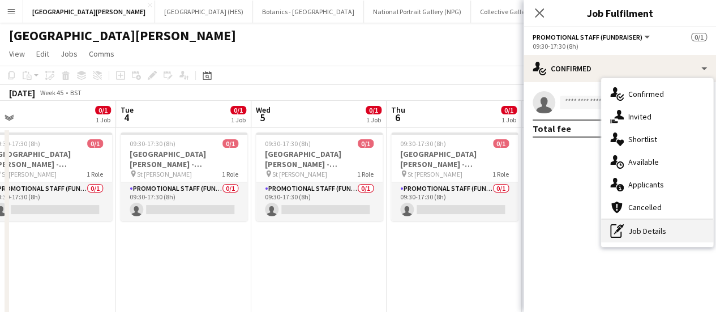
click at [633, 237] on div "pen-write Job Details" at bounding box center [657, 231] width 112 height 23
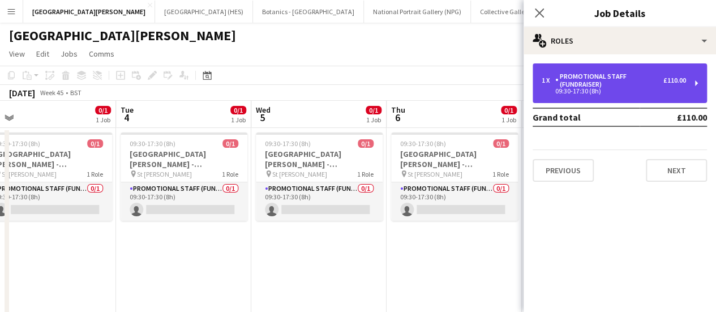
click at [650, 73] on div "Promotional Staff (Fundraiser)" at bounding box center [609, 80] width 108 height 16
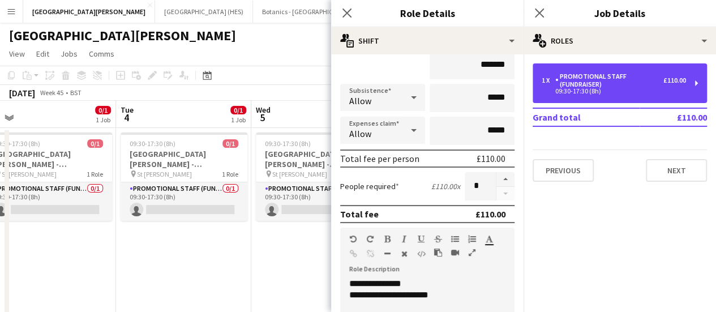
scroll to position [111, 0]
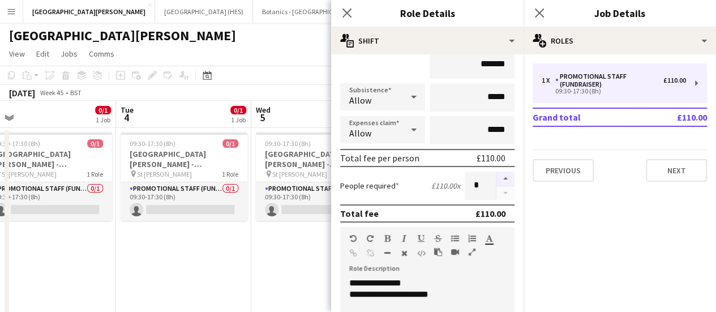
click at [499, 181] on button "button" at bounding box center [505, 178] width 18 height 15
type input "*"
click at [417, 191] on div "People required £110.00 x *" at bounding box center [427, 185] width 174 height 28
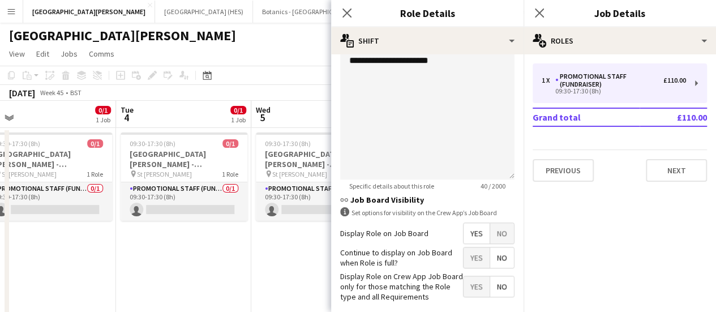
scroll to position [398, 0]
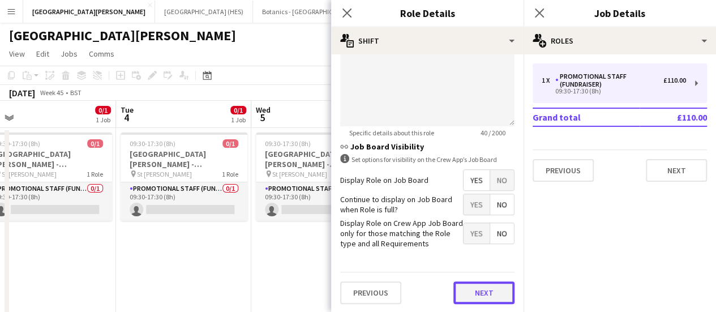
click at [481, 292] on button "Next" at bounding box center [483, 292] width 61 height 23
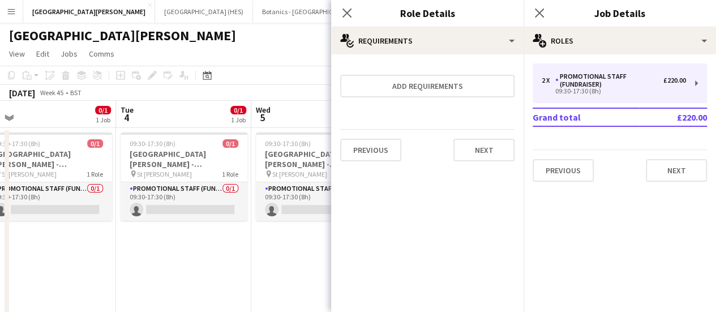
scroll to position [0, 0]
click at [299, 278] on app-date-cell "09:30-17:30 (8h) 0/1 [GEOGRAPHIC_DATA][PERSON_NAME] - Fundraising pin St [PERSO…" at bounding box center [318, 244] width 135 height 233
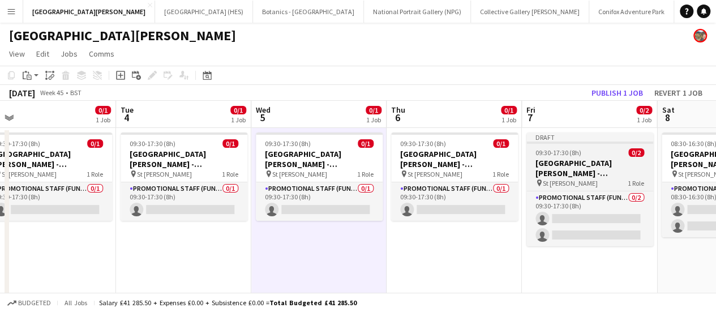
click at [588, 158] on h3 "[GEOGRAPHIC_DATA][PERSON_NAME] - Fundraising" at bounding box center [589, 168] width 127 height 20
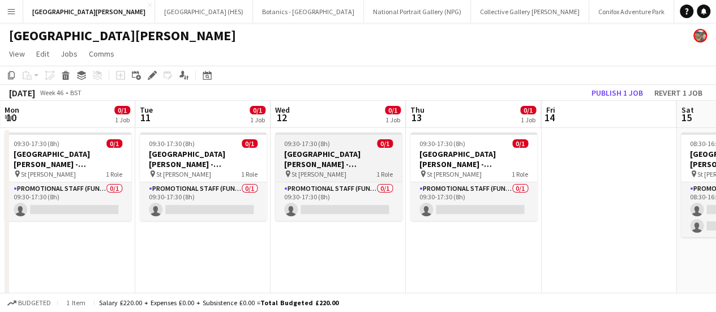
scroll to position [0, 545]
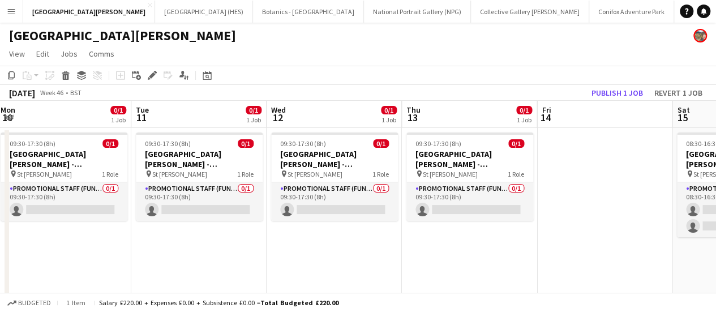
click at [569, 165] on app-date-cell at bounding box center [604, 244] width 135 height 233
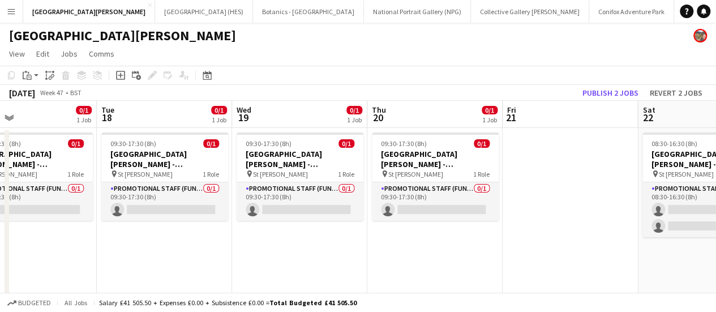
scroll to position [0, 444]
click at [569, 165] on app-date-cell at bounding box center [570, 244] width 135 height 233
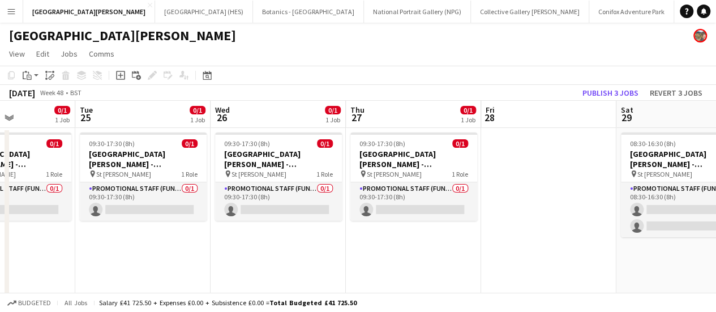
scroll to position [0, 331]
click at [569, 165] on app-date-cell at bounding box center [548, 244] width 135 height 233
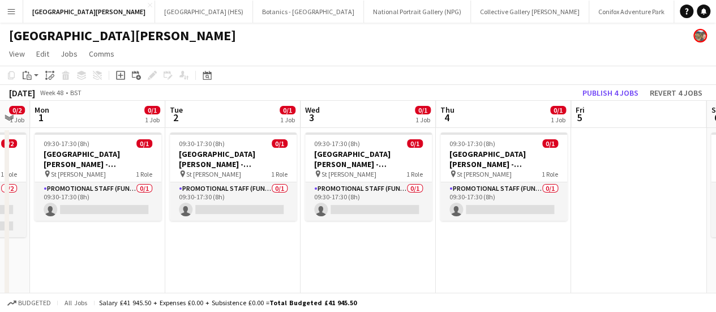
scroll to position [0, 375]
click at [633, 173] on app-date-cell at bounding box center [639, 244] width 135 height 233
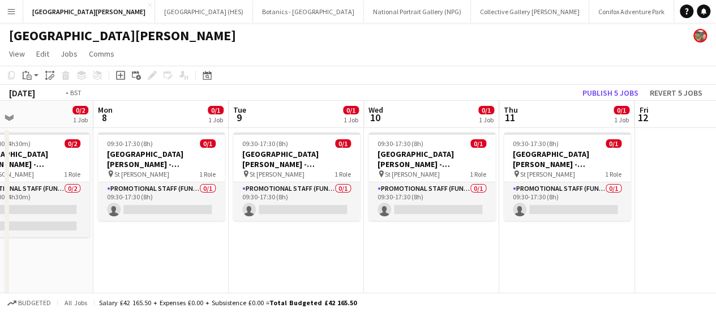
scroll to position [0, 281]
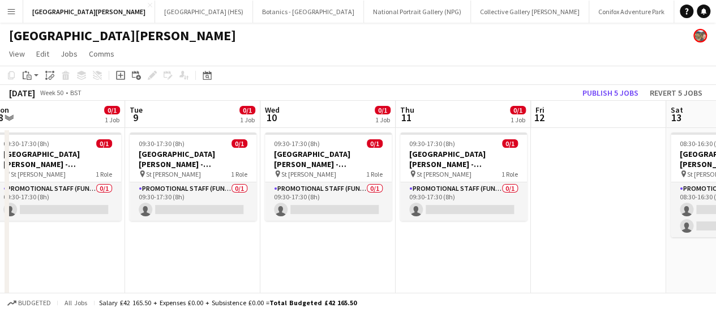
click at [633, 173] on app-date-cell at bounding box center [598, 244] width 135 height 233
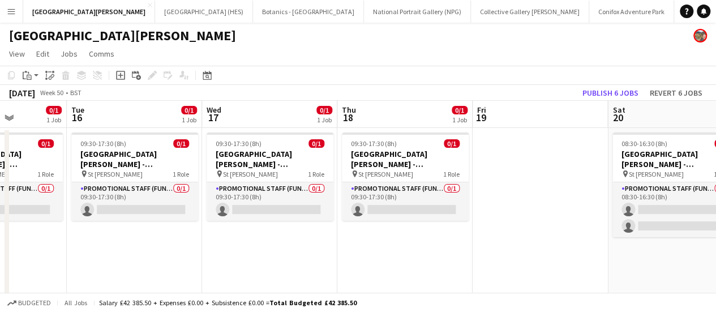
scroll to position [0, 473]
click at [545, 168] on app-date-cell at bounding box center [541, 244] width 135 height 233
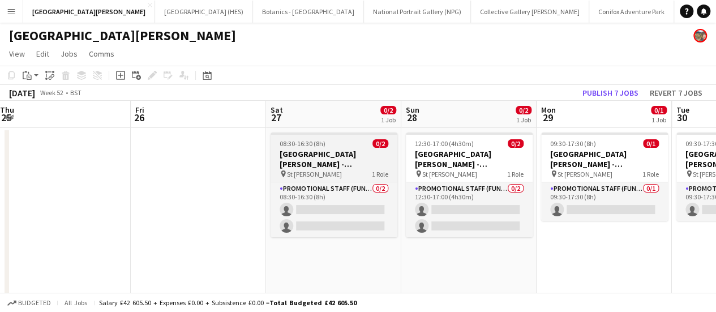
scroll to position [0, 361]
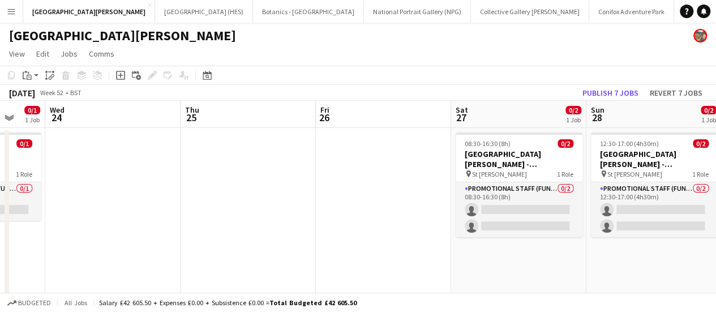
click at [368, 201] on app-date-cell at bounding box center [383, 244] width 135 height 233
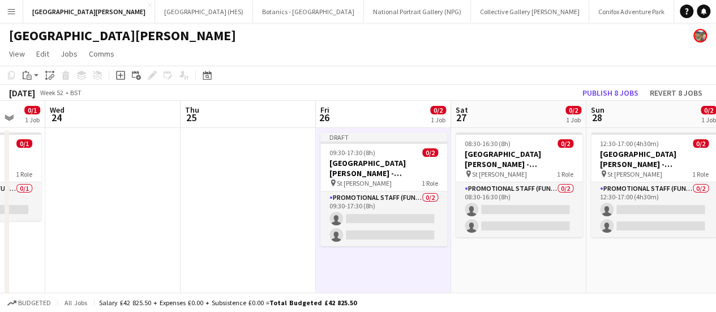
click at [454, 57] on app-page-menu "View Day view expanded Day view collapsed Month view Date picker Jump to [DATE]…" at bounding box center [358, 55] width 716 height 22
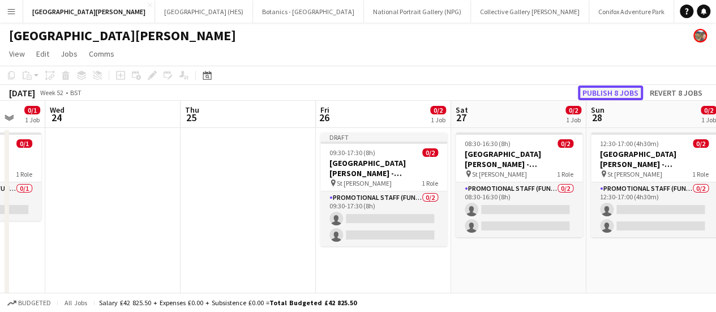
click at [587, 88] on button "Publish 8 jobs" at bounding box center [610, 92] width 65 height 15
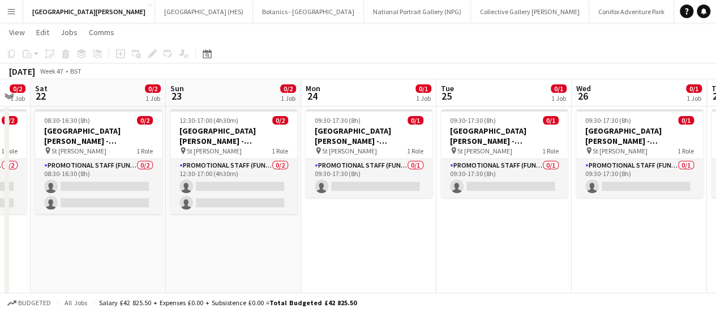
scroll to position [0, 306]
